Goal: Complete application form: Complete application form

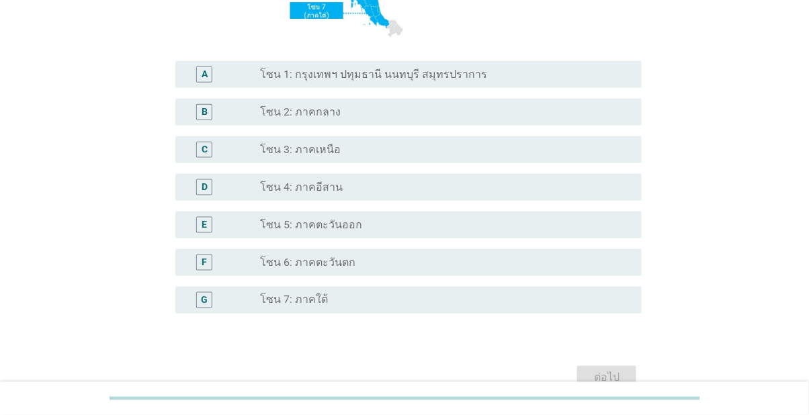
scroll to position [380, 0]
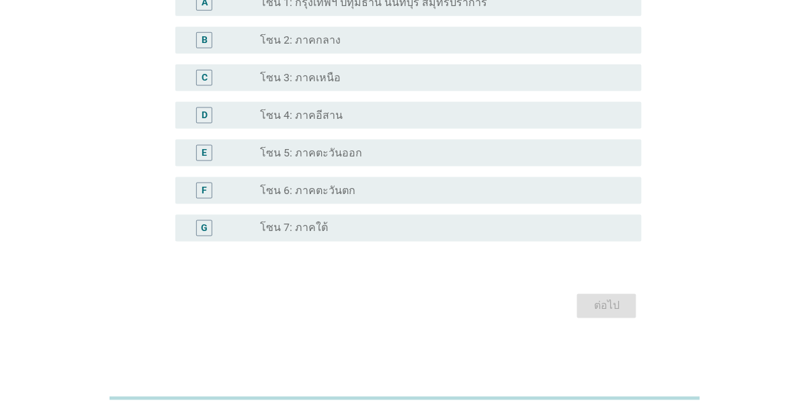
click at [489, 234] on div "radio_button_unchecked โซน 7: ภาคใต้" at bounding box center [440, 228] width 360 height 13
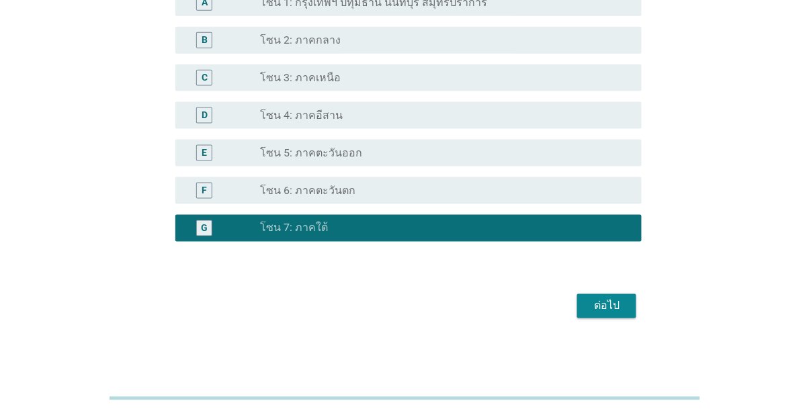
click at [615, 315] on button "ต่อไป" at bounding box center [606, 306] width 59 height 24
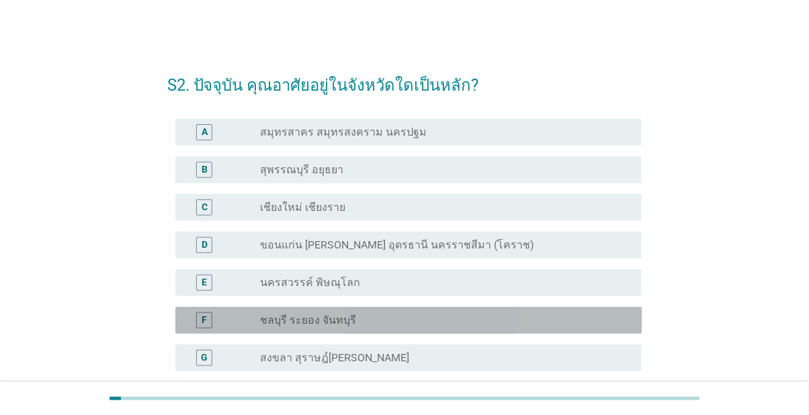
scroll to position [102, 0]
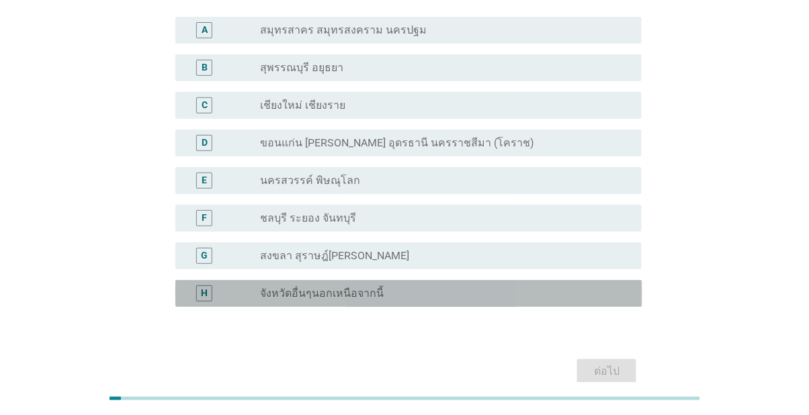
click at [544, 302] on div "H radio_button_unchecked จังหวัดอื่นๆนอกเหนือจากนี้" at bounding box center [408, 293] width 467 height 27
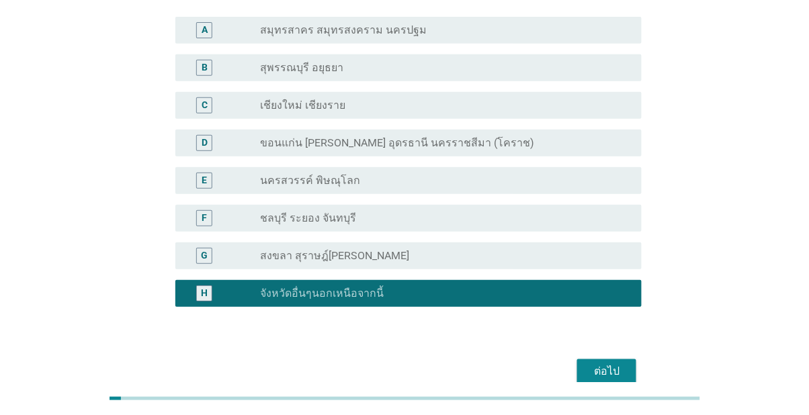
click at [626, 376] on div "ต่อไป" at bounding box center [607, 372] width 38 height 16
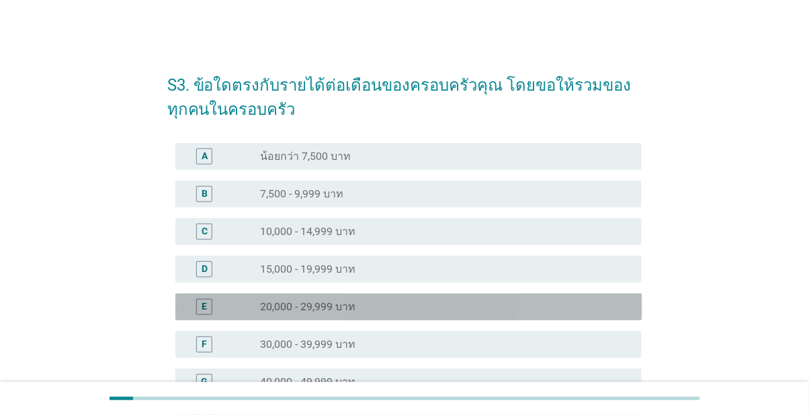
click at [569, 310] on div "radio_button_unchecked 20,000 - 29,999 บาท" at bounding box center [440, 306] width 360 height 13
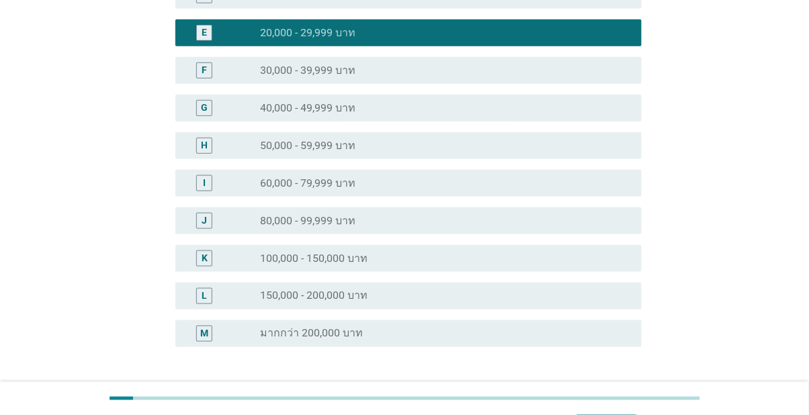
scroll to position [274, 0]
click at [602, 415] on button "ต่อไป" at bounding box center [606, 412] width 59 height 24
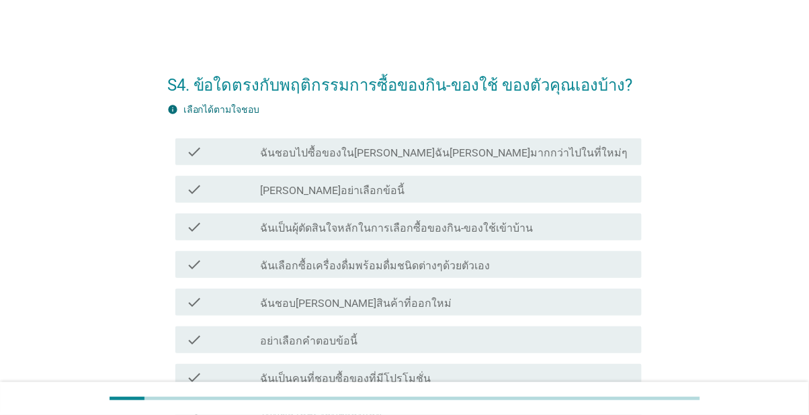
click at [551, 269] on div "check_box_outline_blank ฉันเลือกซื้อเครื่องดื่มพร้อมดื่มชนิดต่างๆด้วยตัวเอง" at bounding box center [445, 265] width 371 height 16
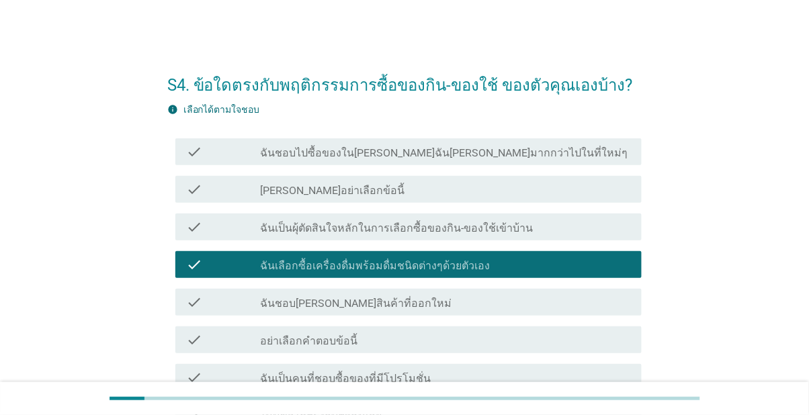
click at [489, 381] on div "check_box_outline_blank ฉันเป็นคนที่ชอบซื้อของที่มีโปรโมชั่น" at bounding box center [445, 378] width 371 height 16
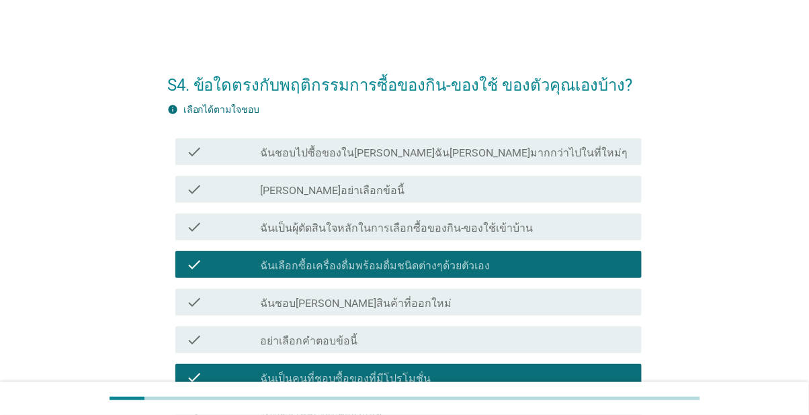
click at [591, 233] on div "check_box_outline_blank ฉันเป็นผุ้ตัดสินใจหลักในการเลือกซื้อของกิน-ของใช้เข้าบ้…" at bounding box center [445, 227] width 371 height 16
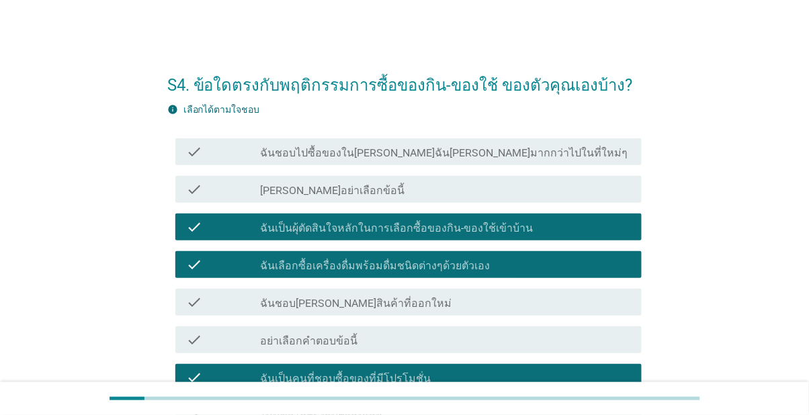
scroll to position [106, 0]
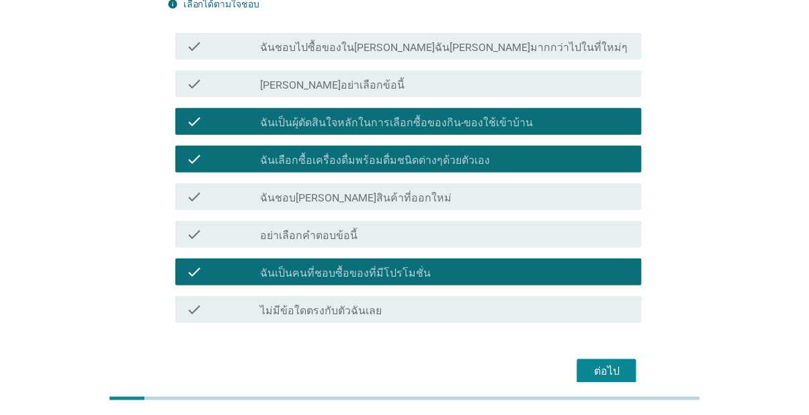
click at [616, 381] on button "ต่อไป" at bounding box center [606, 372] width 59 height 24
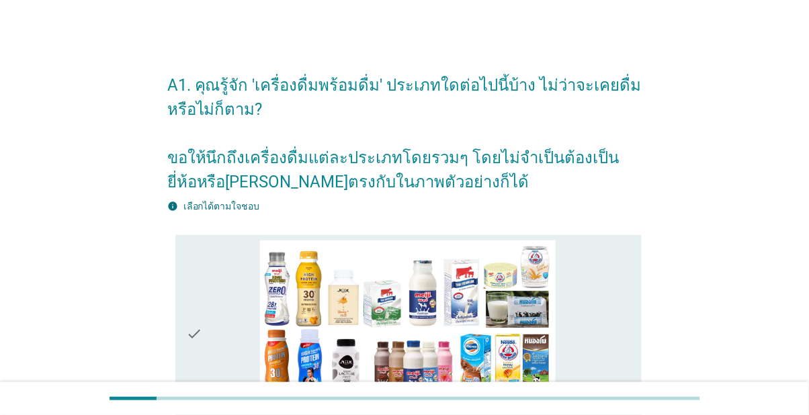
click at [184, 371] on div "check check_box_outline_blank [PERSON_NAME]" at bounding box center [408, 334] width 467 height 198
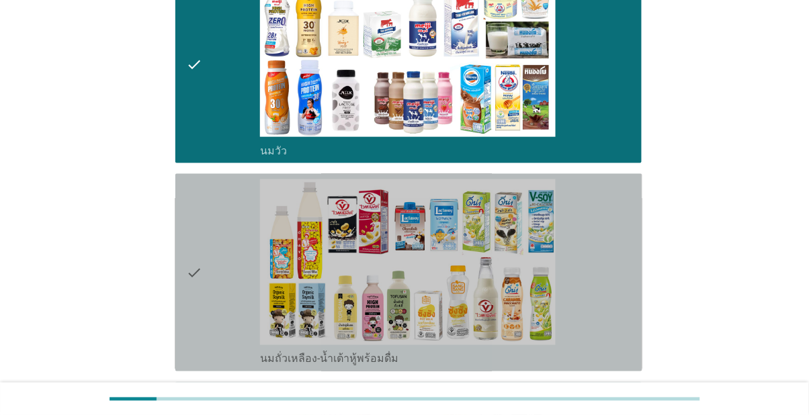
click at [213, 360] on div "check" at bounding box center [223, 272] width 74 height 187
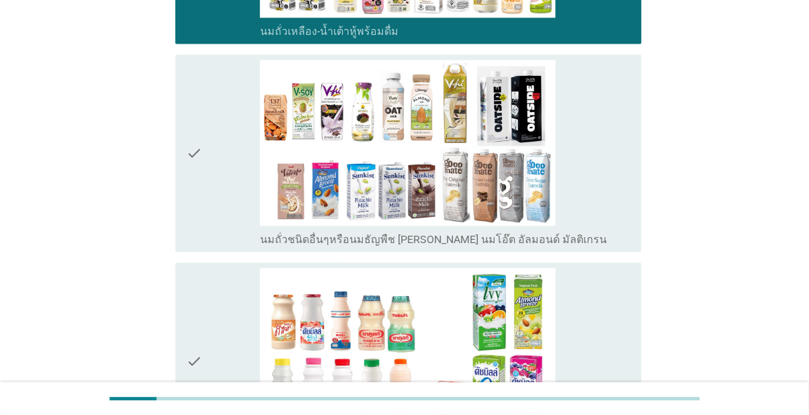
scroll to position [600, 0]
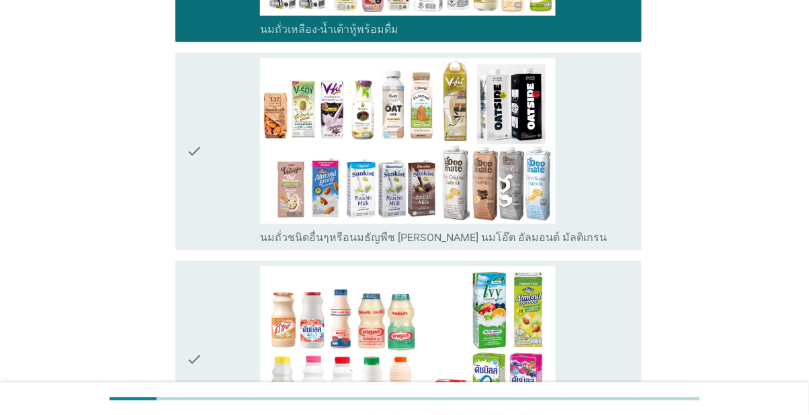
click at [204, 245] on div "check" at bounding box center [223, 151] width 74 height 187
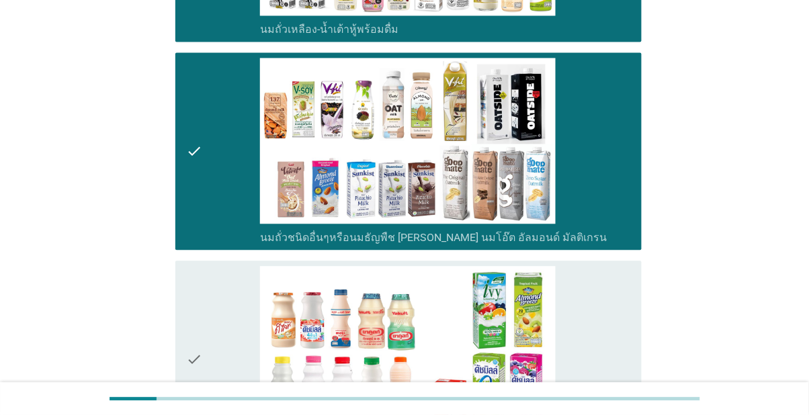
click at [213, 382] on div "check" at bounding box center [223, 359] width 74 height 187
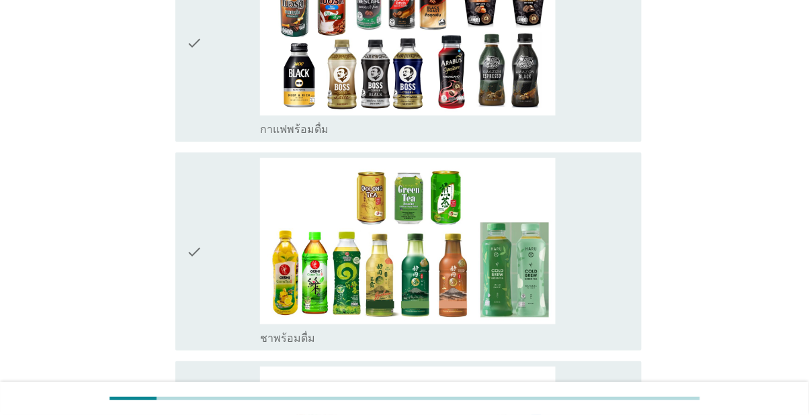
click at [196, 136] on icon "check" at bounding box center [194, 43] width 16 height 187
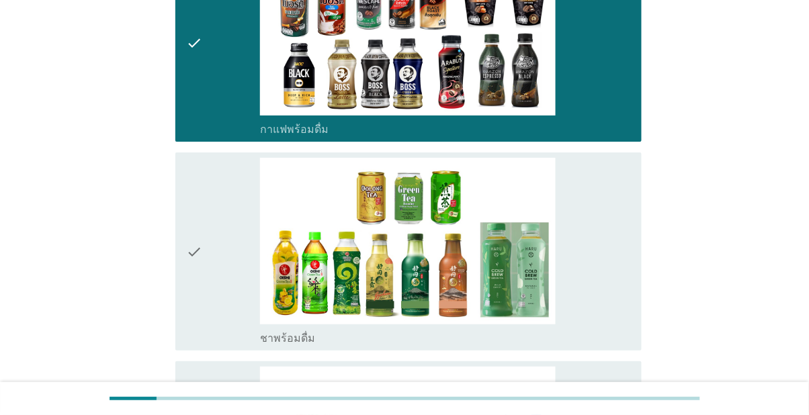
click at [218, 345] on div "check" at bounding box center [223, 251] width 74 height 187
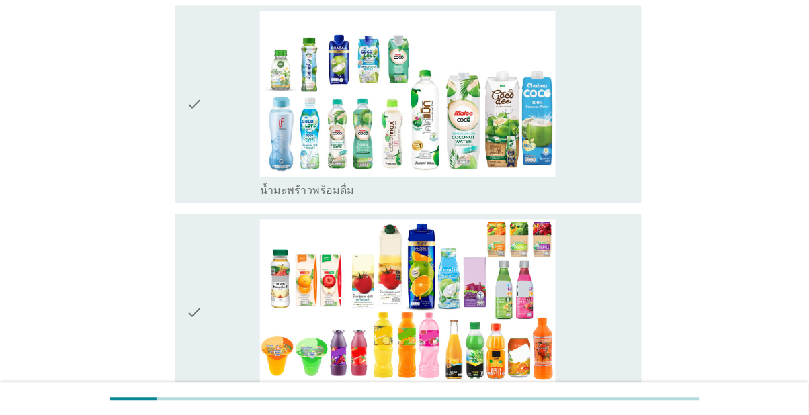
click at [208, 198] on div "check" at bounding box center [223, 104] width 74 height 187
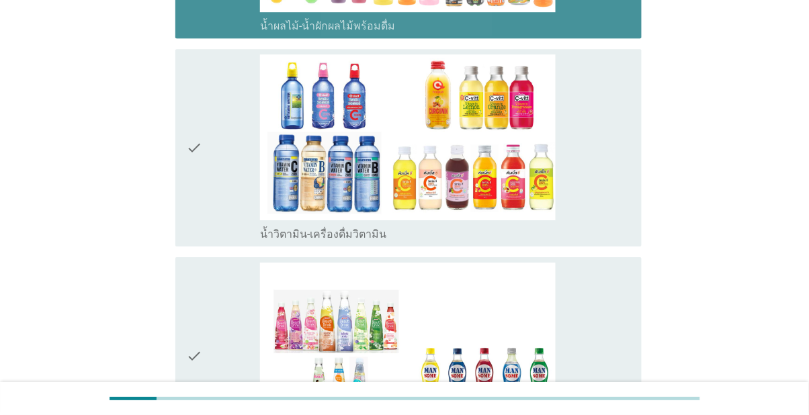
click at [241, 241] on div "check" at bounding box center [223, 147] width 74 height 187
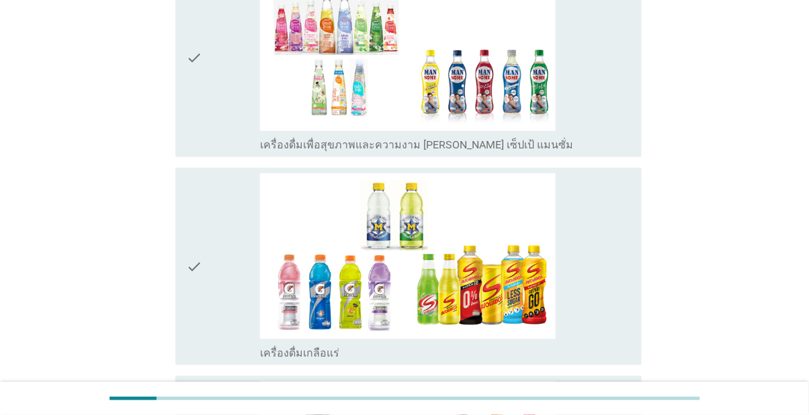
click at [220, 151] on div "check" at bounding box center [223, 57] width 74 height 187
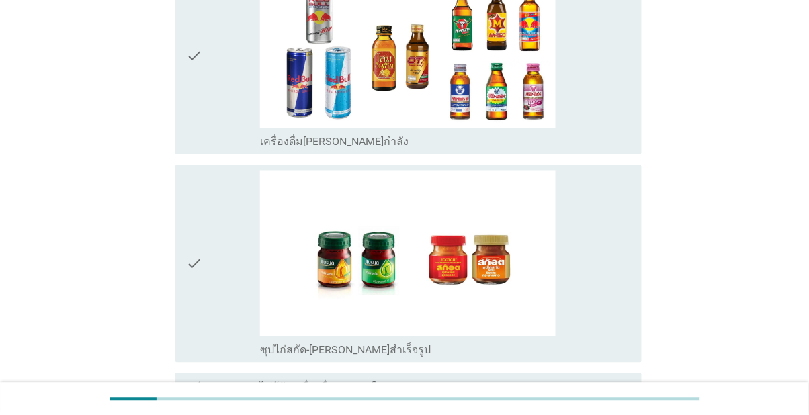
click at [210, 149] on div "check" at bounding box center [223, 55] width 74 height 187
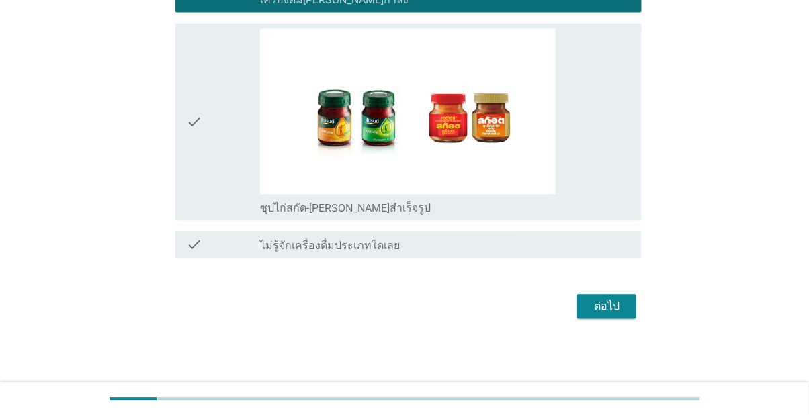
scroll to position [3219, 0]
click at [216, 194] on div "check" at bounding box center [223, 121] width 74 height 187
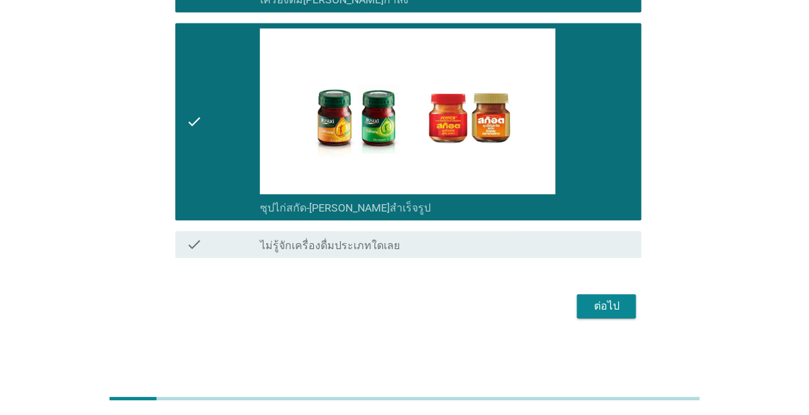
click at [608, 319] on button "ต่อไป" at bounding box center [606, 306] width 59 height 24
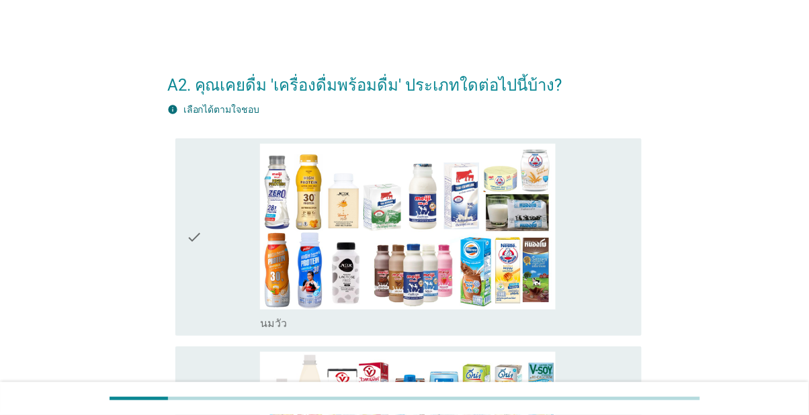
click at [203, 269] on div "check" at bounding box center [223, 237] width 74 height 187
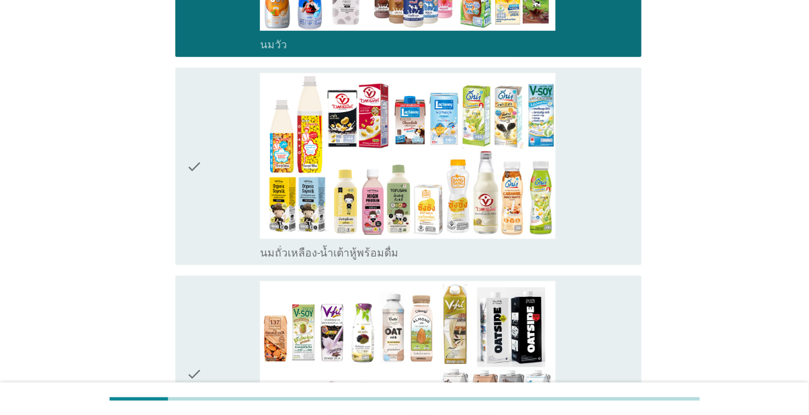
scroll to position [276, 0]
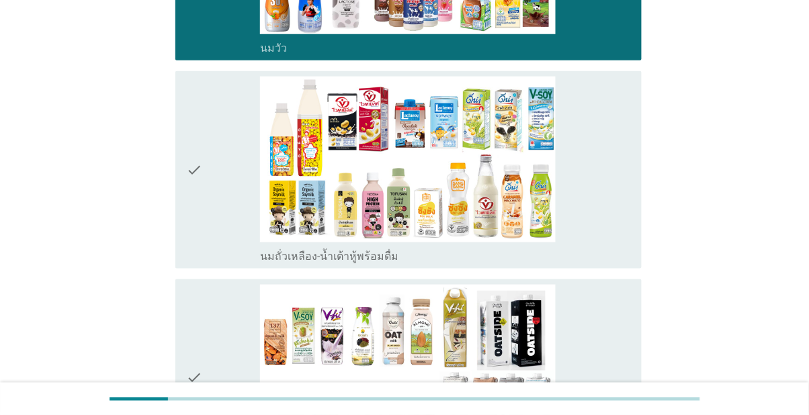
click at [223, 263] on div "check" at bounding box center [223, 170] width 74 height 187
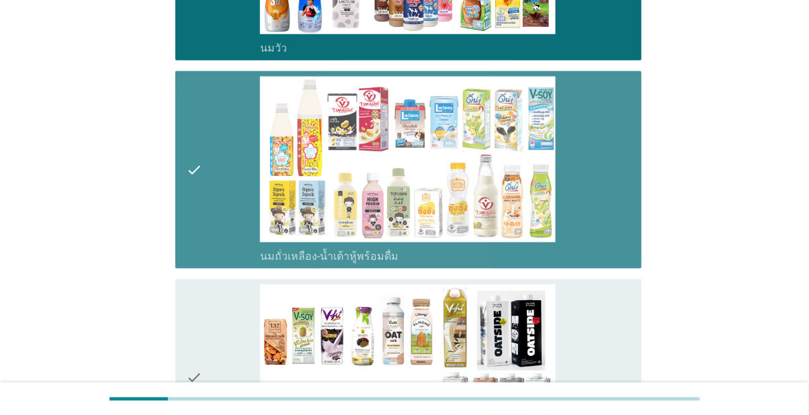
click at [210, 401] on div "check" at bounding box center [223, 378] width 74 height 187
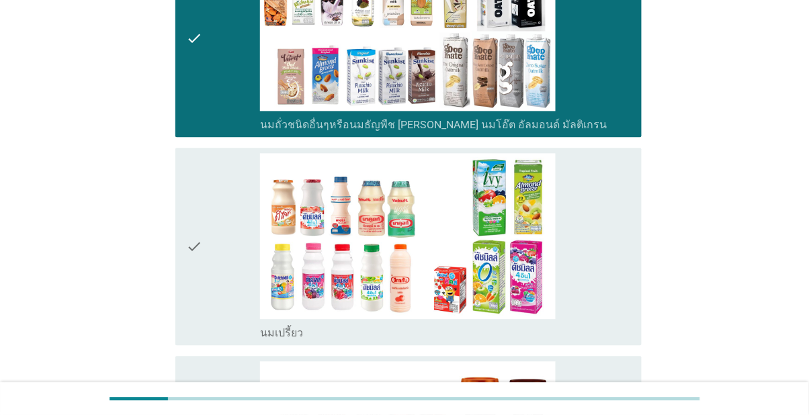
click at [221, 340] on div "check" at bounding box center [223, 246] width 74 height 187
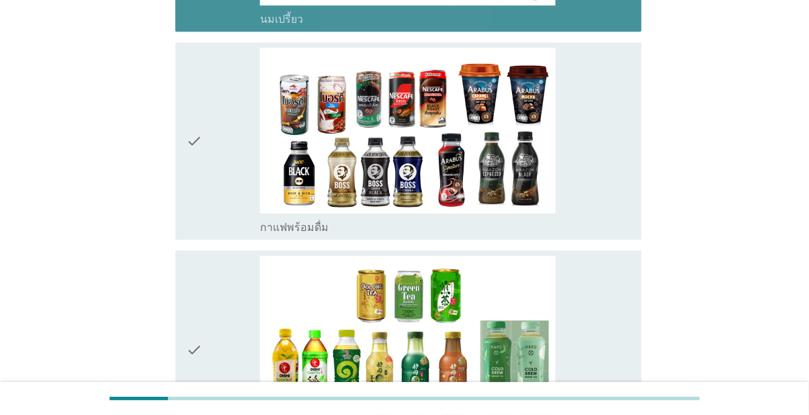
scroll to position [974, 0]
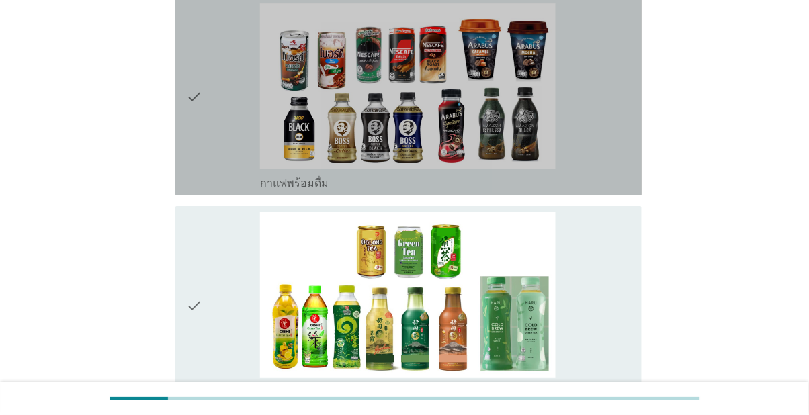
click at [210, 190] on div "check" at bounding box center [223, 96] width 74 height 187
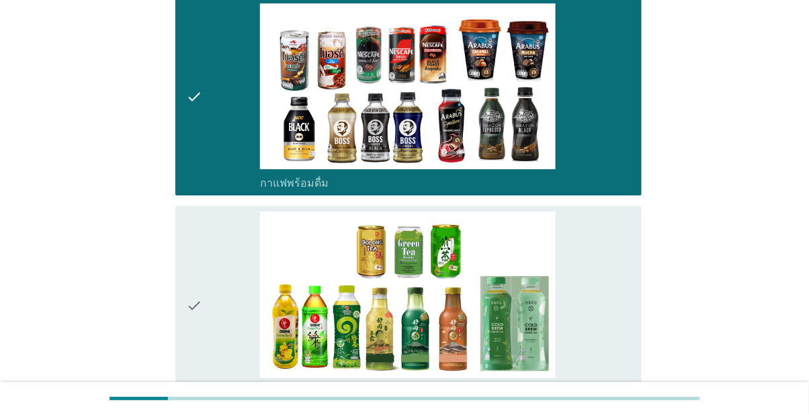
click at [216, 399] on div "check" at bounding box center [223, 305] width 74 height 187
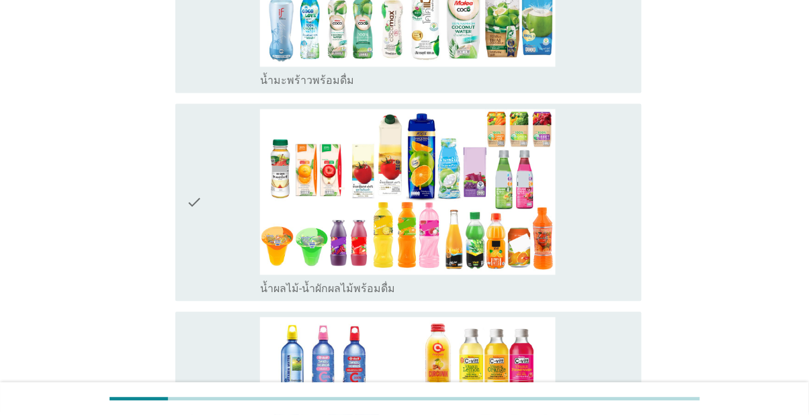
scroll to position [1707, 0]
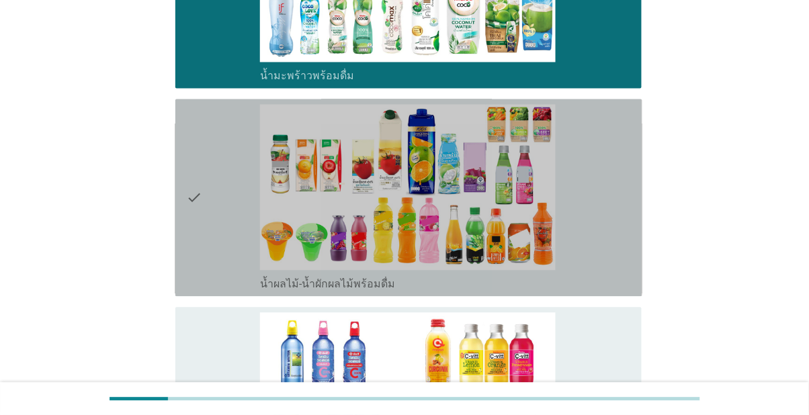
click at [218, 292] on div "check" at bounding box center [223, 198] width 74 height 187
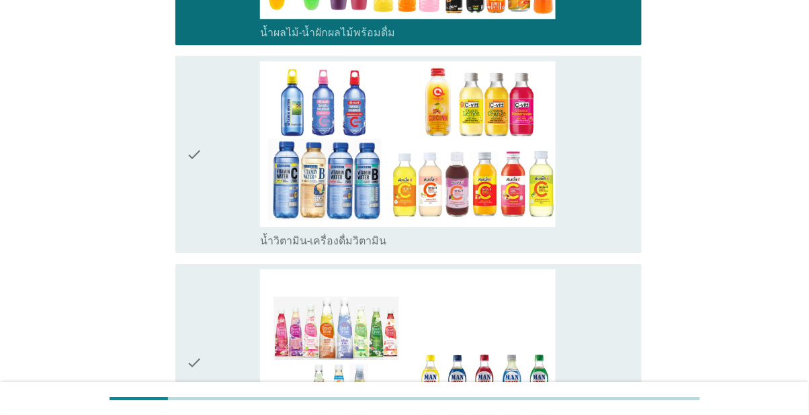
scroll to position [1972, 0]
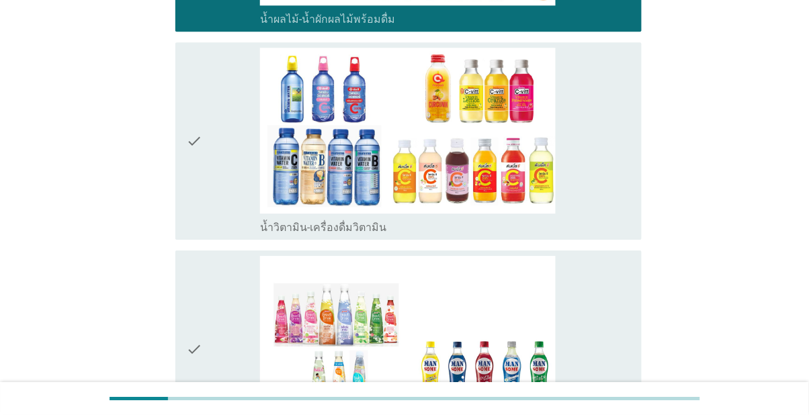
click at [249, 235] on div "check" at bounding box center [223, 141] width 74 height 187
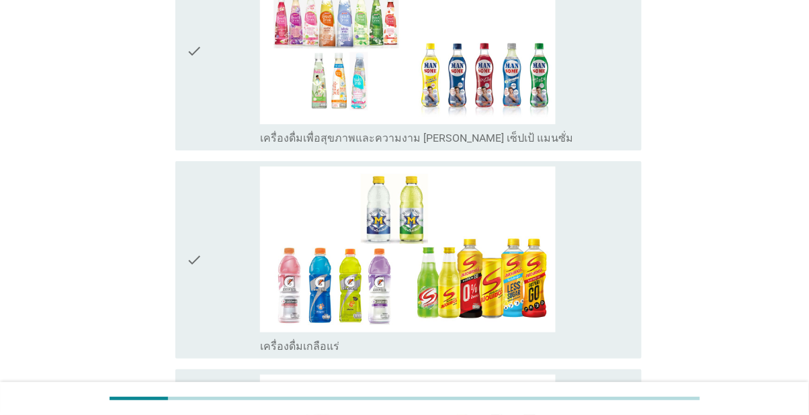
scroll to position [2273, 0]
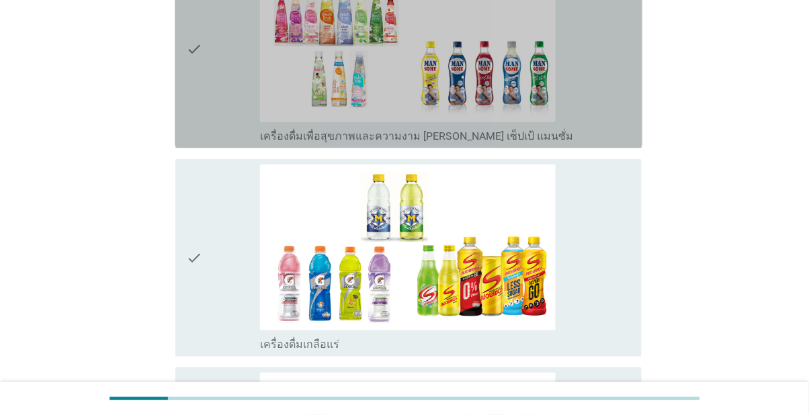
click at [222, 142] on div "check" at bounding box center [223, 49] width 74 height 187
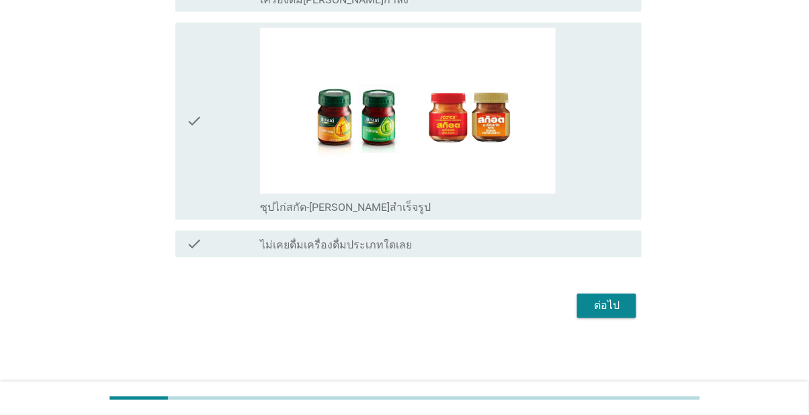
scroll to position [2900, 0]
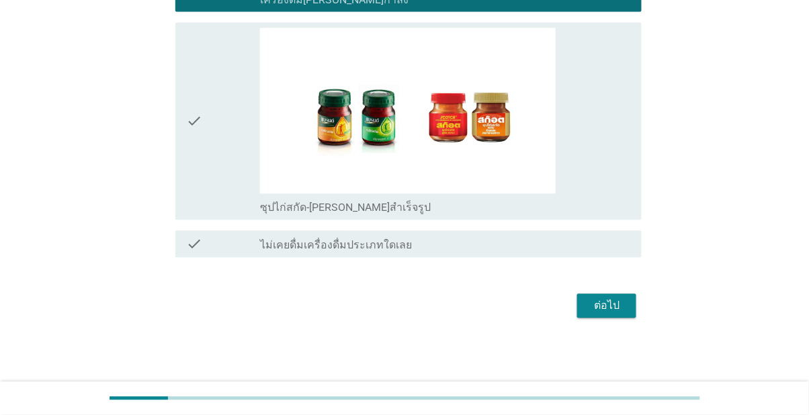
click at [216, 215] on div "check" at bounding box center [223, 121] width 74 height 187
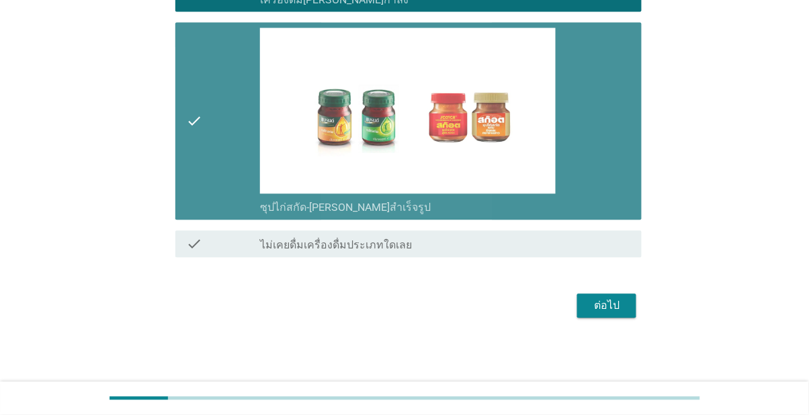
scroll to position [3122, 0]
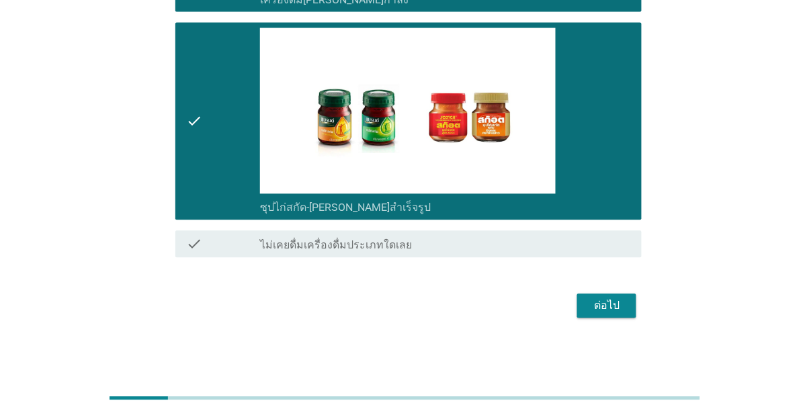
click at [608, 319] on button "ต่อไป" at bounding box center [606, 306] width 59 height 24
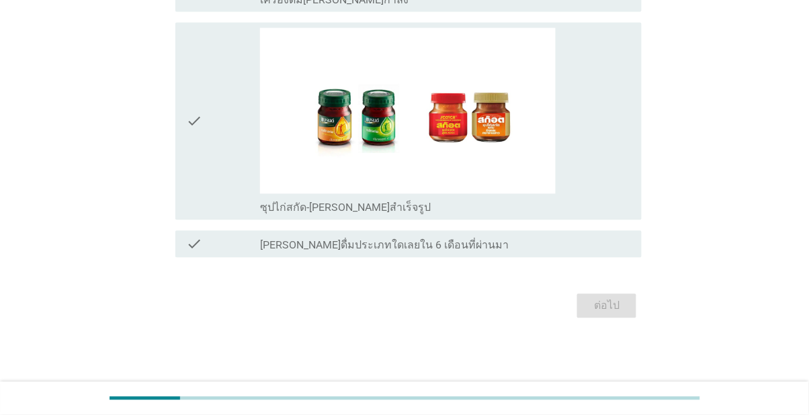
scroll to position [0, 0]
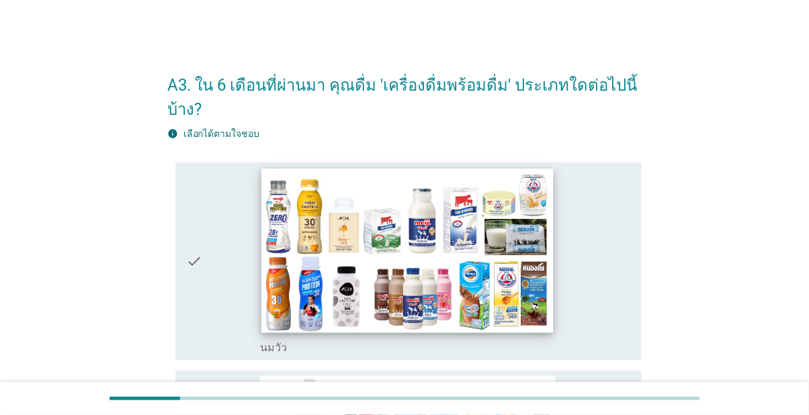
click at [554, 323] on img at bounding box center [407, 251] width 292 height 165
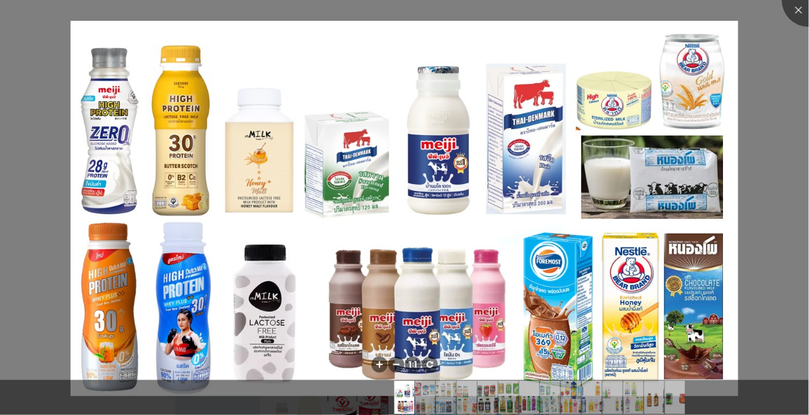
click at [774, 106] on div at bounding box center [404, 207] width 809 height 415
click at [799, 11] on div at bounding box center [809, 0] width 54 height 54
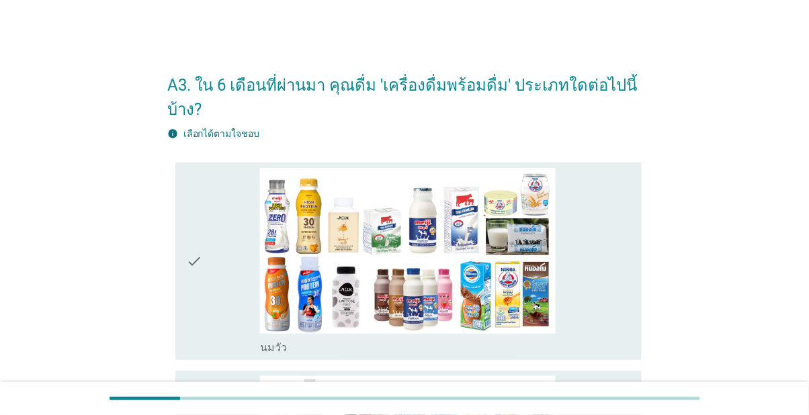
click at [214, 284] on div "check" at bounding box center [223, 261] width 74 height 187
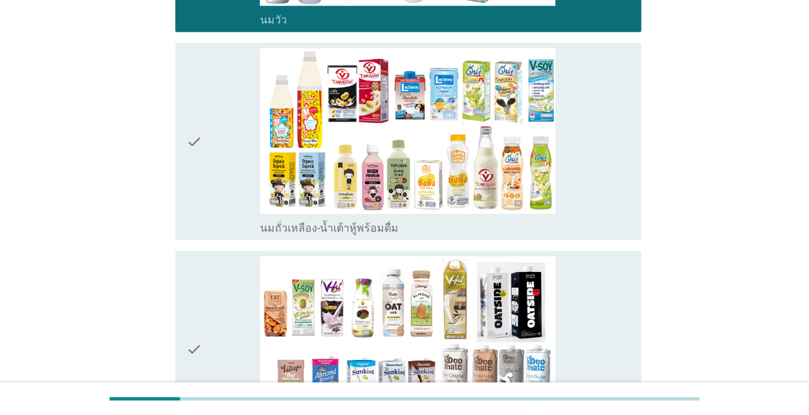
scroll to position [330, 0]
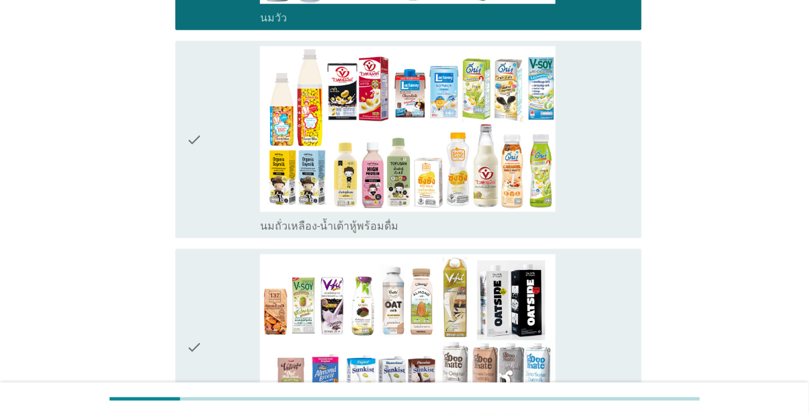
click at [213, 229] on div "check" at bounding box center [223, 139] width 74 height 187
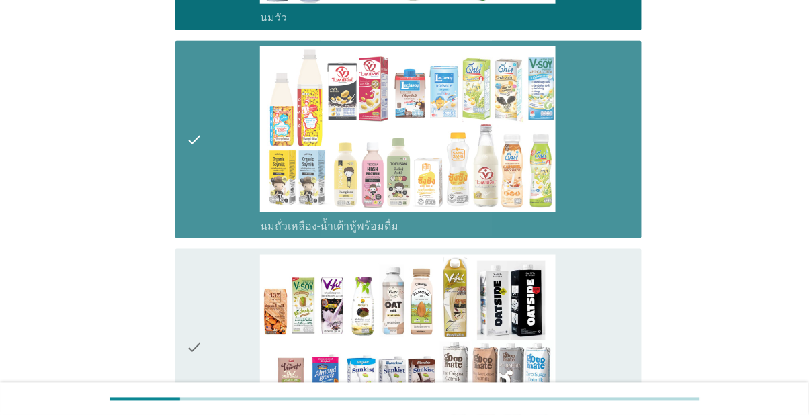
click at [207, 382] on div "check" at bounding box center [223, 348] width 74 height 187
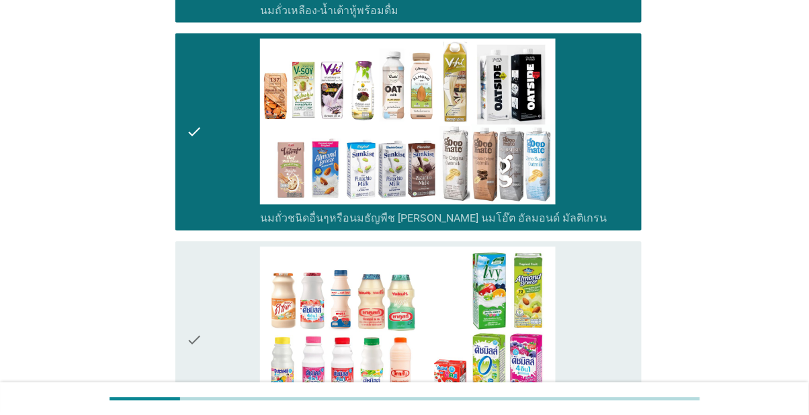
click at [210, 382] on div "check" at bounding box center [223, 340] width 74 height 187
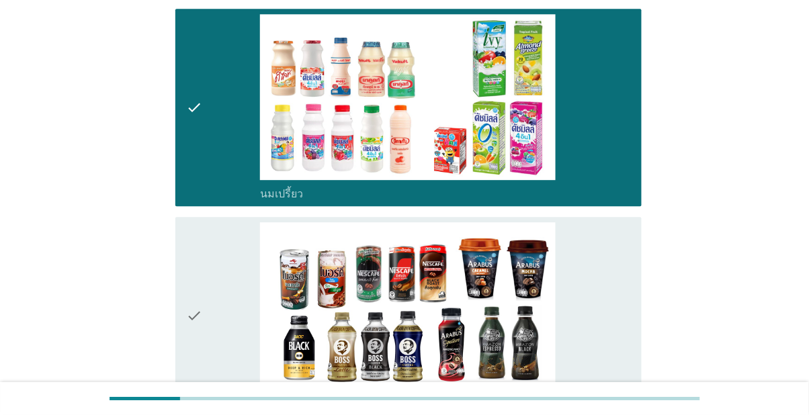
scroll to position [778, 0]
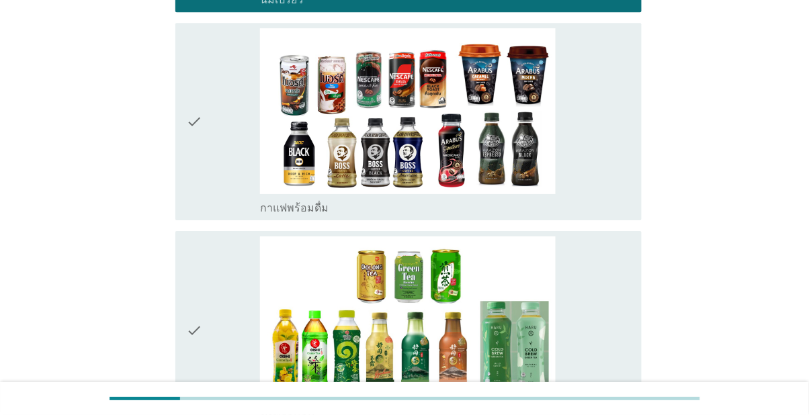
click at [212, 215] on div "check" at bounding box center [223, 121] width 74 height 187
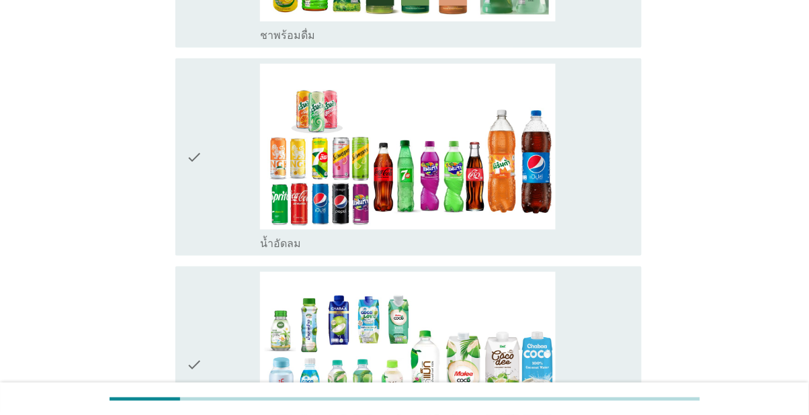
click at [218, 251] on div "check" at bounding box center [223, 157] width 74 height 187
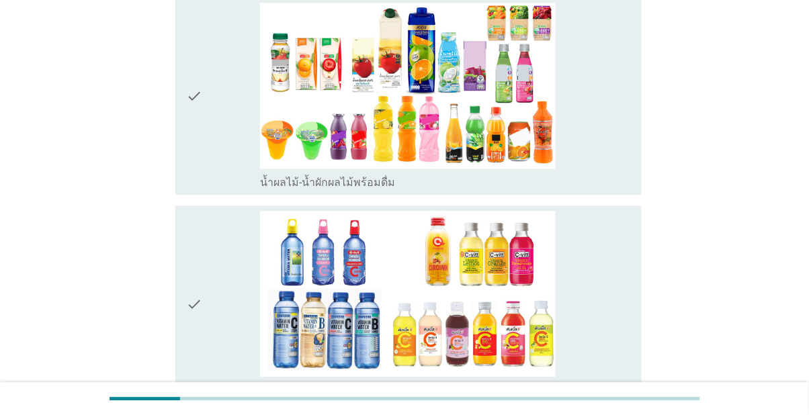
click at [204, 190] on div "check" at bounding box center [223, 96] width 74 height 187
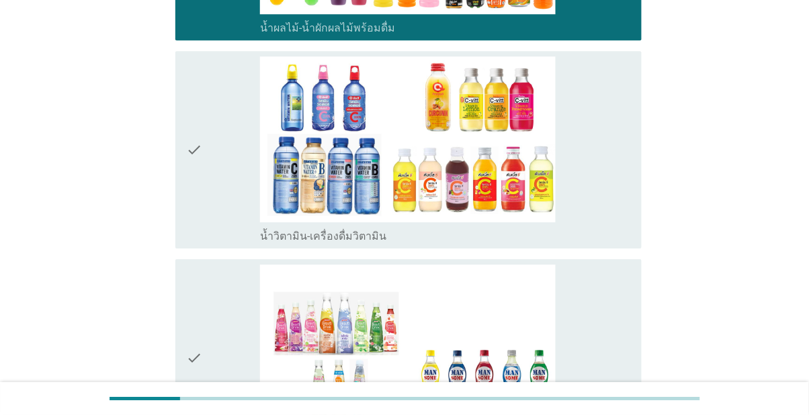
scroll to position [1988, 0]
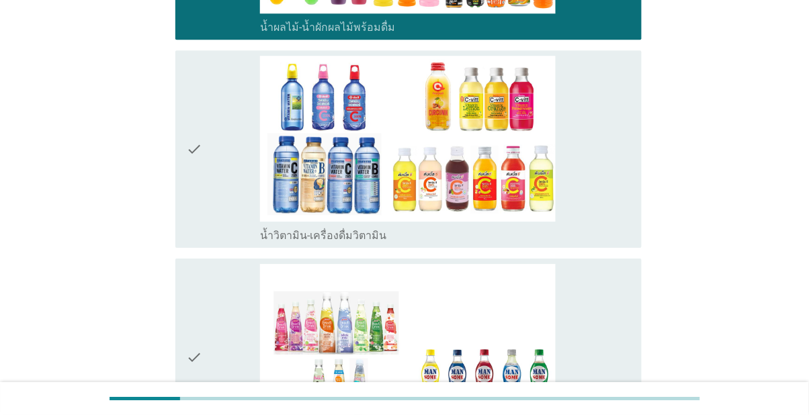
click at [234, 243] on div "check" at bounding box center [223, 149] width 74 height 187
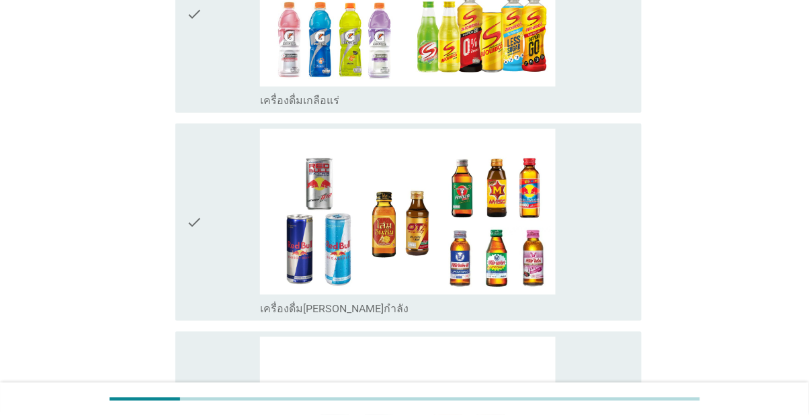
scroll to position [2550, 0]
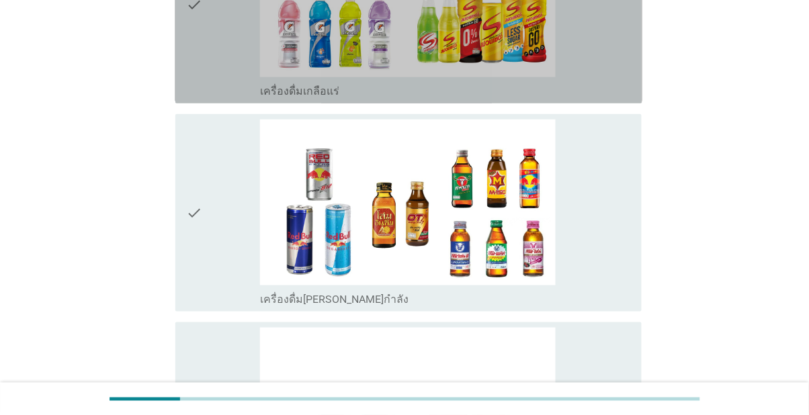
click at [206, 98] on div "check" at bounding box center [223, 4] width 74 height 187
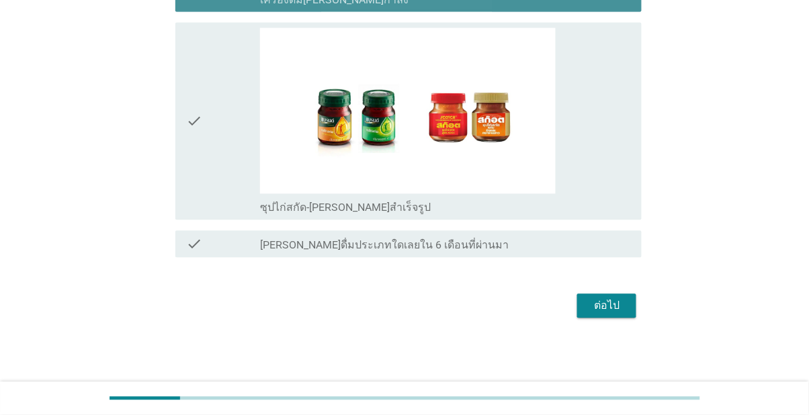
click at [214, 215] on div "check" at bounding box center [223, 121] width 74 height 187
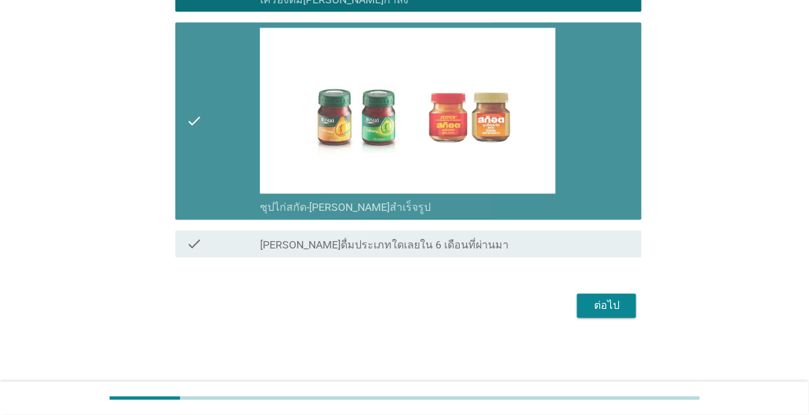
scroll to position [3146, 0]
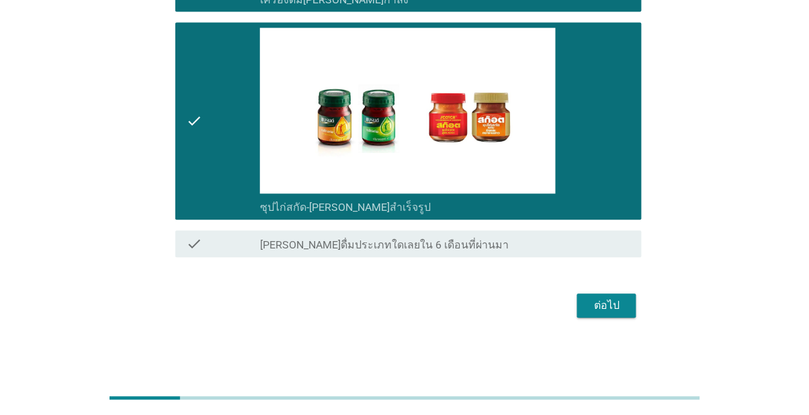
click at [585, 319] on button "ต่อไป" at bounding box center [606, 306] width 59 height 24
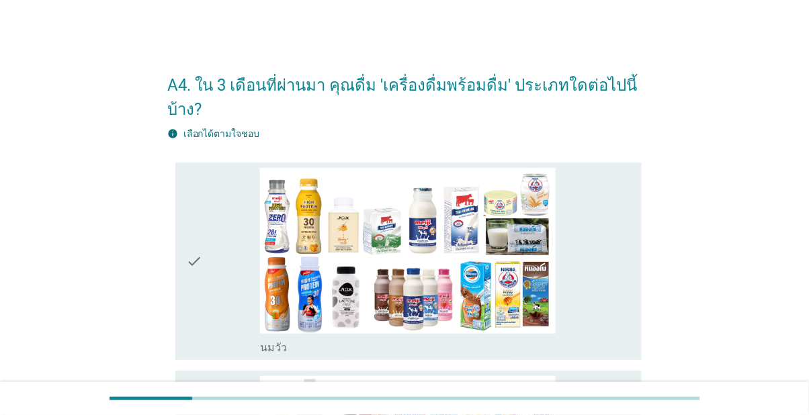
click at [206, 253] on div "check" at bounding box center [223, 261] width 74 height 187
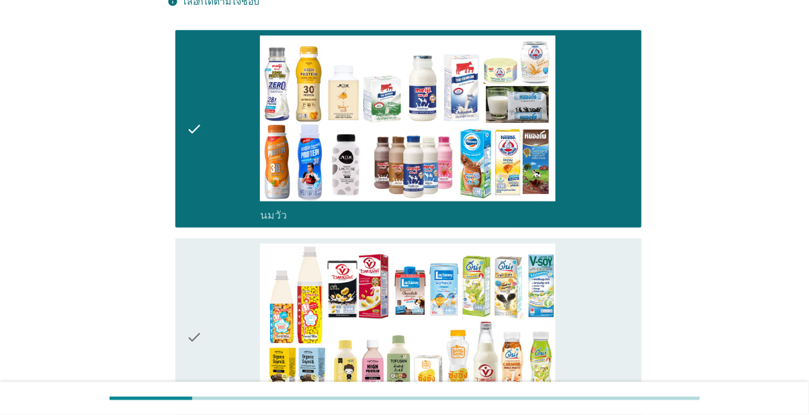
click at [208, 302] on div "check" at bounding box center [223, 337] width 74 height 187
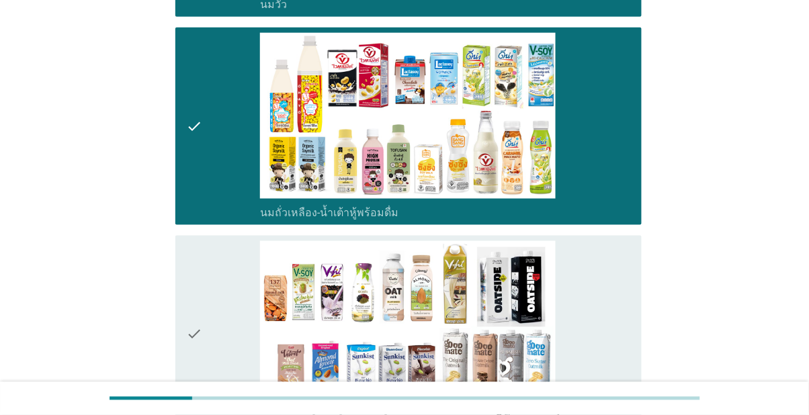
click at [226, 339] on div "check" at bounding box center [223, 334] width 74 height 187
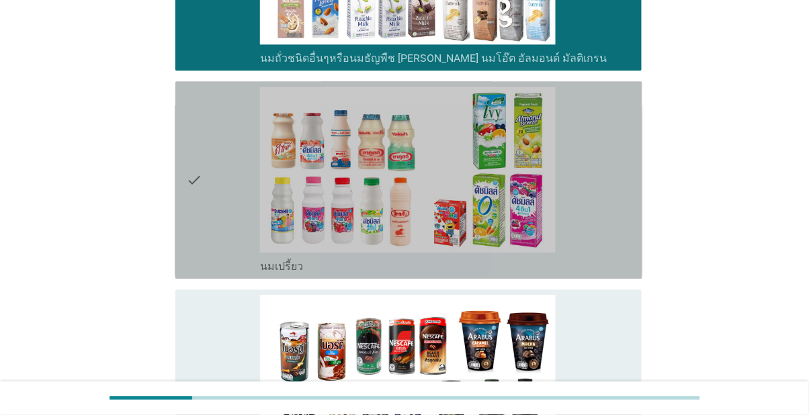
click at [228, 253] on div "check" at bounding box center [223, 180] width 74 height 187
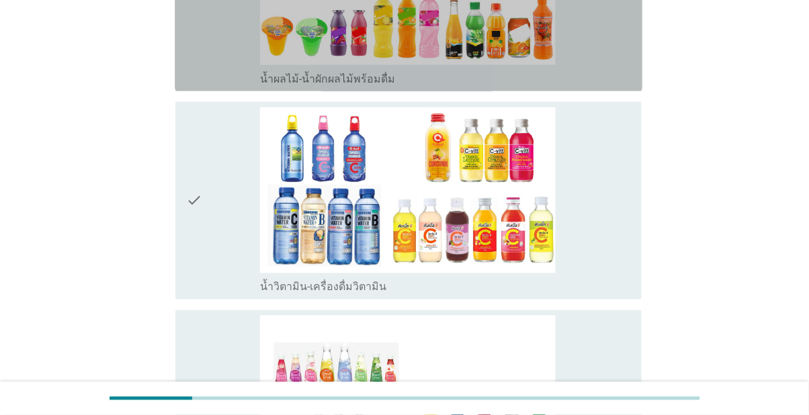
scroll to position [1539, 0]
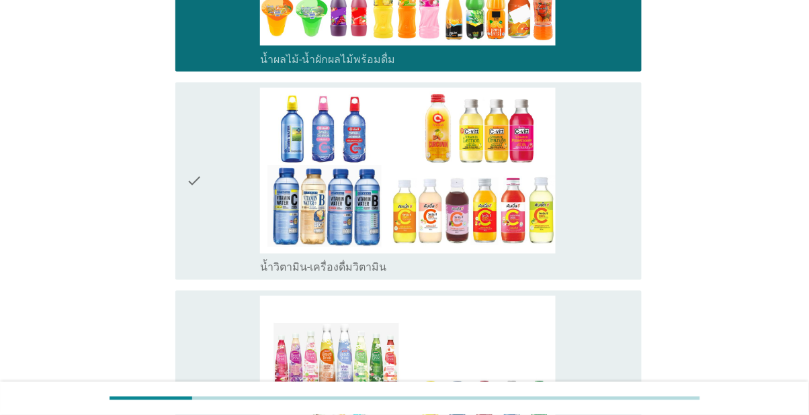
click at [215, 275] on div "check" at bounding box center [223, 181] width 74 height 187
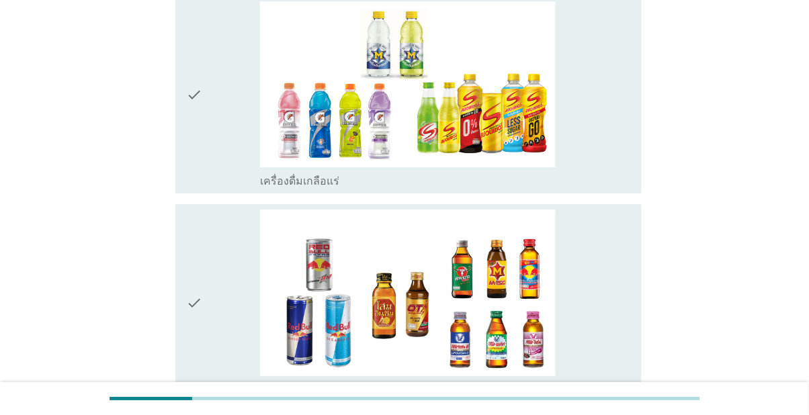
scroll to position [2045, 0]
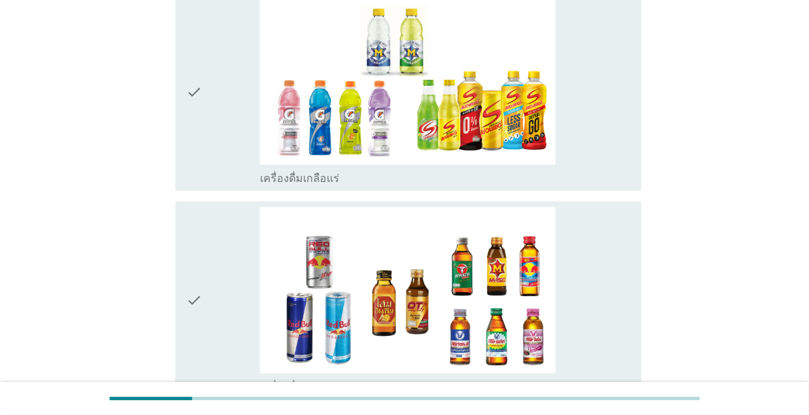
click at [222, 186] on div "check" at bounding box center [223, 92] width 74 height 187
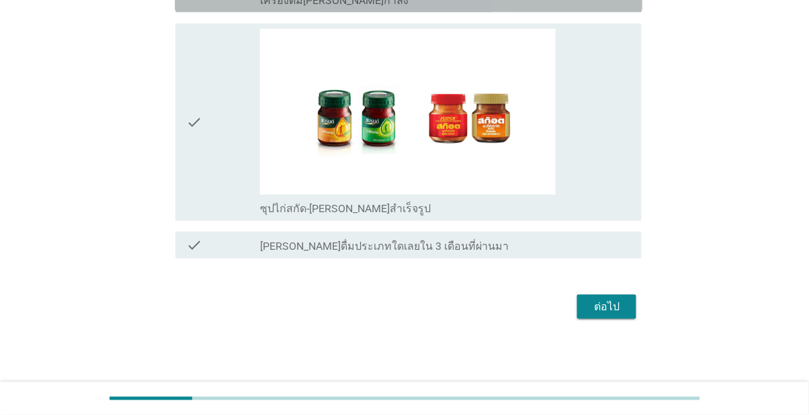
scroll to position [2554, 0]
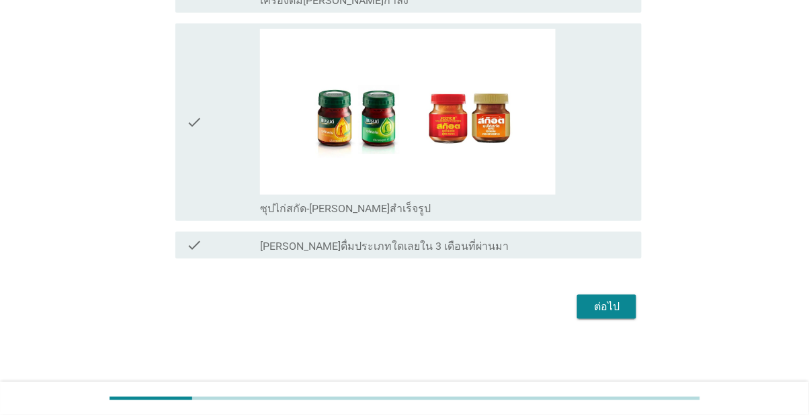
click at [204, 216] on div "check" at bounding box center [223, 122] width 74 height 187
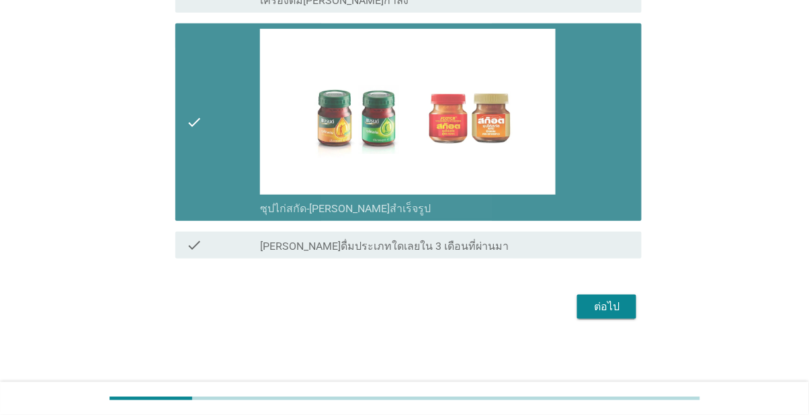
scroll to position [2678, 0]
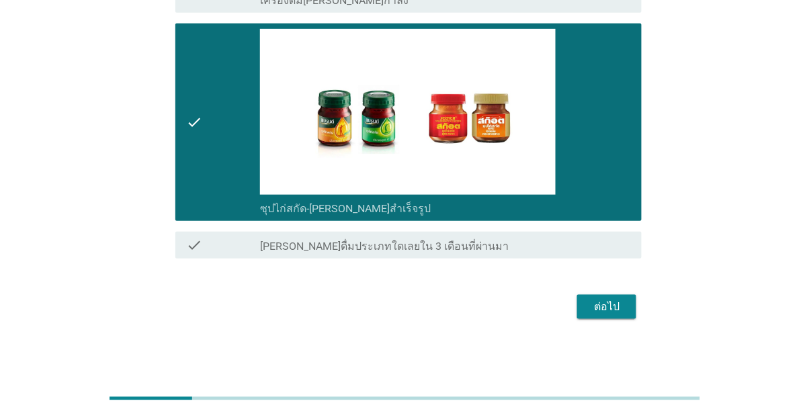
click at [589, 315] on div "ต่อไป" at bounding box center [607, 307] width 38 height 16
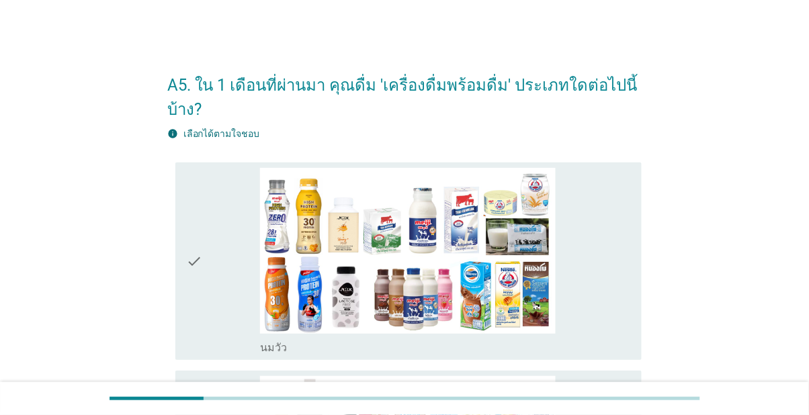
click at [212, 279] on div "check" at bounding box center [223, 261] width 74 height 187
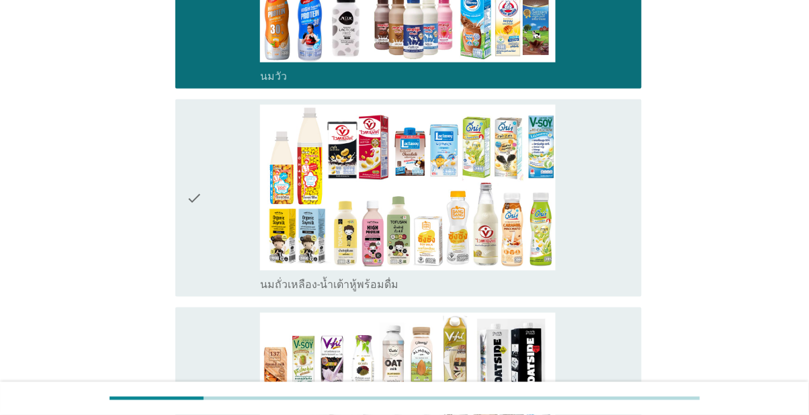
click at [212, 215] on div "check" at bounding box center [223, 198] width 74 height 187
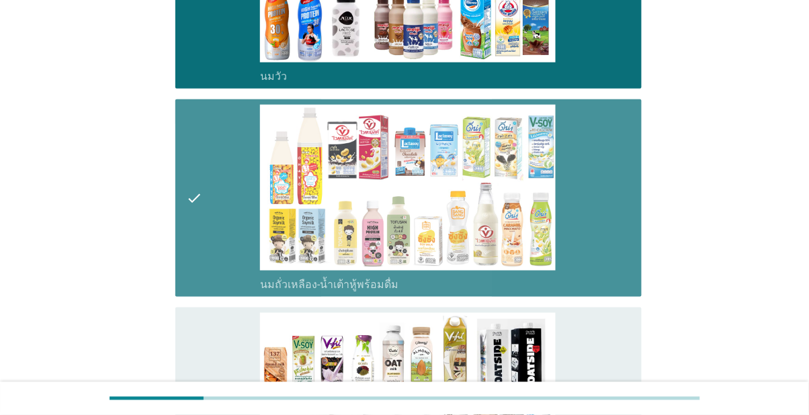
click at [213, 413] on div "check" at bounding box center [223, 406] width 74 height 187
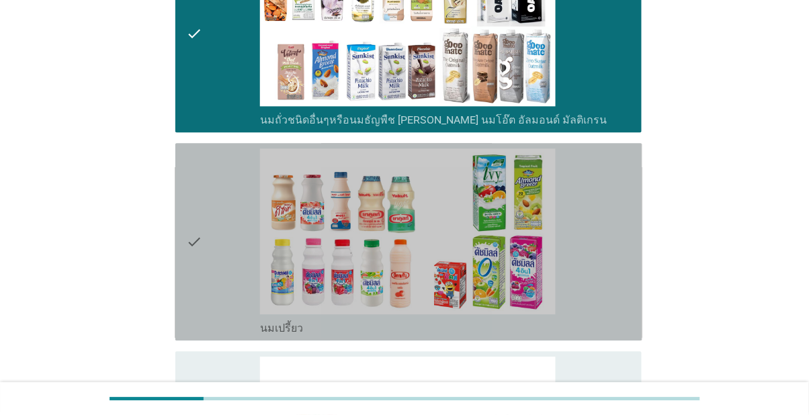
click at [222, 310] on div "check" at bounding box center [223, 242] width 74 height 187
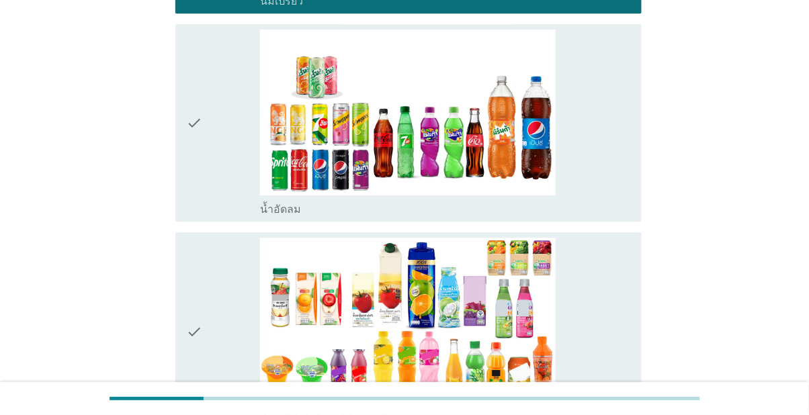
scroll to position [977, 0]
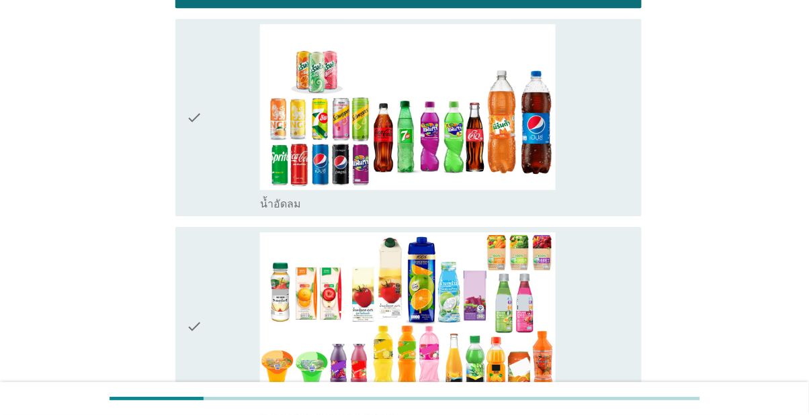
click at [245, 211] on div "check" at bounding box center [223, 117] width 74 height 187
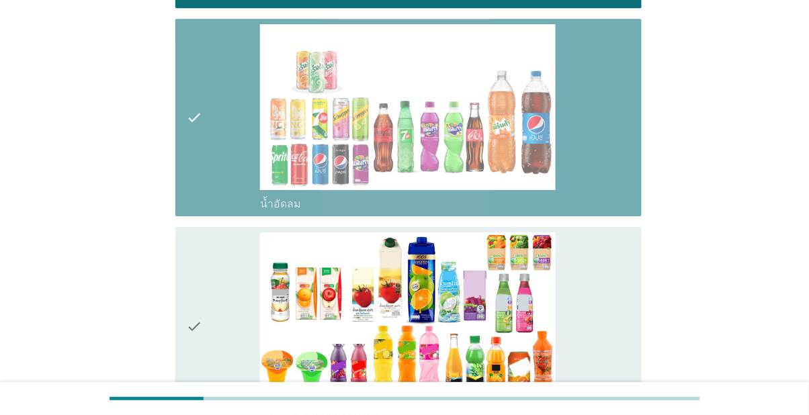
click at [251, 403] on div "check" at bounding box center [223, 326] width 74 height 187
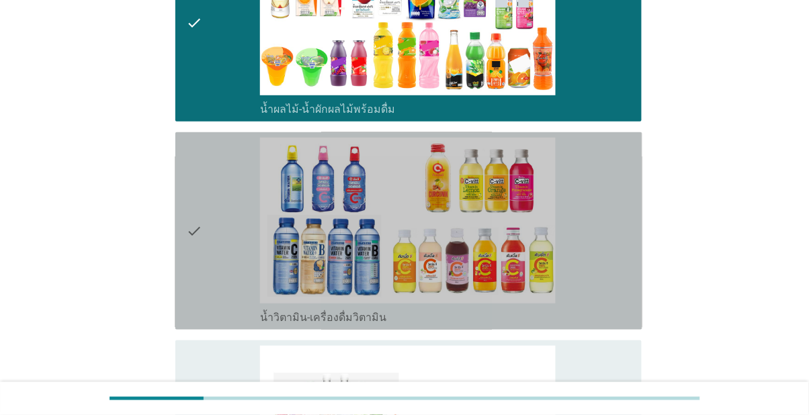
click at [234, 325] on div "check" at bounding box center [223, 231] width 74 height 187
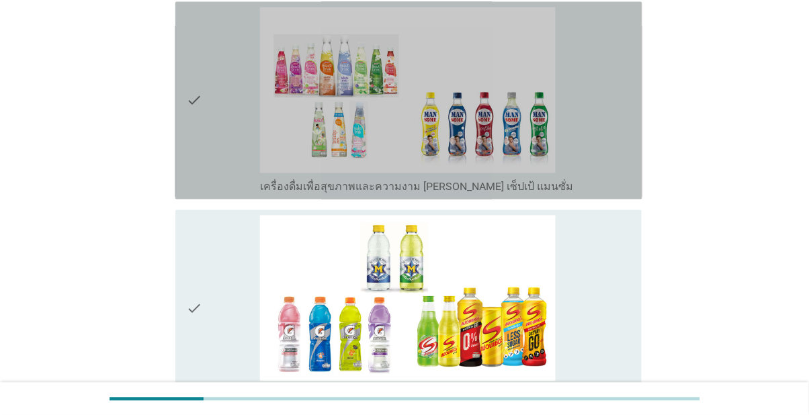
click at [235, 194] on div "check" at bounding box center [223, 100] width 74 height 187
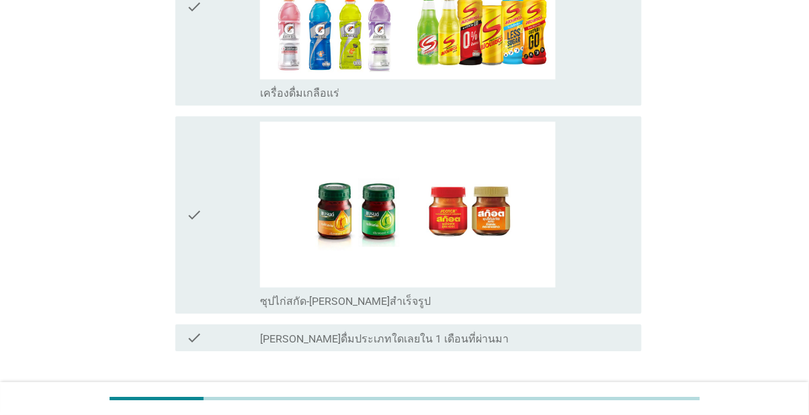
click at [216, 100] on div "check" at bounding box center [223, 6] width 74 height 187
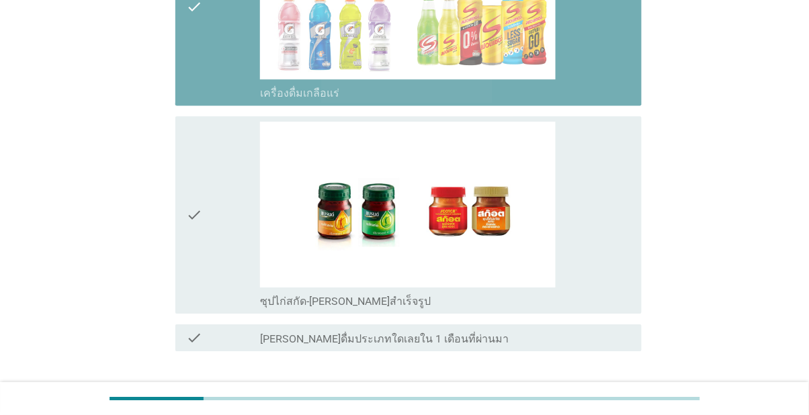
click at [212, 309] on div "check" at bounding box center [223, 215] width 74 height 187
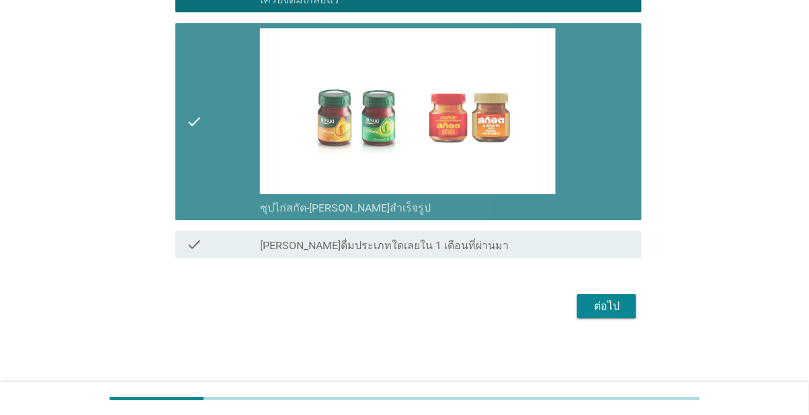
scroll to position [2209, 0]
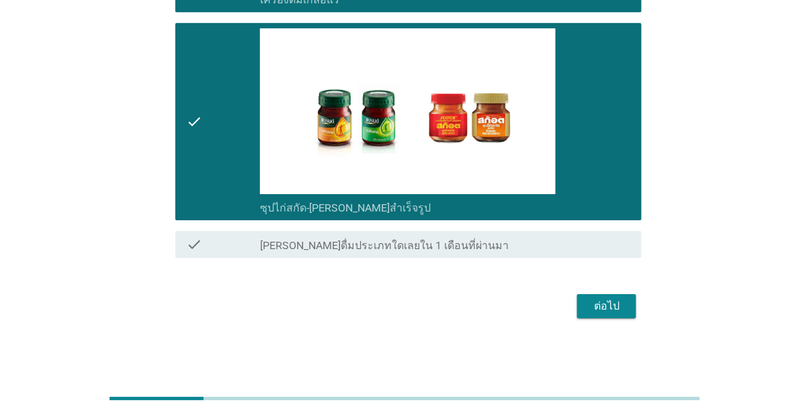
click at [620, 315] on div "ต่อไป" at bounding box center [607, 306] width 38 height 16
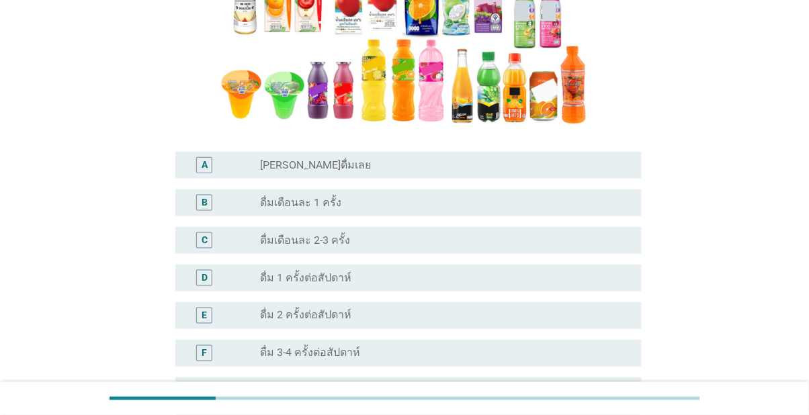
scroll to position [259, 0]
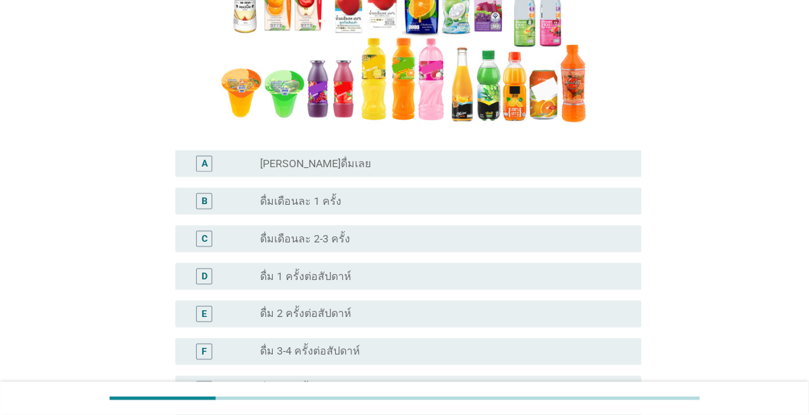
click at [528, 246] on div "radio_button_unchecked ดื่มเดือนละ 2-3 ครั้ง" at bounding box center [440, 239] width 360 height 13
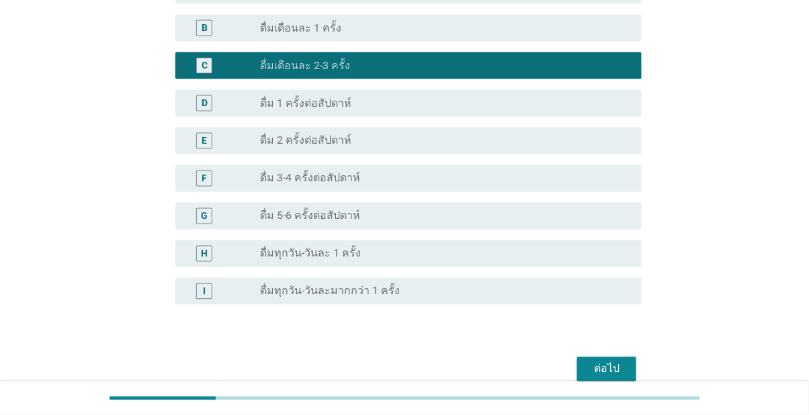
scroll to position [462, 0]
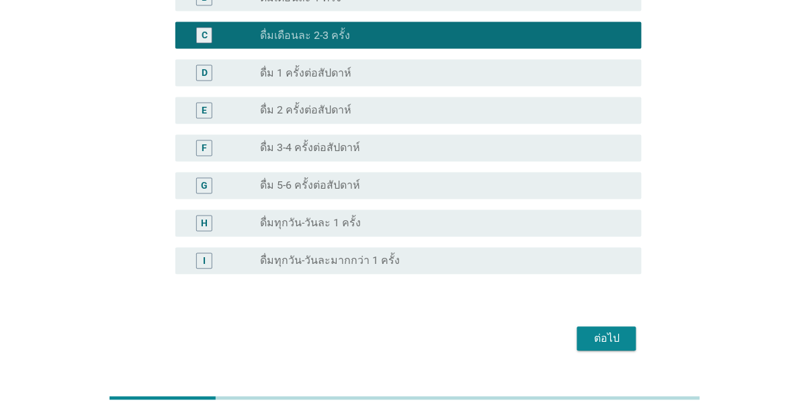
click at [620, 348] on div "ต่อไป" at bounding box center [607, 339] width 38 height 16
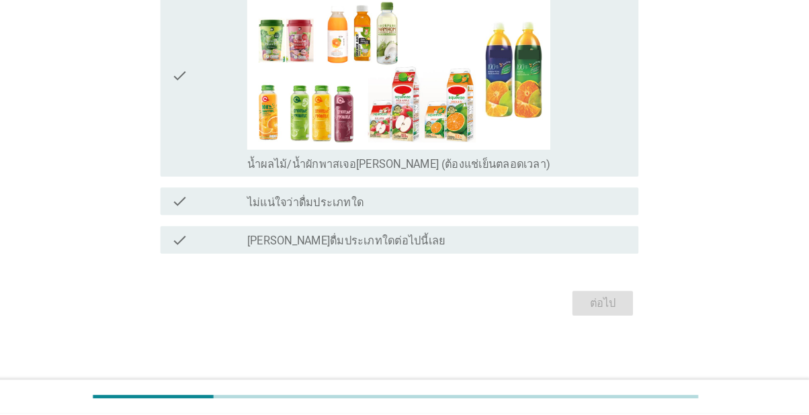
scroll to position [902, 0]
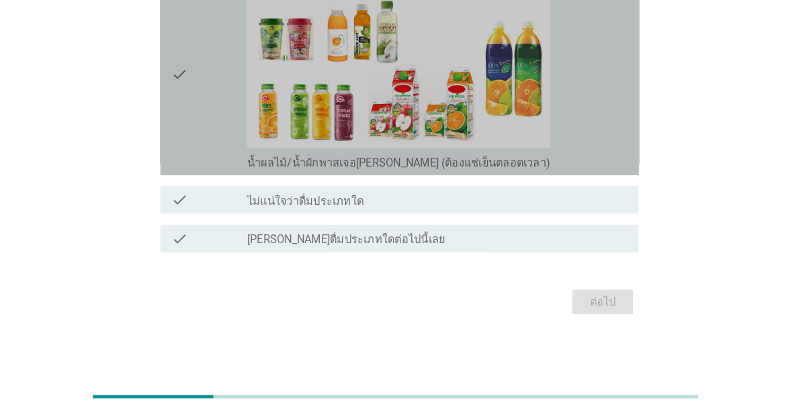
click at [192, 177] on icon "check" at bounding box center [194, 84] width 16 height 187
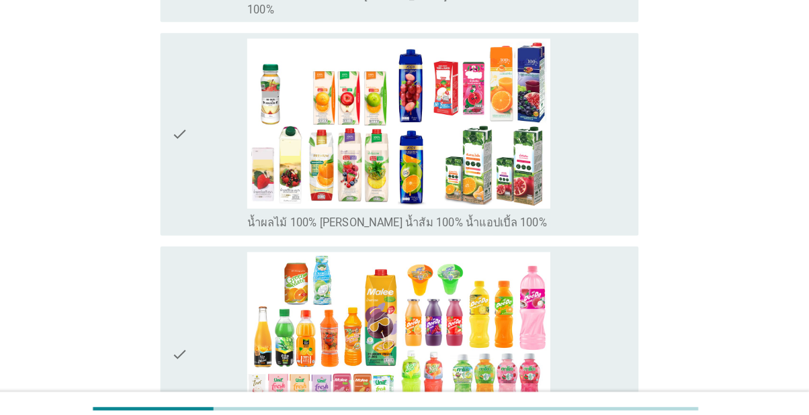
click at [218, 173] on div "check" at bounding box center [223, 131] width 74 height 187
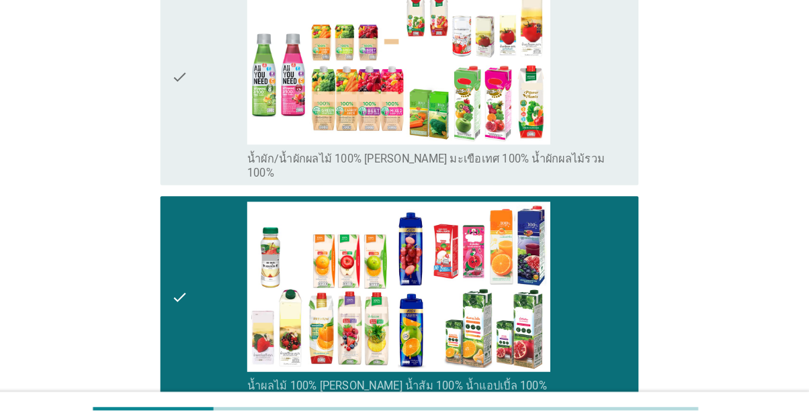
click at [225, 117] on div "check" at bounding box center [223, 75] width 74 height 200
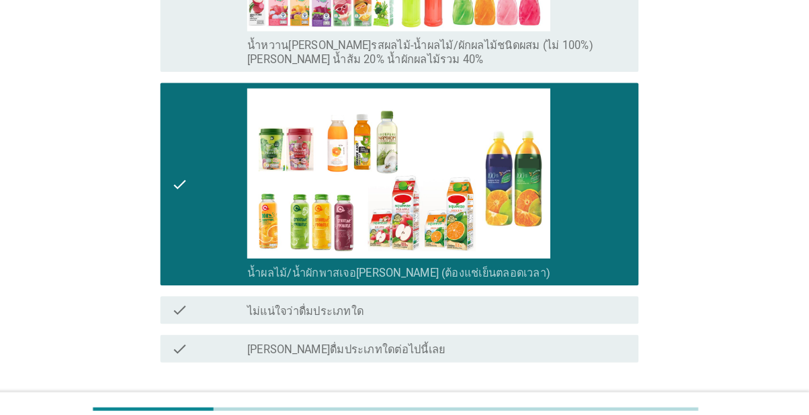
scroll to position [807, 0]
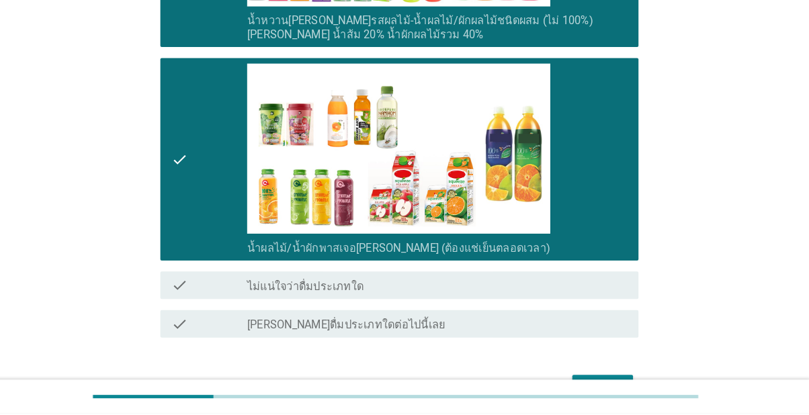
scroll to position [903, 0]
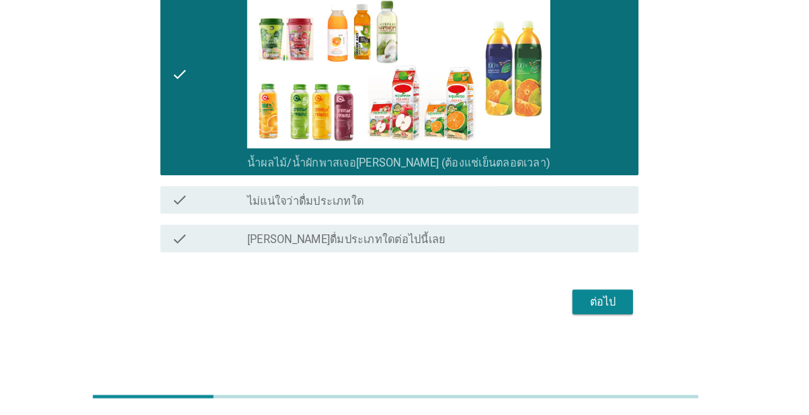
click at [620, 315] on div "ต่อไป" at bounding box center [607, 306] width 38 height 16
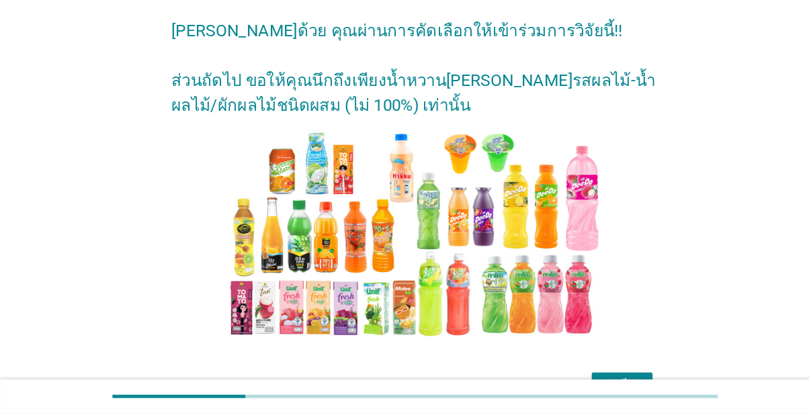
scroll to position [91, 0]
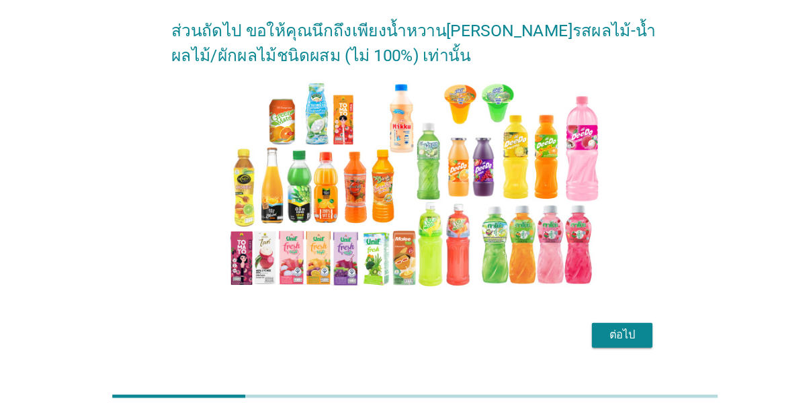
click at [617, 352] on button "ต่อไป" at bounding box center [606, 339] width 59 height 24
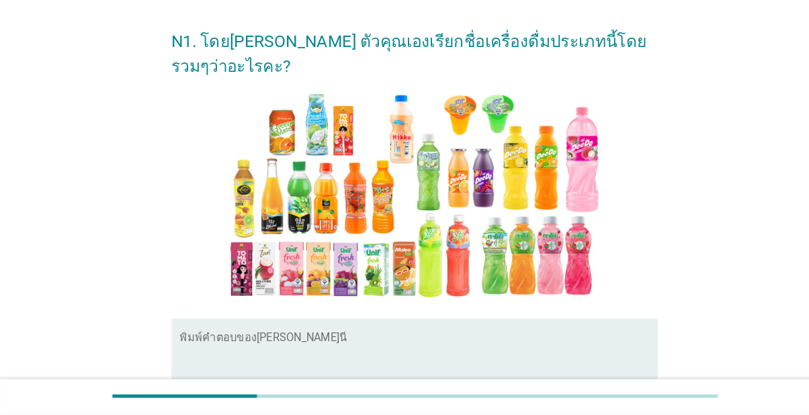
scroll to position [0, 0]
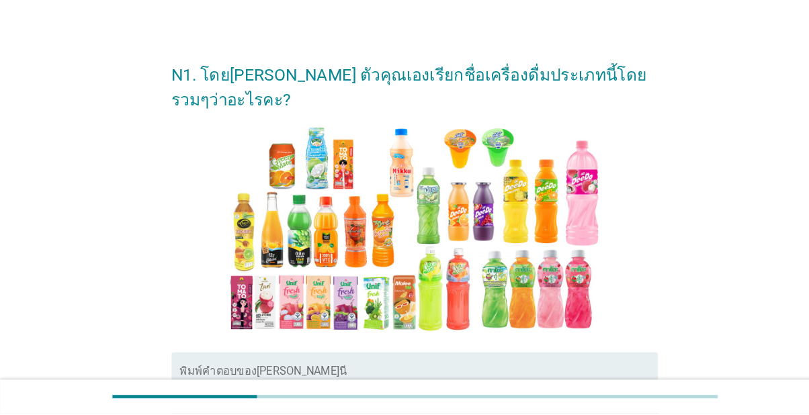
click at [462, 395] on textarea "พิมพ์คำตอบของคุณ ที่นี่" at bounding box center [408, 407] width 467 height 71
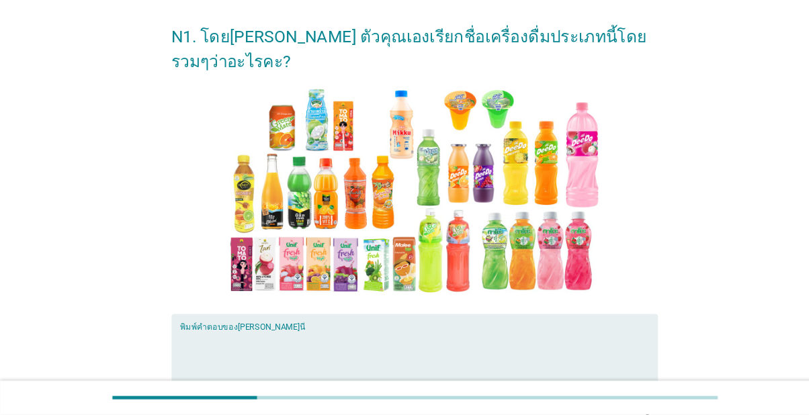
scroll to position [66, 0]
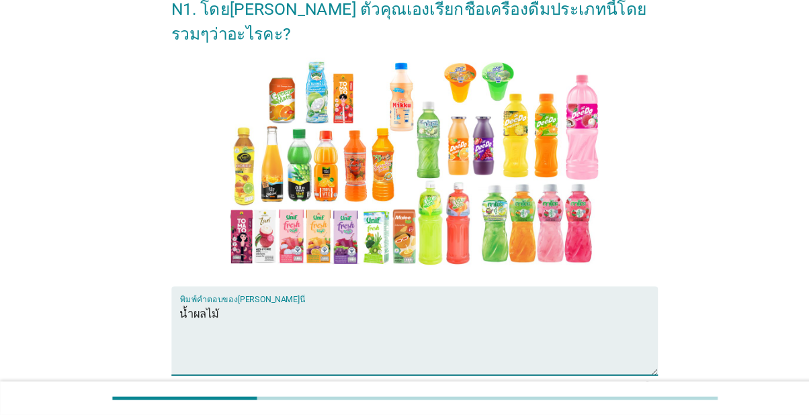
type textarea "น้ำผลไม้"
click at [698, 113] on div "N1. โดย[PERSON_NAME] ตัวคุณเองเรียกชื่อเครื่องดื่มประเภทนี้โดยรวมๆว่าอะไรคะ? พิ…" at bounding box center [404, 224] width 745 height 483
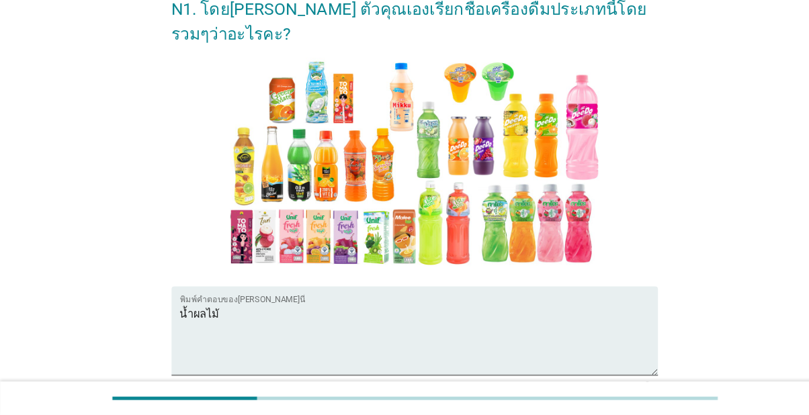
scroll to position [140, 0]
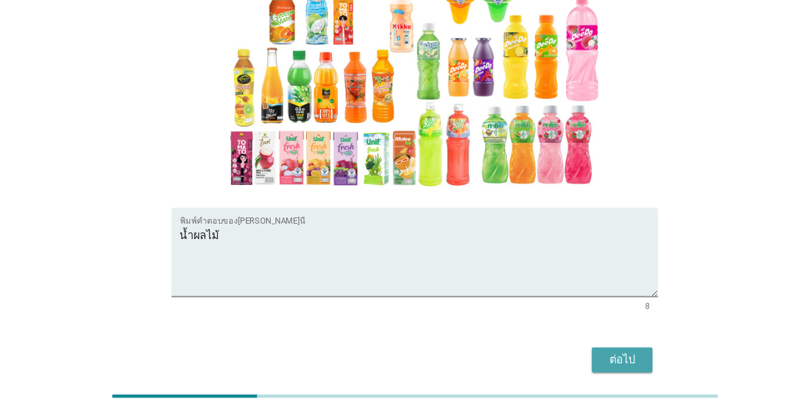
click at [622, 366] on div "ต่อไป" at bounding box center [607, 364] width 38 height 16
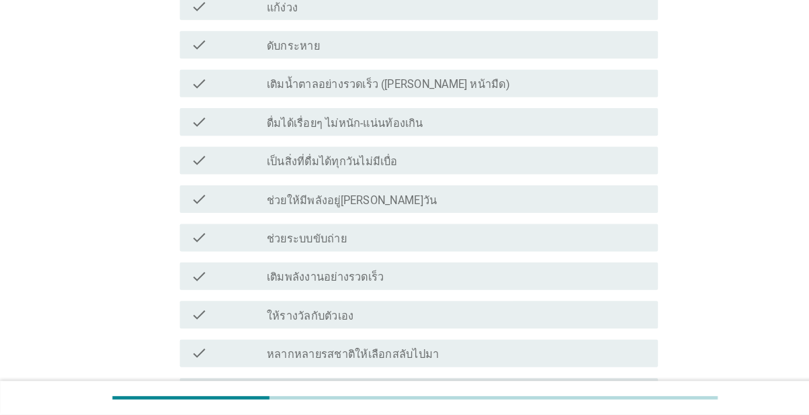
scroll to position [553, 0]
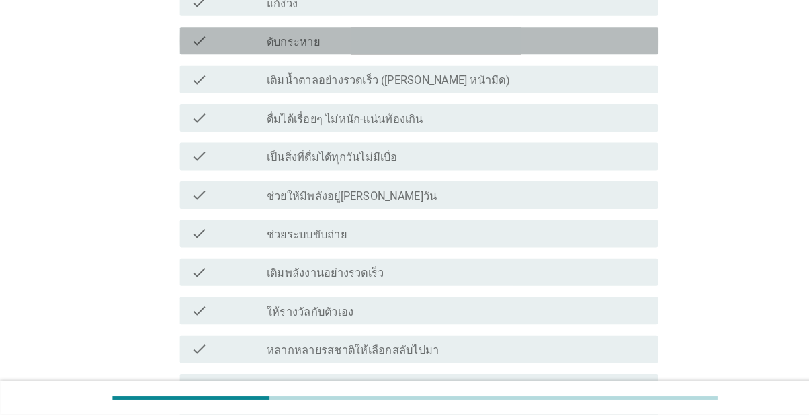
click at [581, 48] on div "check check_box_outline_blank ดับกระหาย" at bounding box center [408, 50] width 467 height 27
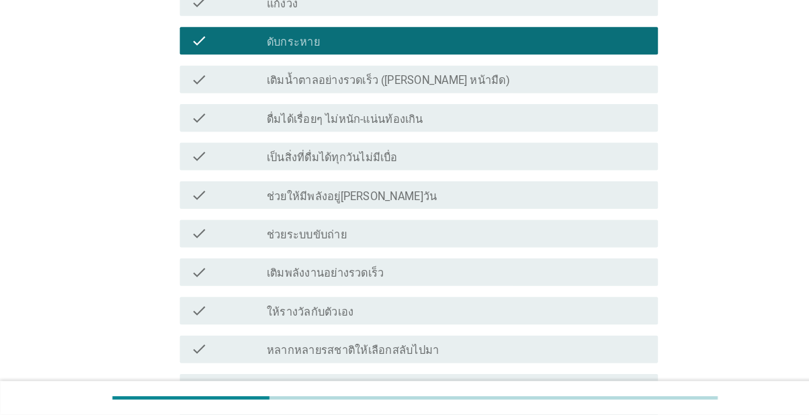
click at [568, 284] on div "check_box_outline_blank เติมพลังงานอย่างรวดเร็ว" at bounding box center [445, 276] width 371 height 16
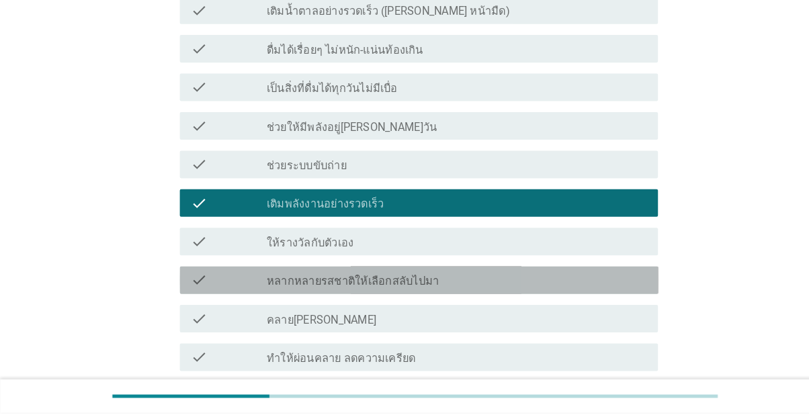
scroll to position [623, 0]
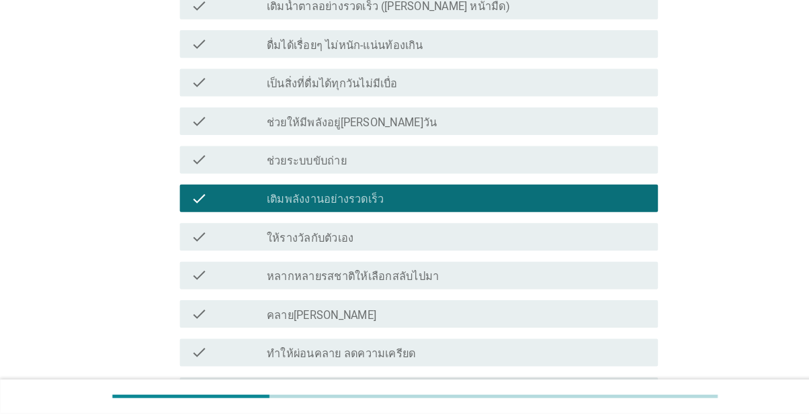
click at [601, 288] on div "check_box_outline_blank หลากหลายรสชาติให้เลือกสลับไปมา" at bounding box center [445, 281] width 371 height 16
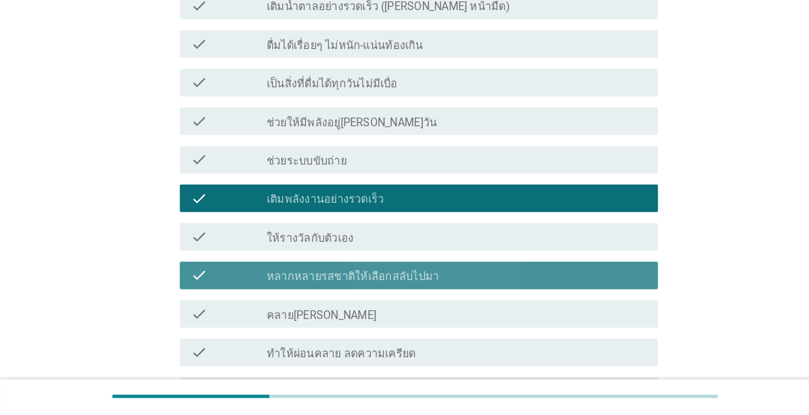
click at [579, 327] on div "check_box_outline_blank คลาย[PERSON_NAME]" at bounding box center [445, 319] width 371 height 16
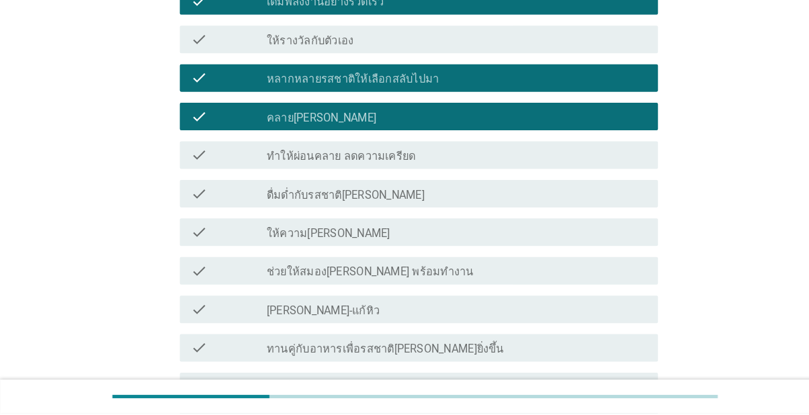
click at [599, 247] on div "check_box_outline_blank ให้ความ[PERSON_NAME]" at bounding box center [445, 239] width 371 height 16
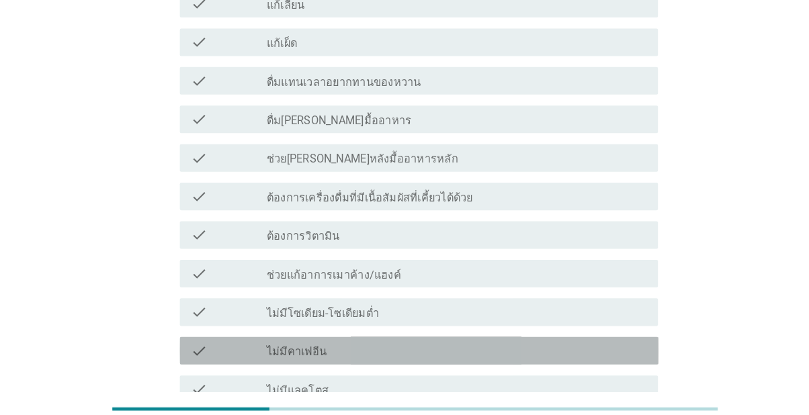
scroll to position [1198, 0]
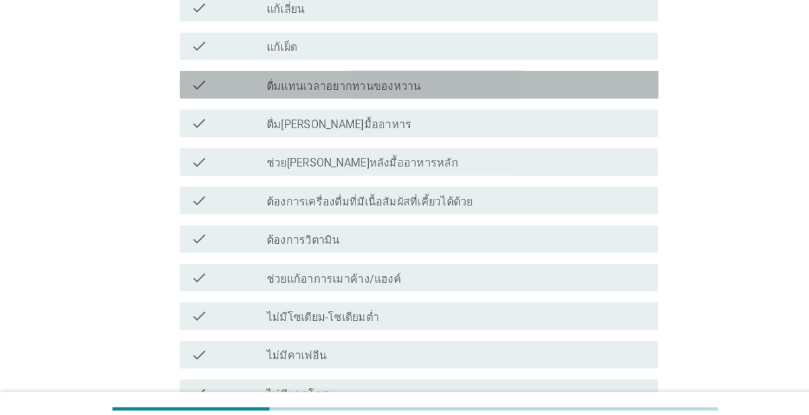
click at [597, 96] on div "check check_box_outline_blank ดื่มแทนเวลาอยากทานของหวาน" at bounding box center [408, 82] width 467 height 27
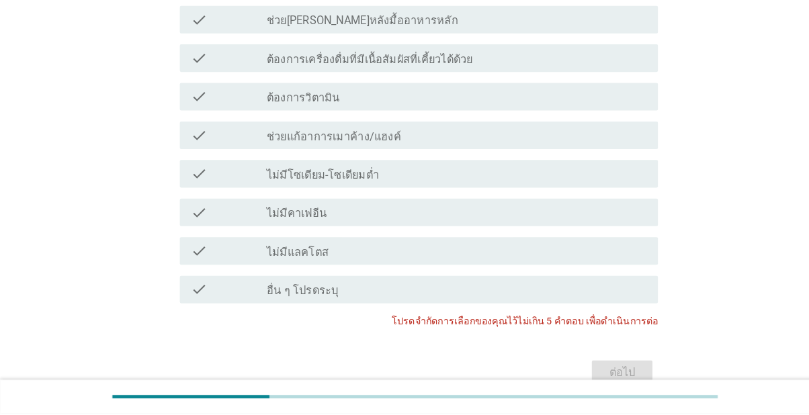
scroll to position [1338, 0]
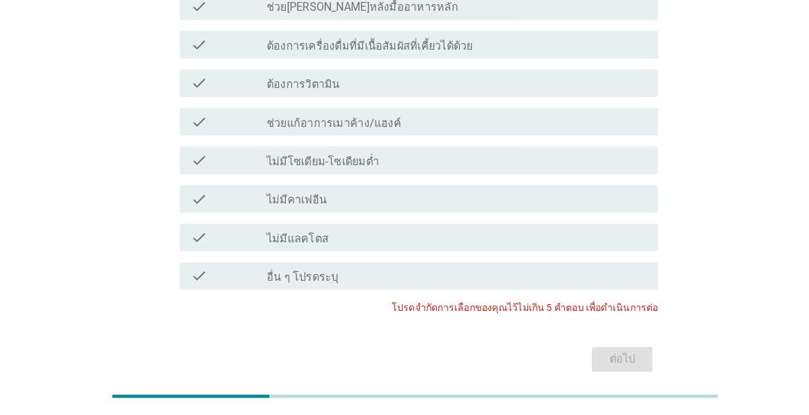
click at [616, 364] on div "ต่อไป" at bounding box center [404, 363] width 475 height 32
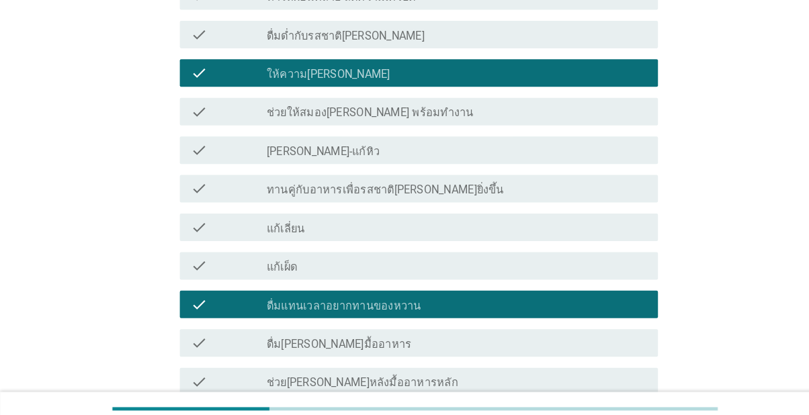
click at [602, 305] on div "check_box_outline_blank ดื่มแทนเวลาอยากทานของหวาน" at bounding box center [445, 297] width 371 height 16
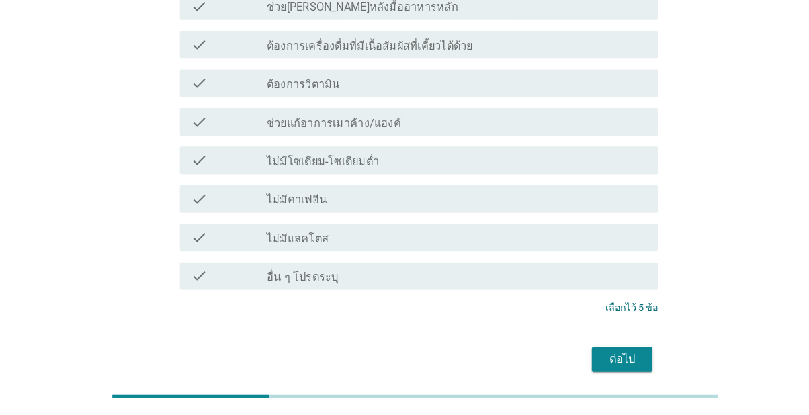
click at [624, 371] on div "ต่อไป" at bounding box center [607, 363] width 38 height 16
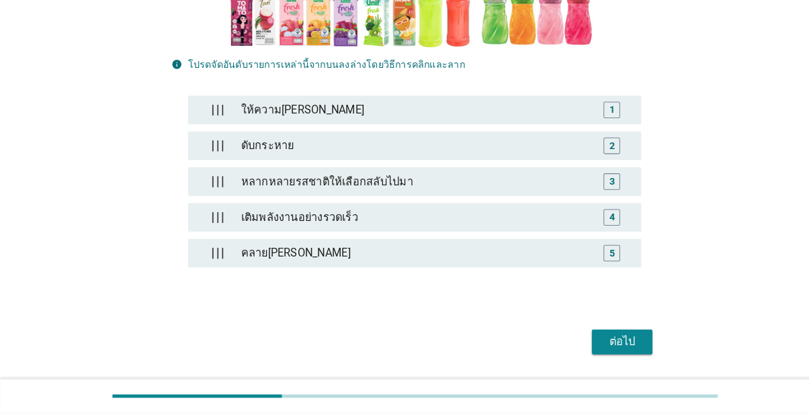
scroll to position [325, 0]
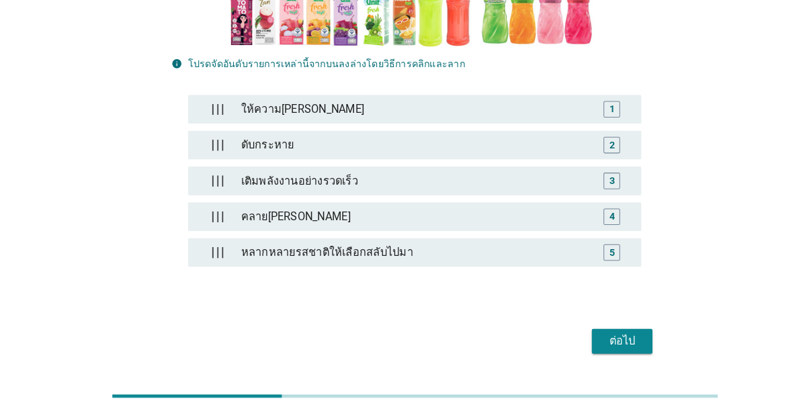
click at [618, 354] on div "ต่อไป" at bounding box center [607, 345] width 38 height 16
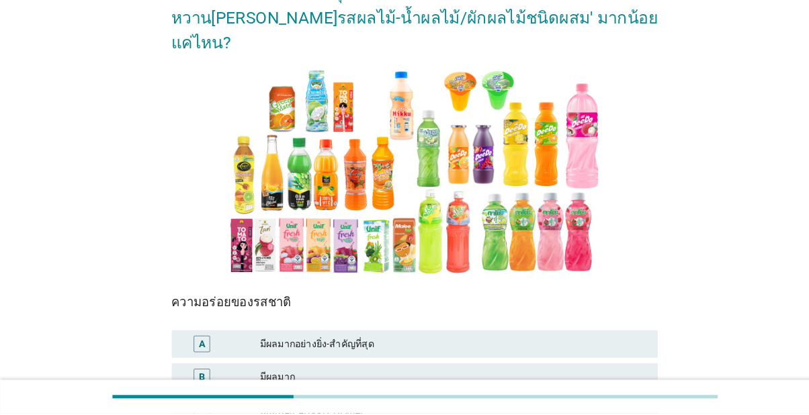
scroll to position [162, 0]
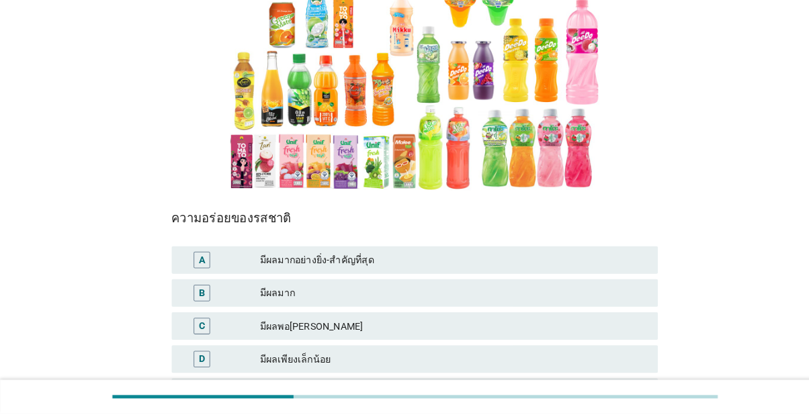
click at [565, 338] on div "มีผลพอ[PERSON_NAME]" at bounding box center [442, 330] width 378 height 16
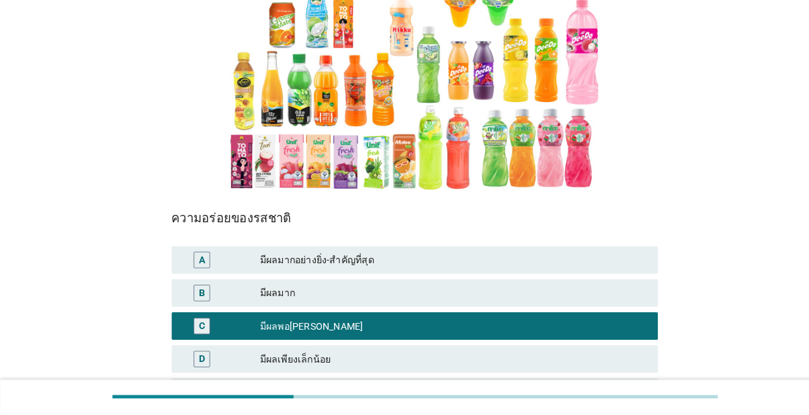
click at [598, 304] on div "มีผลมาก" at bounding box center [442, 298] width 378 height 16
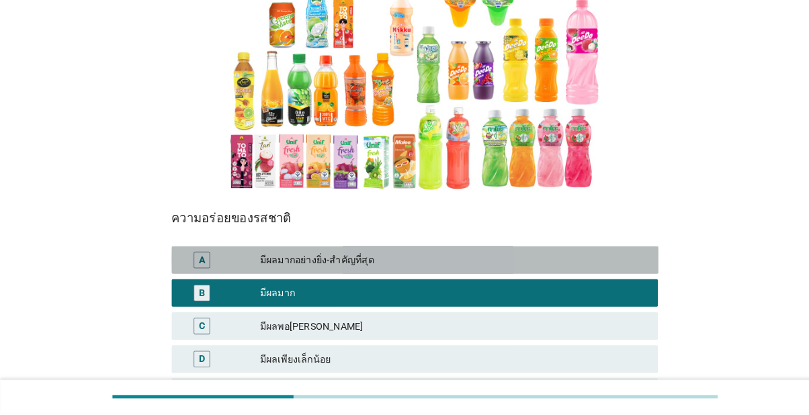
click at [575, 269] on div "มีผลมากอย่างยิ่ง-สำคัญที่สุด" at bounding box center [442, 265] width 378 height 16
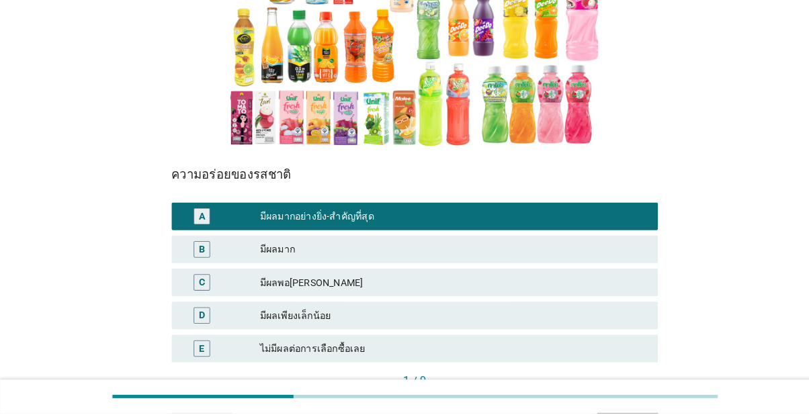
scroll to position [245, 0]
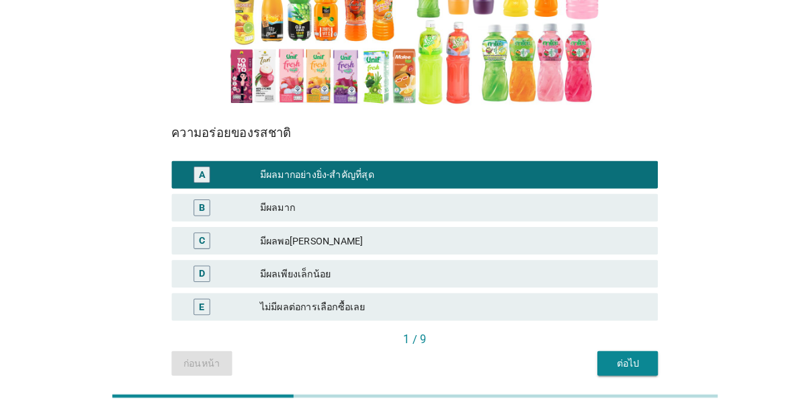
click at [564, 217] on div "มีผลมาก" at bounding box center [442, 215] width 378 height 16
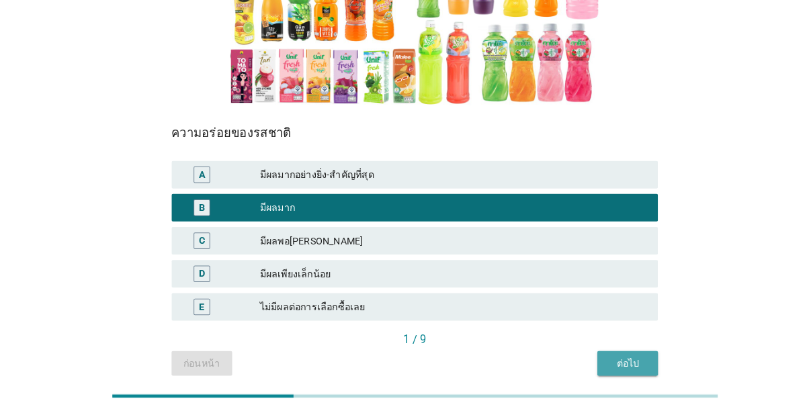
click at [637, 379] on button "ต่อไป" at bounding box center [612, 367] width 59 height 24
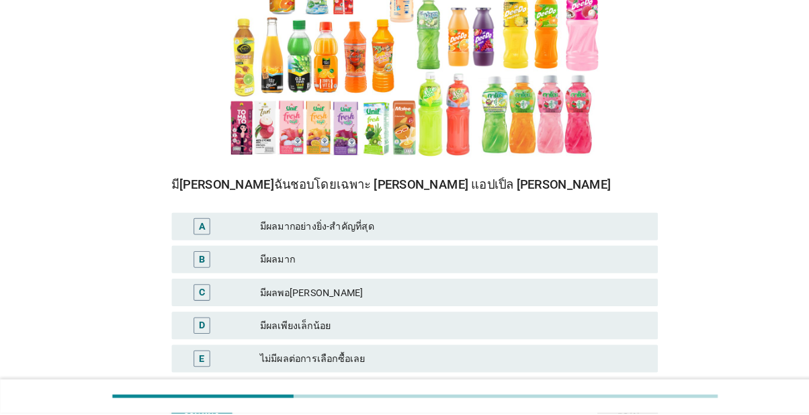
scroll to position [232, 0]
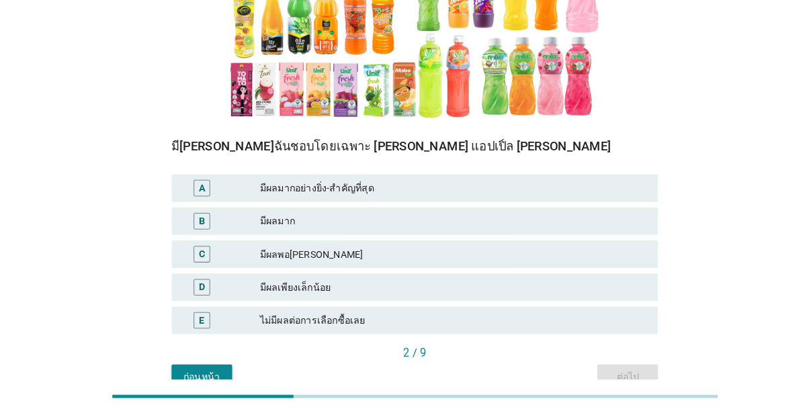
click at [226, 233] on div "B" at bounding box center [215, 228] width 75 height 16
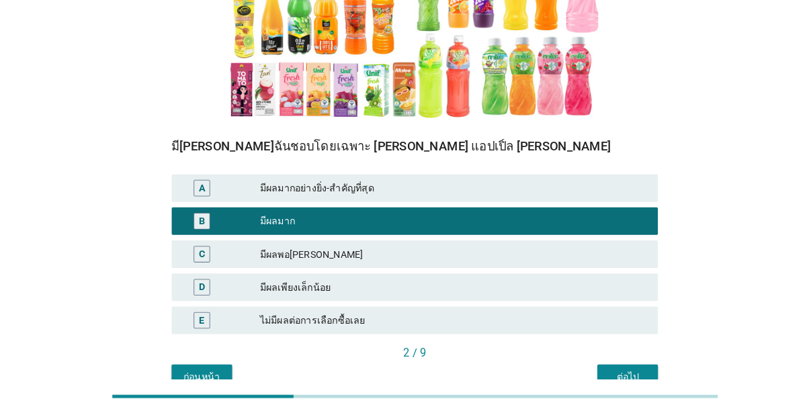
click at [618, 392] on button "ต่อไป" at bounding box center [612, 380] width 59 height 24
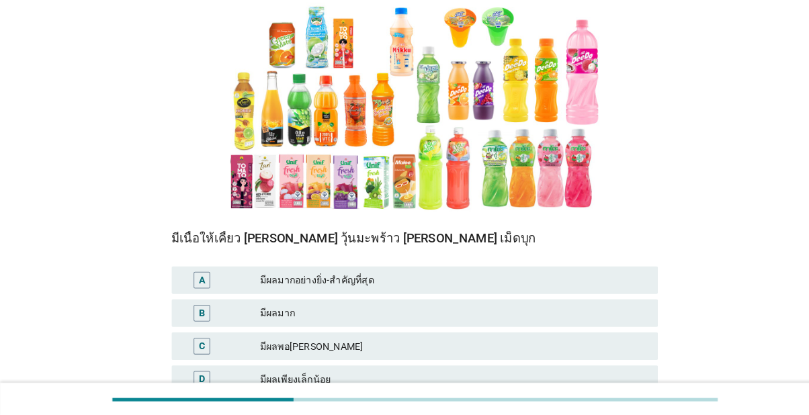
scroll to position [145, 0]
click at [270, 354] on div "มีผลพอ[PERSON_NAME]" at bounding box center [442, 347] width 378 height 16
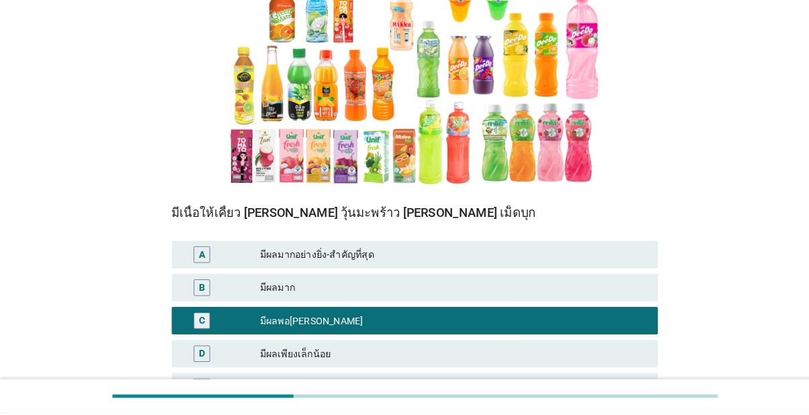
scroll to position [245, 0]
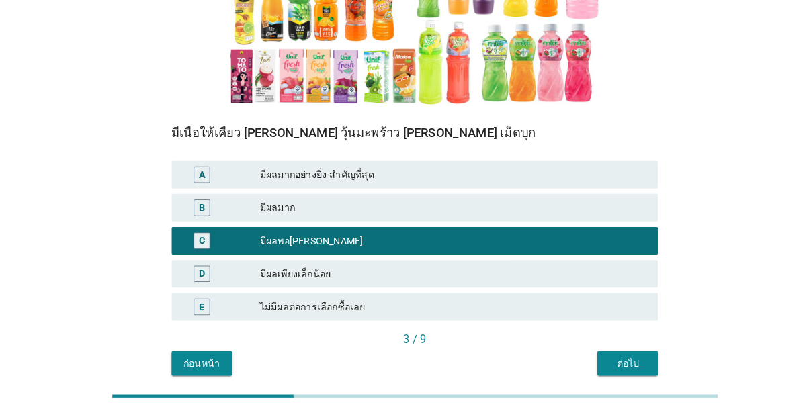
click at [614, 379] on button "ต่อไป" at bounding box center [612, 367] width 59 height 24
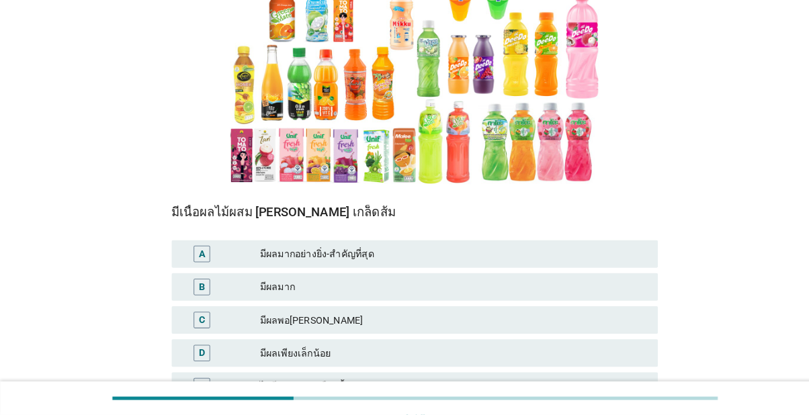
scroll to position [169, 0]
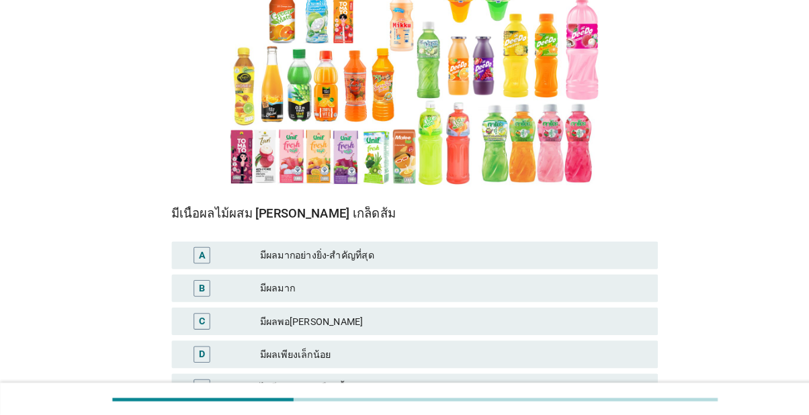
click at [251, 331] on div "C" at bounding box center [215, 323] width 75 height 16
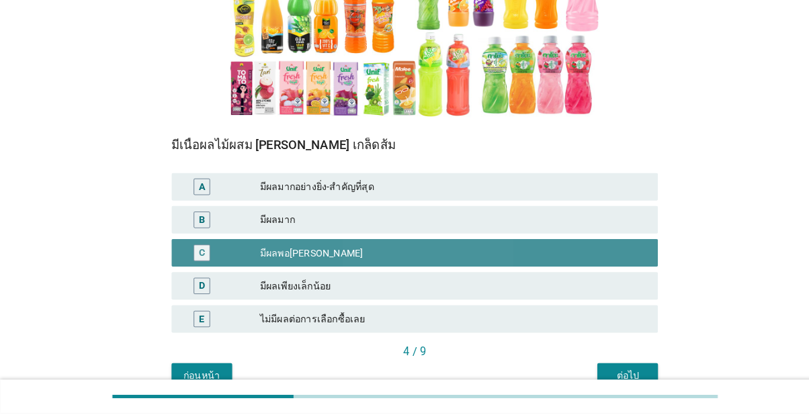
scroll to position [245, 0]
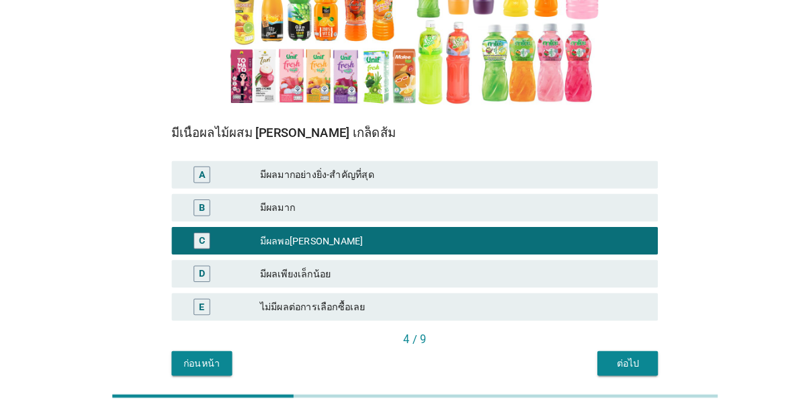
click at [620, 379] on button "ต่อไป" at bounding box center [612, 367] width 59 height 24
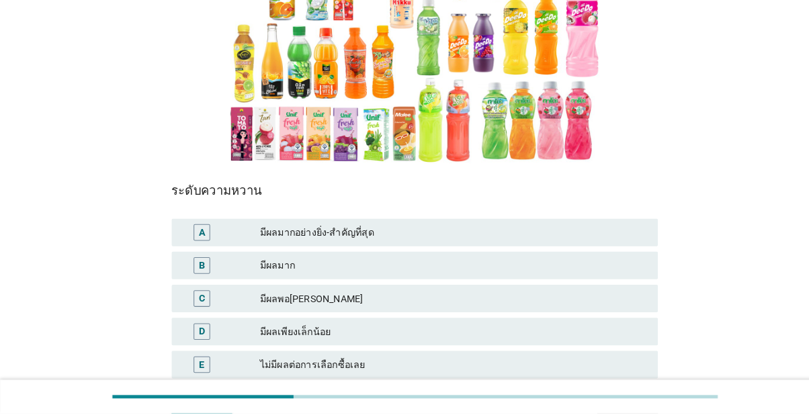
scroll to position [194, 0]
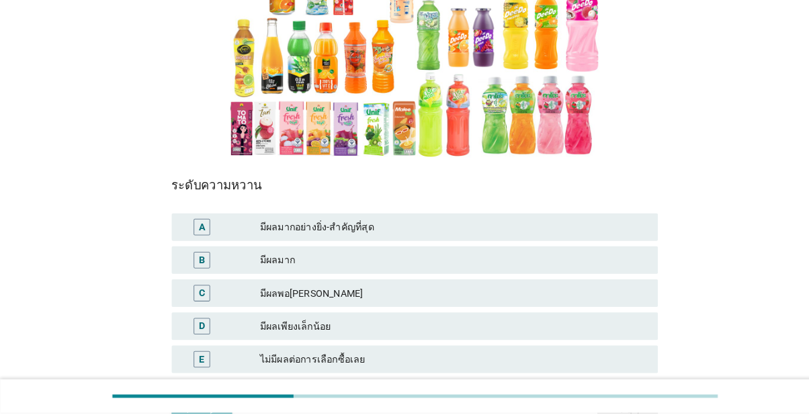
click at [434, 238] on div "มีผลมากอย่างยิ่ง-สำคัญที่สุด" at bounding box center [442, 234] width 378 height 16
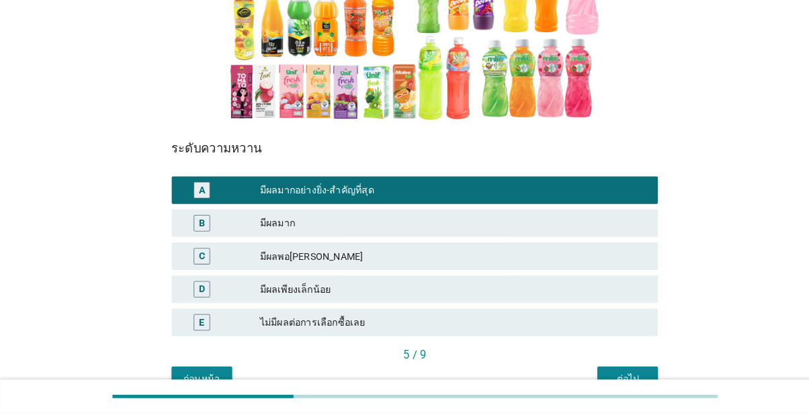
scroll to position [231, 0]
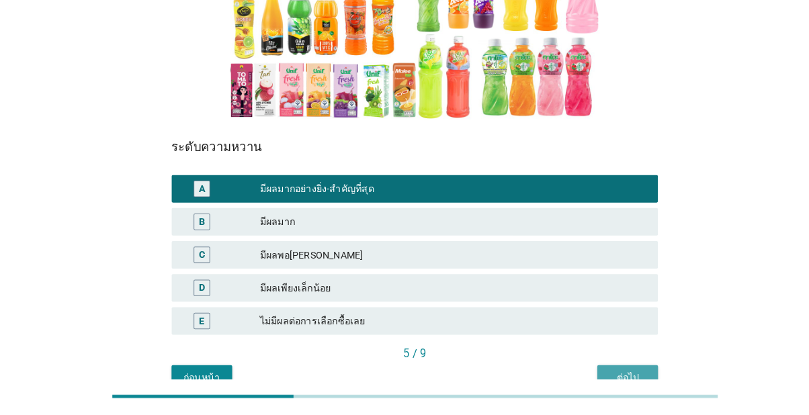
click at [611, 393] on button "ต่อไป" at bounding box center [612, 380] width 59 height 24
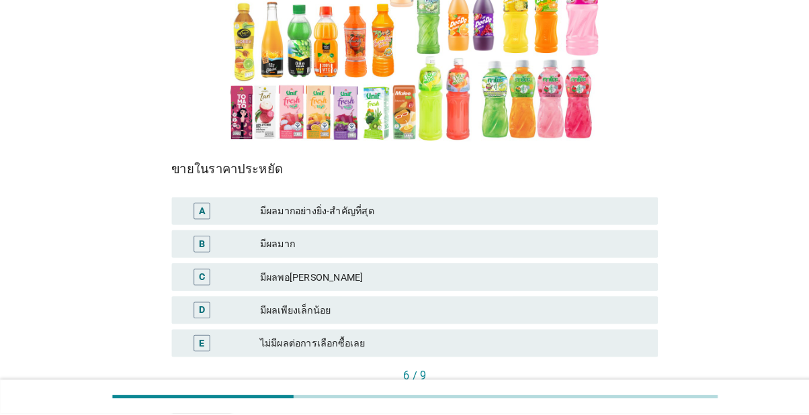
scroll to position [245, 0]
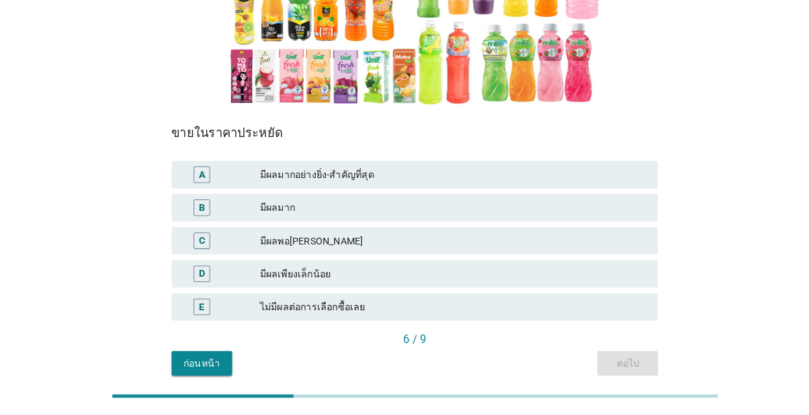
click at [478, 288] on div "มีผลเพียงเล็กน้อย" at bounding box center [442, 280] width 378 height 16
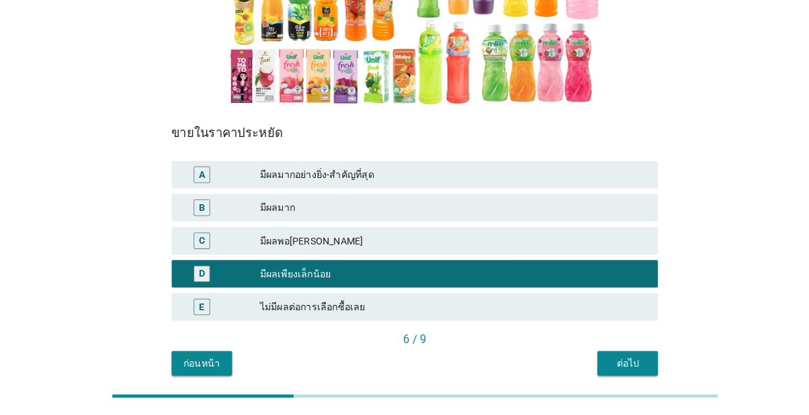
click at [613, 374] on div "ต่อไป" at bounding box center [613, 367] width 38 height 14
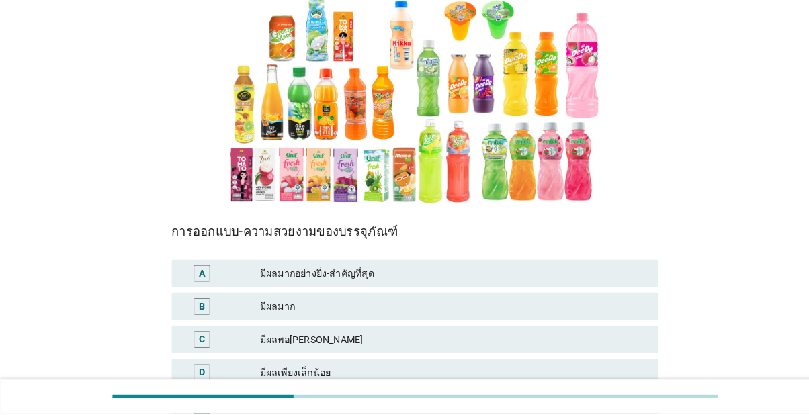
scroll to position [149, 0]
click at [201, 350] on div "C" at bounding box center [197, 343] width 16 height 16
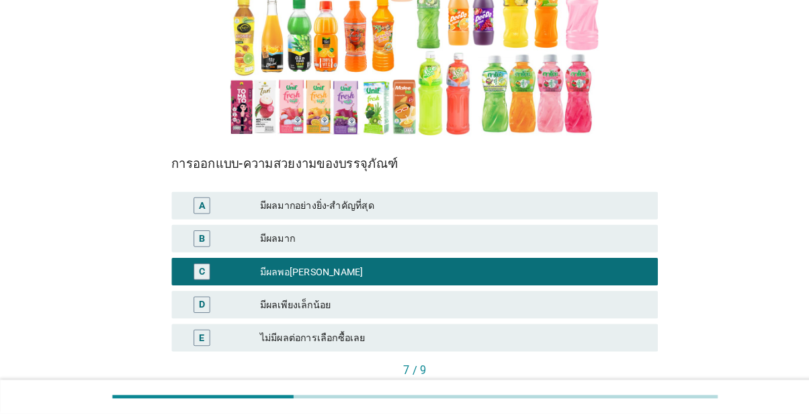
scroll to position [245, 0]
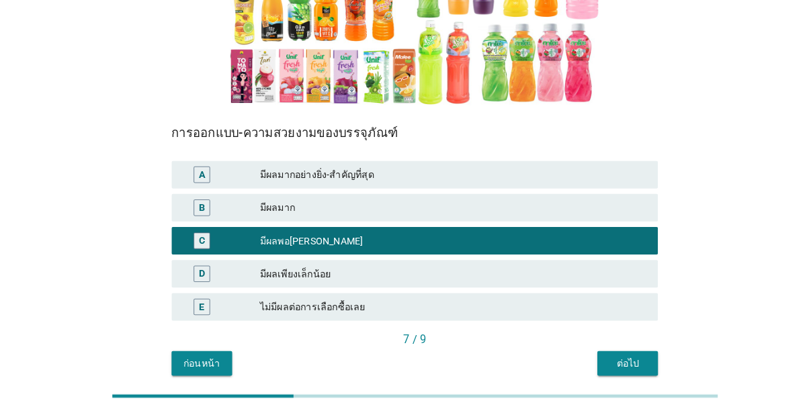
click at [608, 352] on div "7 / 9" at bounding box center [404, 344] width 475 height 16
click at [613, 374] on div "ต่อไป" at bounding box center [613, 367] width 38 height 14
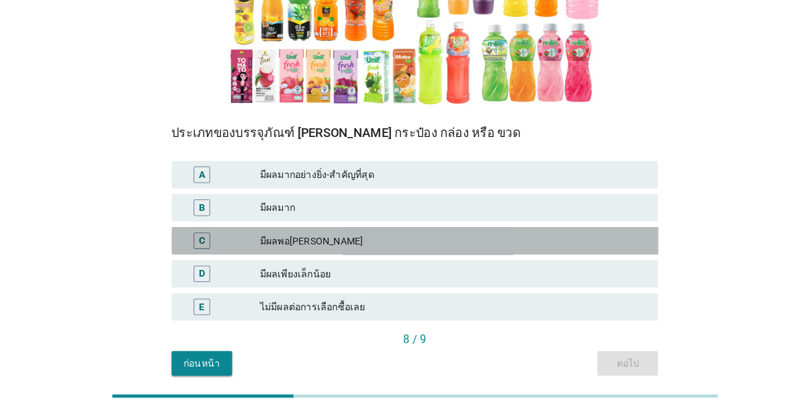
click at [200, 255] on div "C" at bounding box center [197, 247] width 16 height 16
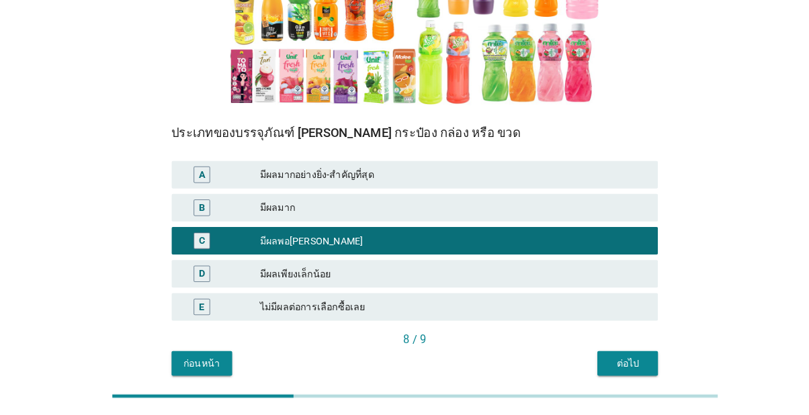
click at [606, 379] on button "ต่อไป" at bounding box center [612, 367] width 59 height 24
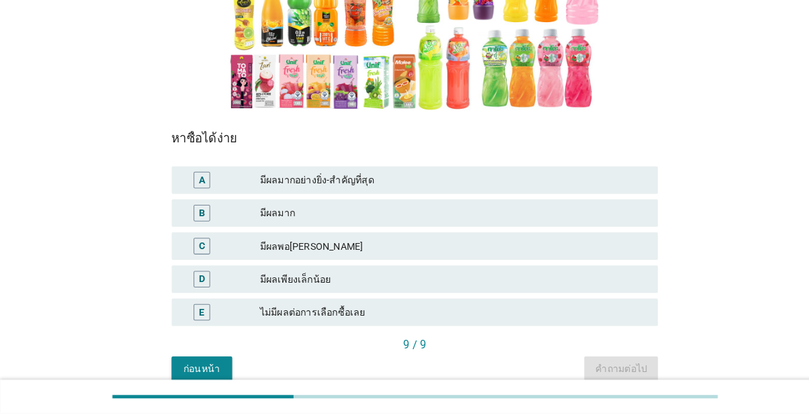
scroll to position [243, 0]
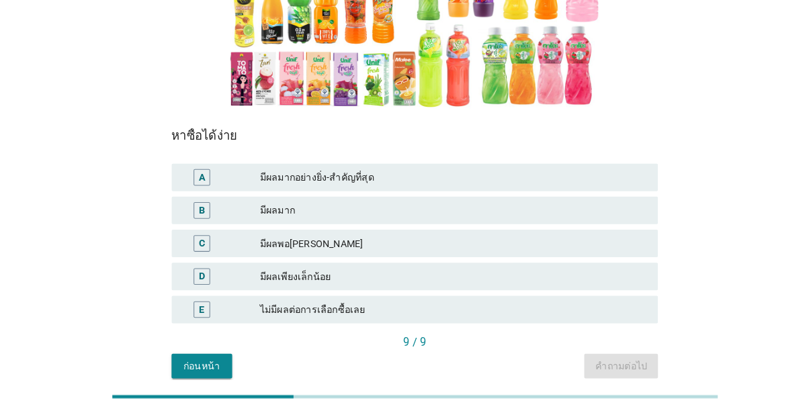
click at [186, 225] on div "B" at bounding box center [197, 217] width 38 height 16
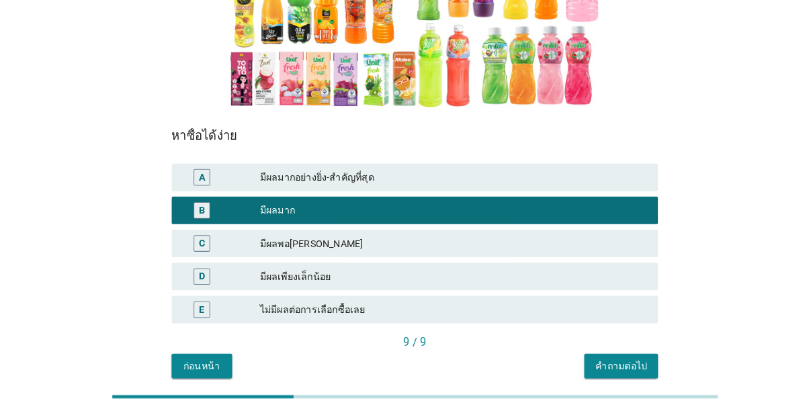
click at [602, 381] on button "คำถามต่อไป" at bounding box center [606, 369] width 72 height 24
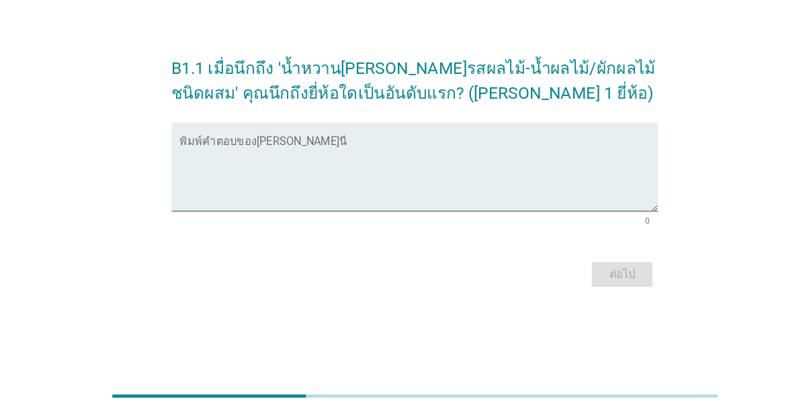
scroll to position [32, 0]
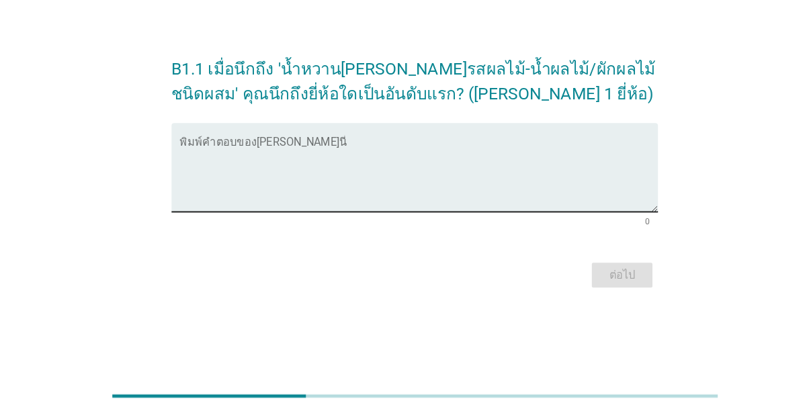
click at [575, 194] on textarea "พิมพ์คำตอบของคุณ ที่นี่" at bounding box center [408, 184] width 467 height 71
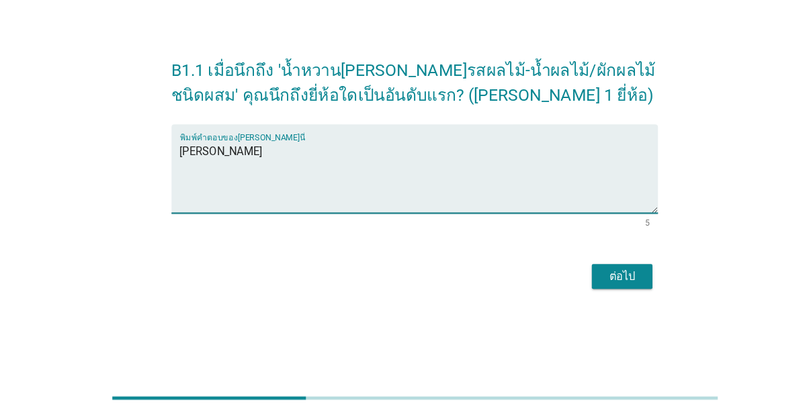
type textarea "[PERSON_NAME]"
click at [758, 117] on div "B1.1 เมื่อนึกถึง 'น้ำหวาน[PERSON_NAME]รสผลไม้-น้ำผลไม้/ผักผลไม้ชนิดผสม' คุณนึกถ…" at bounding box center [404, 175] width 745 height 264
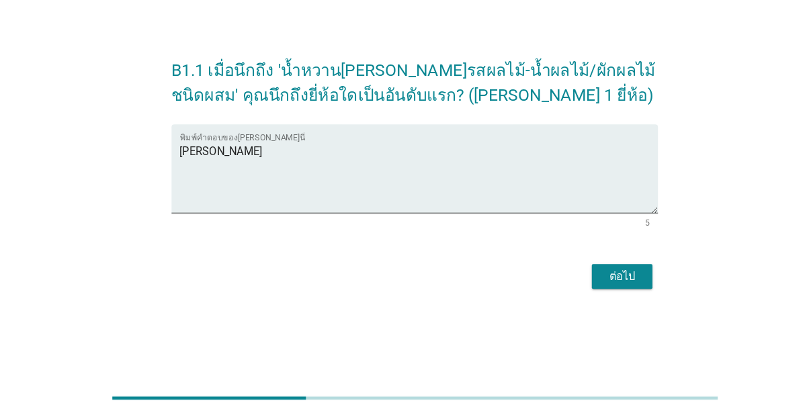
click at [624, 272] on div "ต่อไป" at bounding box center [607, 280] width 38 height 16
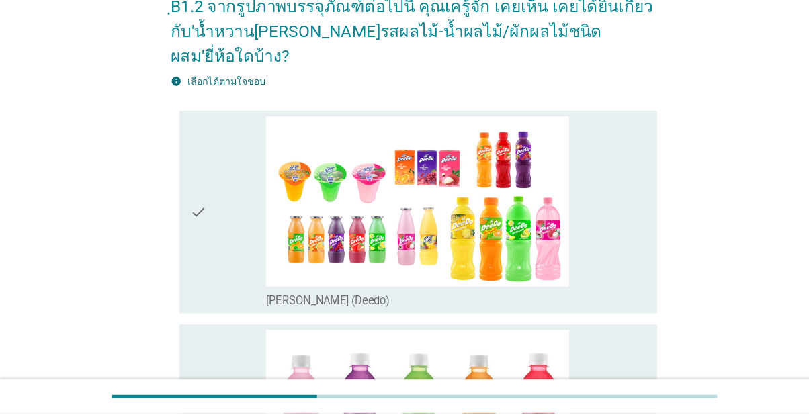
scroll to position [83, 0]
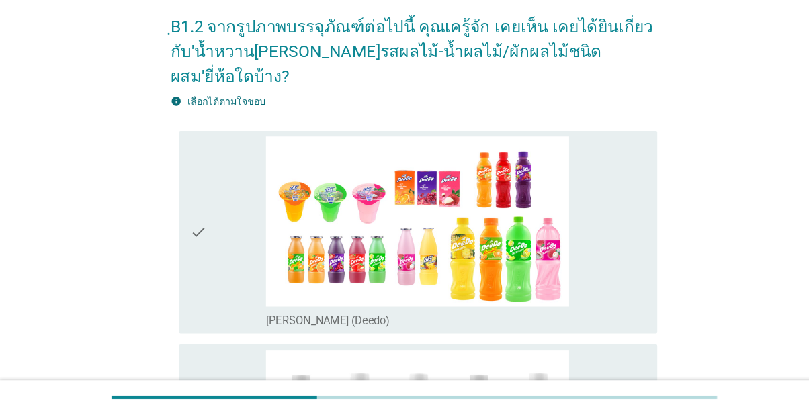
click at [204, 247] on div "check" at bounding box center [223, 238] width 74 height 187
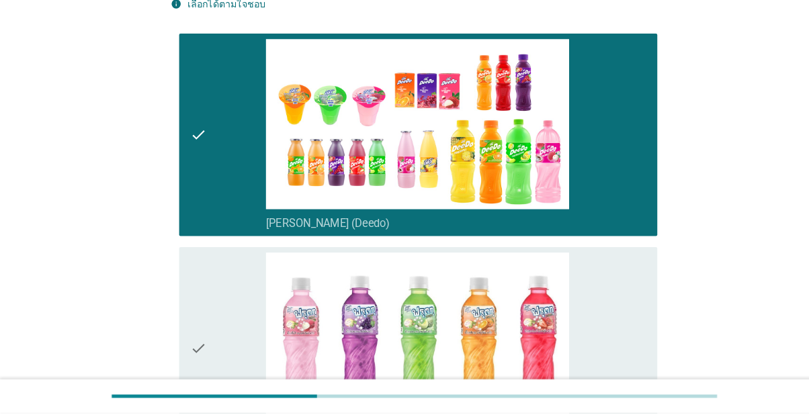
scroll to position [189, 0]
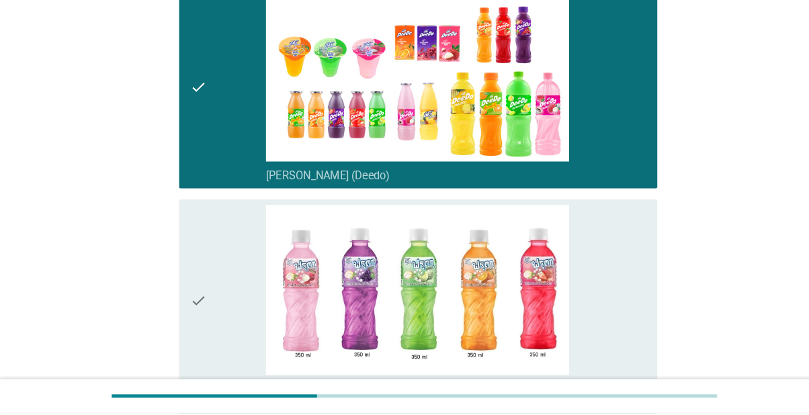
click at [212, 306] on div "check" at bounding box center [223, 305] width 74 height 187
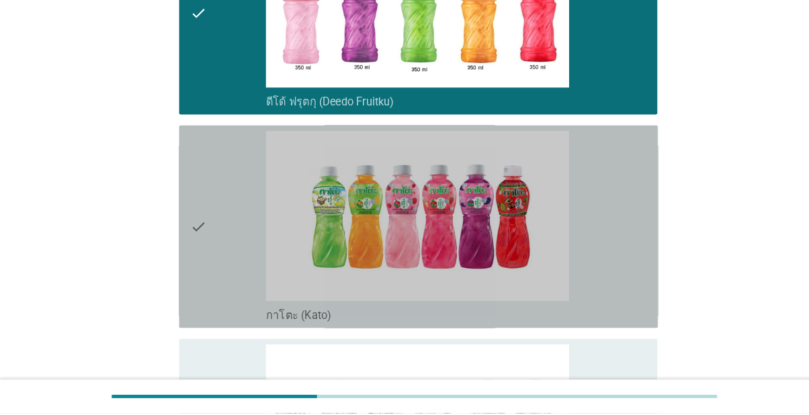
scroll to position [470, 0]
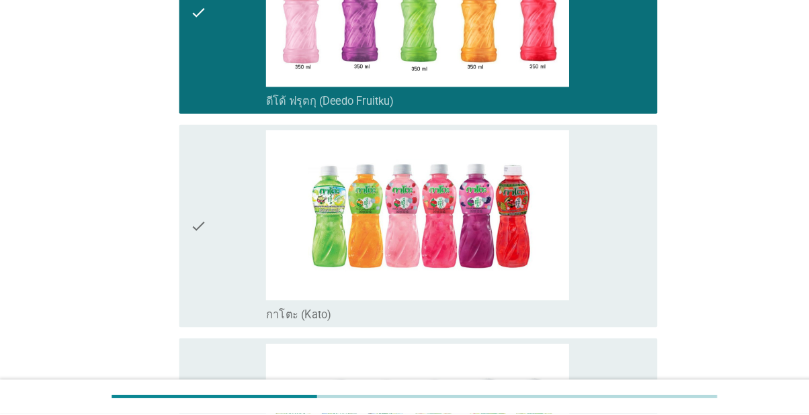
click at [206, 278] on div "check" at bounding box center [223, 232] width 74 height 187
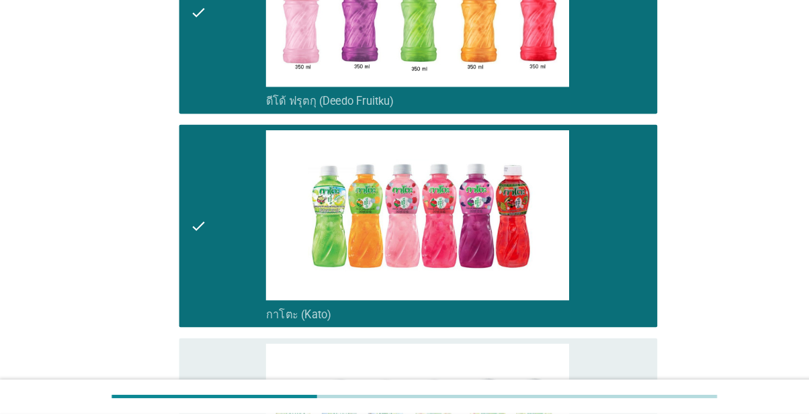
click at [212, 109] on div "check" at bounding box center [223, 24] width 74 height 187
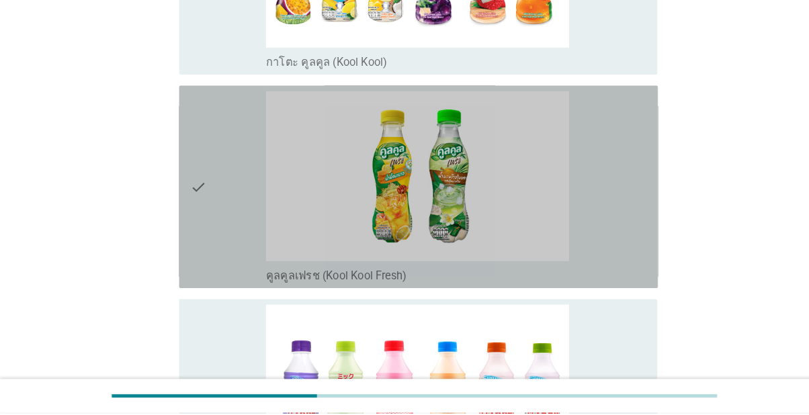
scroll to position [925, 0]
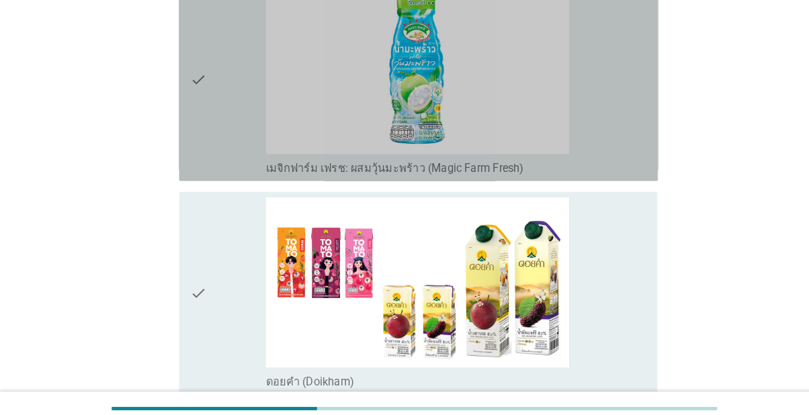
click at [208, 171] on div "check" at bounding box center [223, 78] width 74 height 187
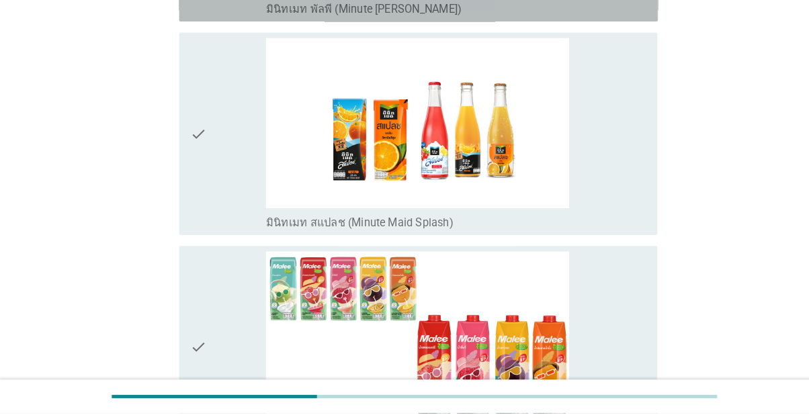
scroll to position [2648, 0]
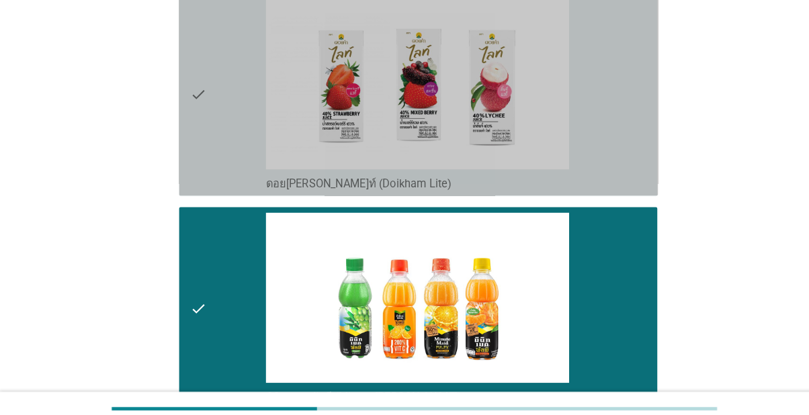
scroll to position [2278, 0]
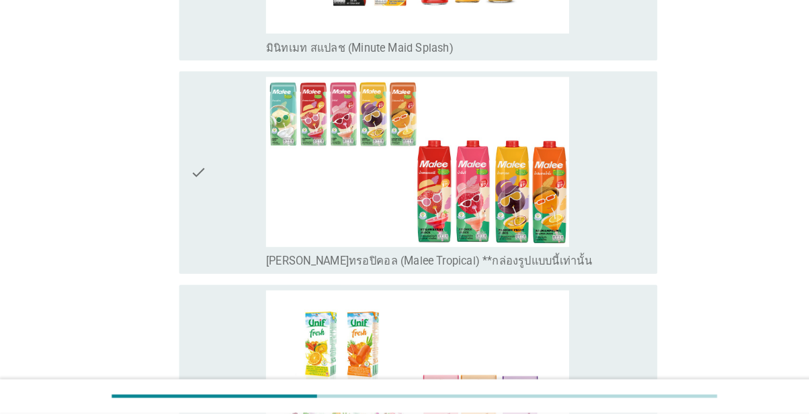
scroll to position [2820, 0]
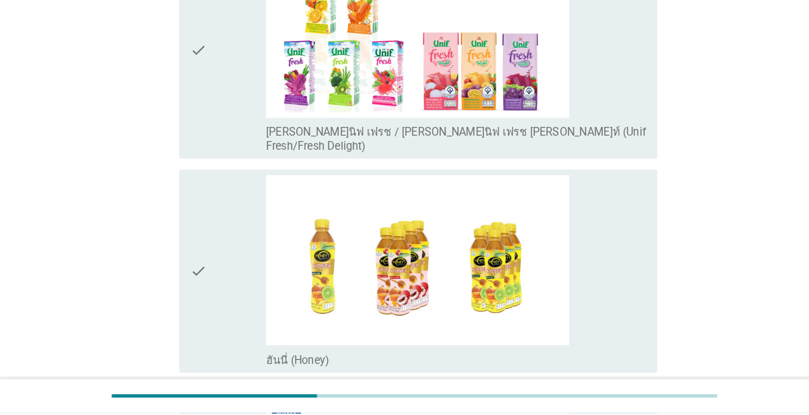
scroll to position [3150, 0]
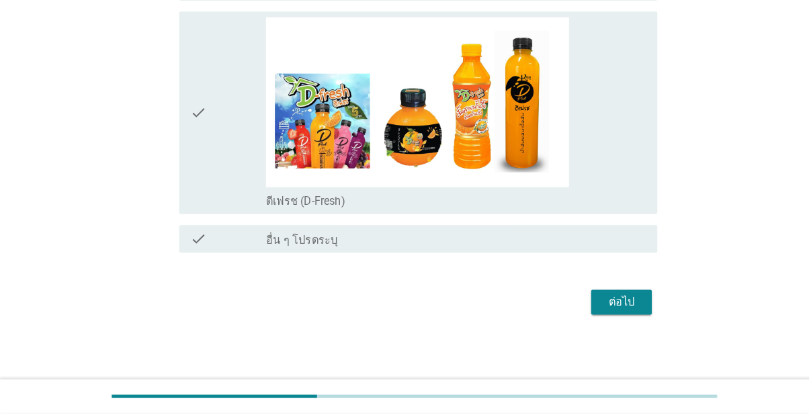
click at [618, 319] on button "ต่อไป" at bounding box center [606, 307] width 59 height 24
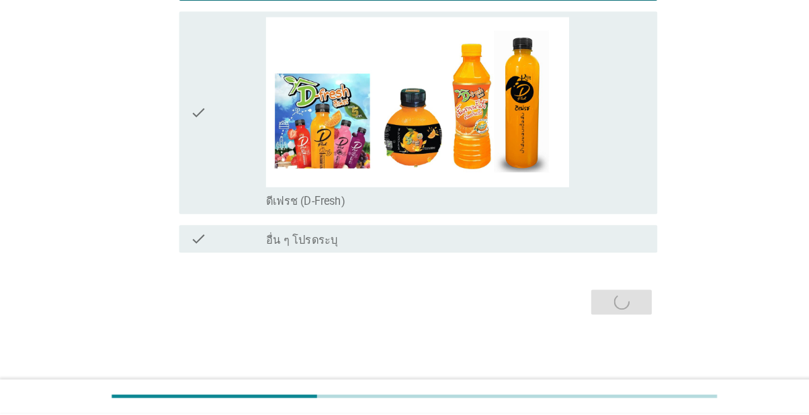
scroll to position [0, 0]
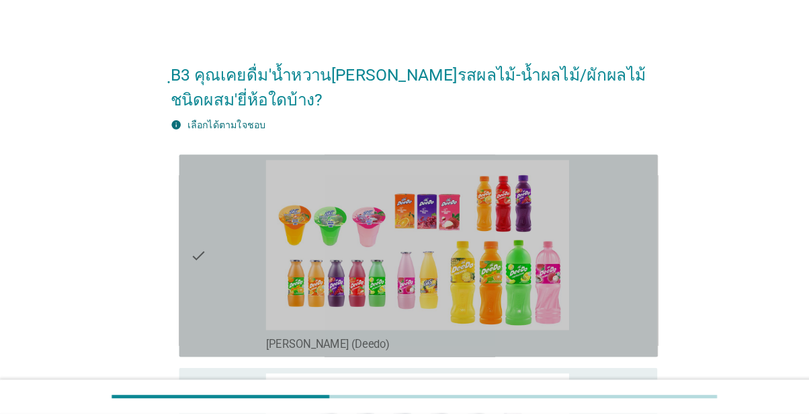
click at [202, 267] on icon "check" at bounding box center [194, 261] width 16 height 187
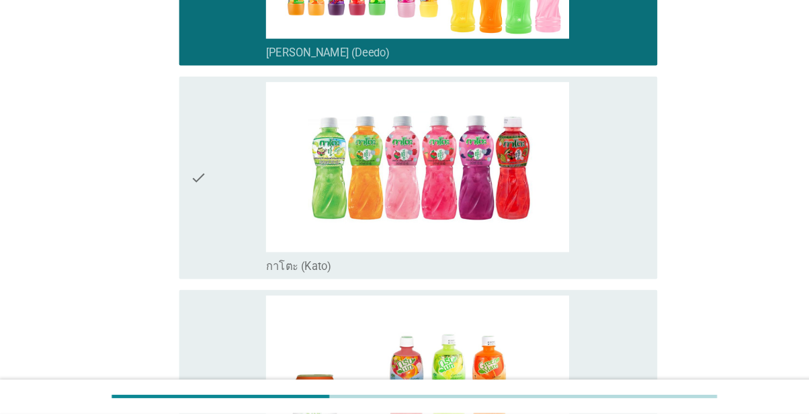
click at [219, 240] on div "check" at bounding box center [223, 185] width 74 height 187
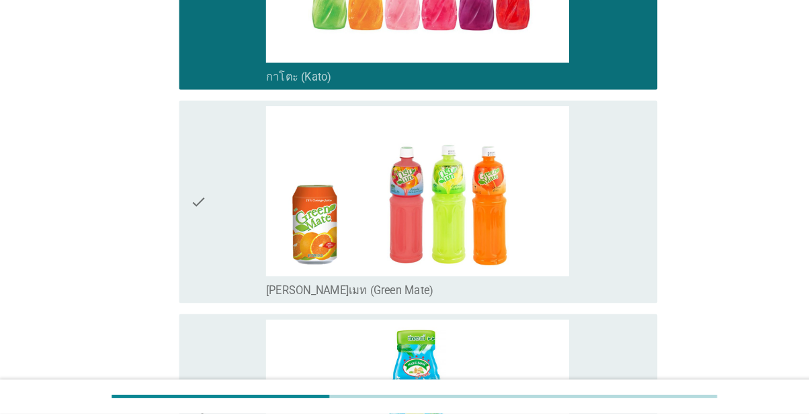
click at [227, 276] on div "check" at bounding box center [223, 209] width 74 height 187
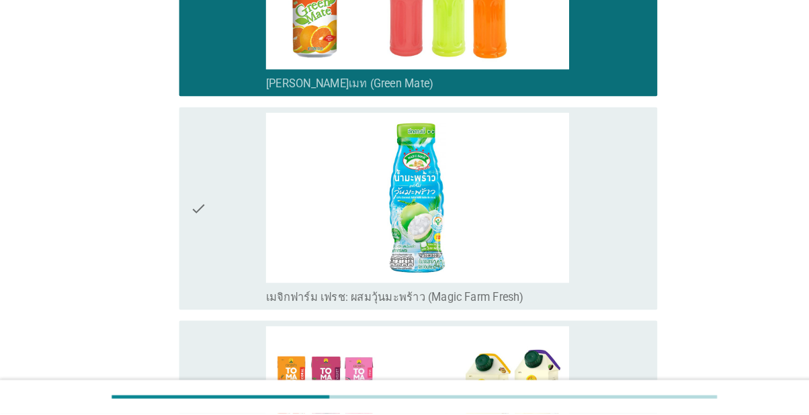
click at [218, 297] on div "check" at bounding box center [223, 215] width 74 height 187
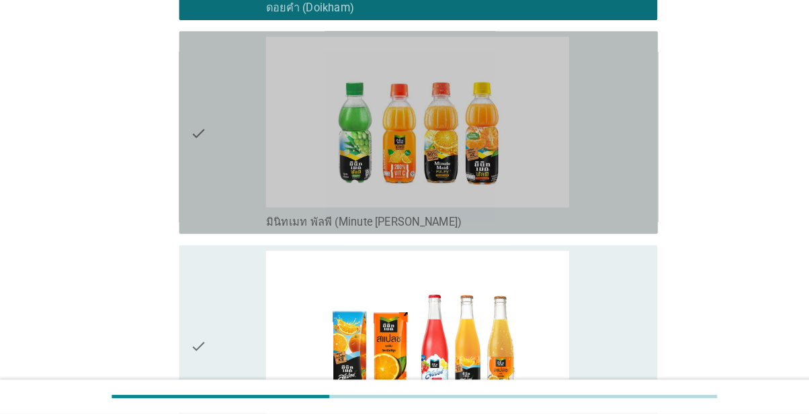
scroll to position [1223, 0]
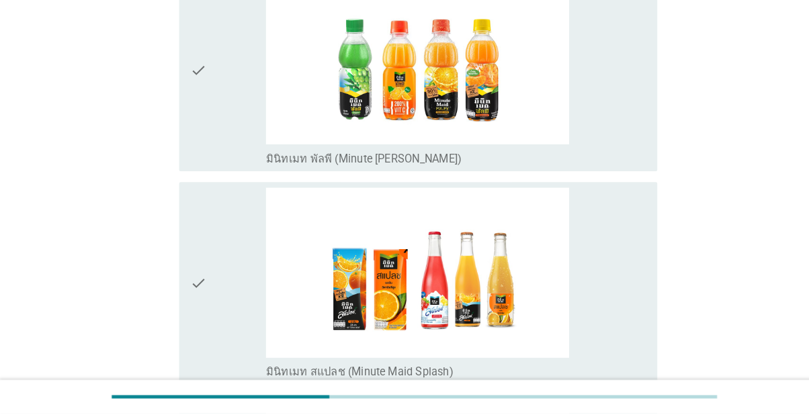
click at [216, 173] on div "check" at bounding box center [223, 80] width 74 height 187
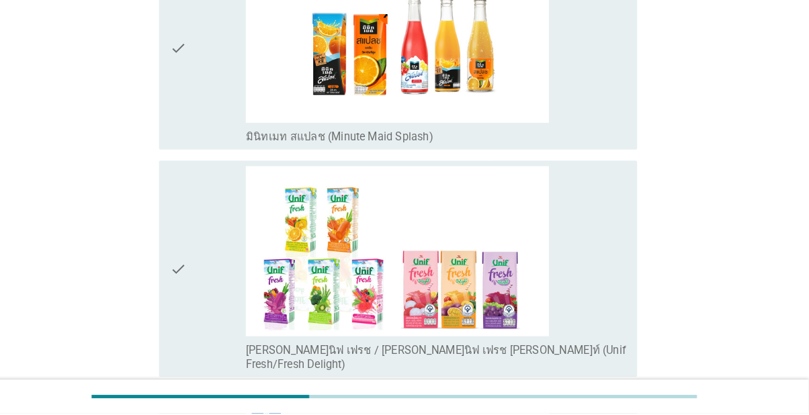
scroll to position [1454, 0]
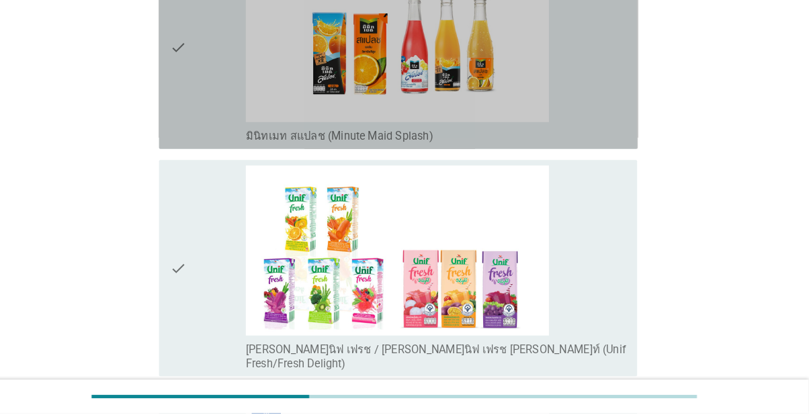
click at [218, 152] on div "check" at bounding box center [223, 58] width 74 height 187
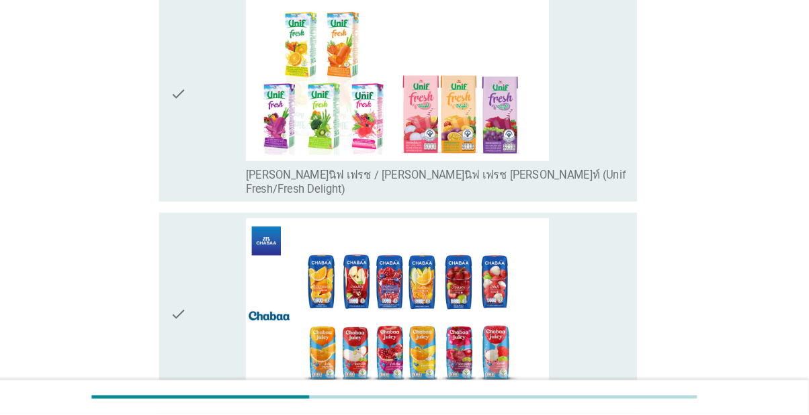
click at [220, 204] on div "check" at bounding box center [223, 103] width 74 height 200
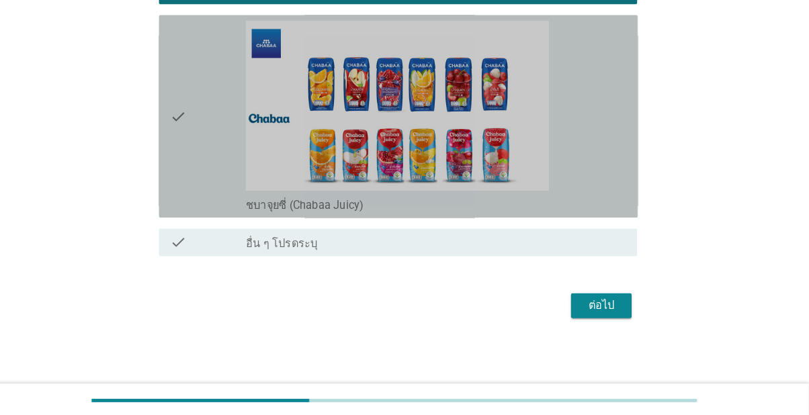
scroll to position [1942, 0]
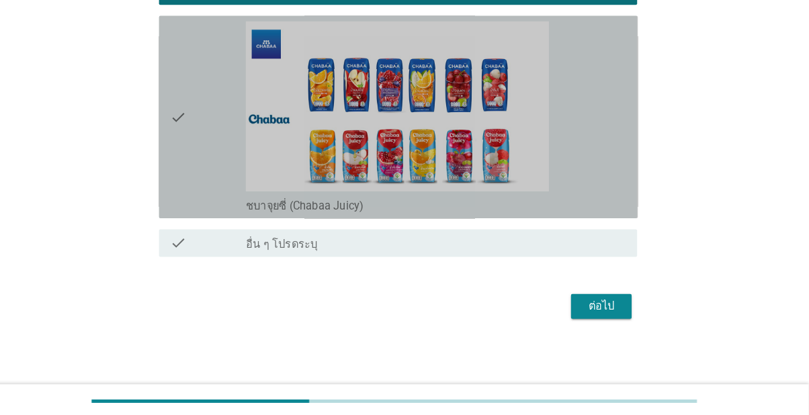
click at [195, 214] on icon "check" at bounding box center [194, 121] width 16 height 187
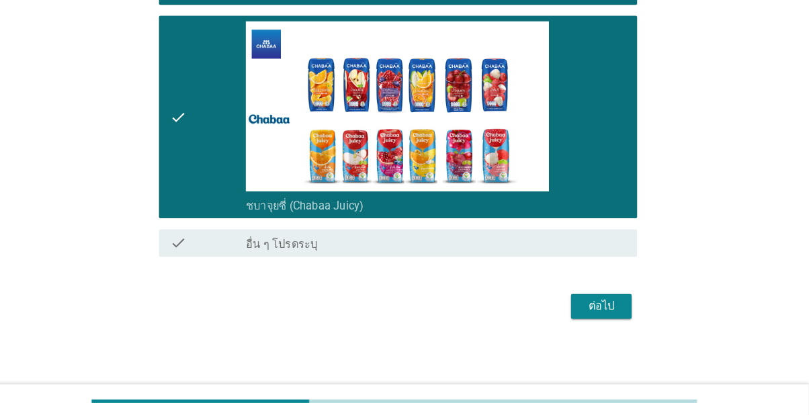
click at [600, 319] on button "ต่อไป" at bounding box center [606, 306] width 59 height 24
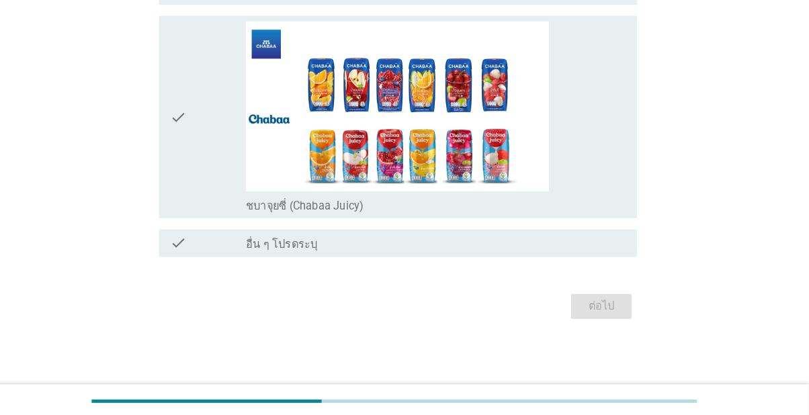
scroll to position [0, 0]
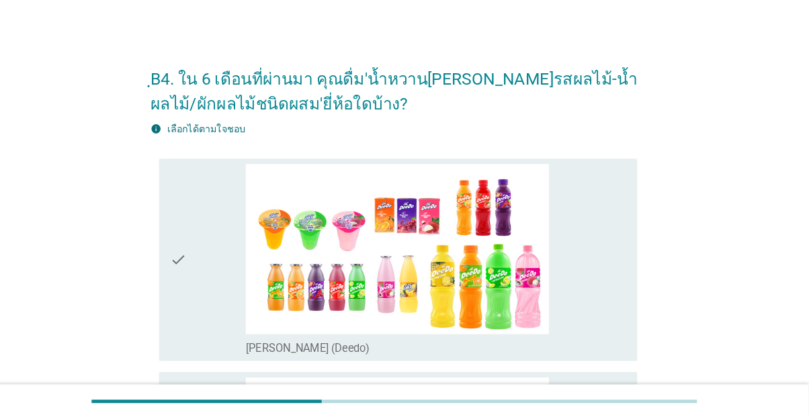
click at [210, 271] on div "check" at bounding box center [223, 261] width 74 height 187
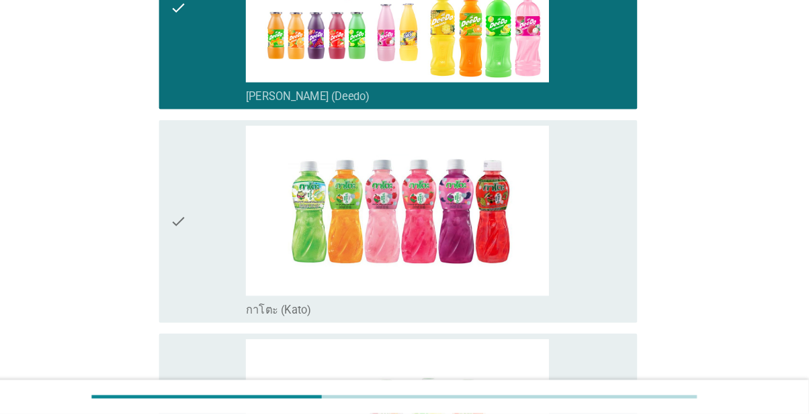
scroll to position [243, 0]
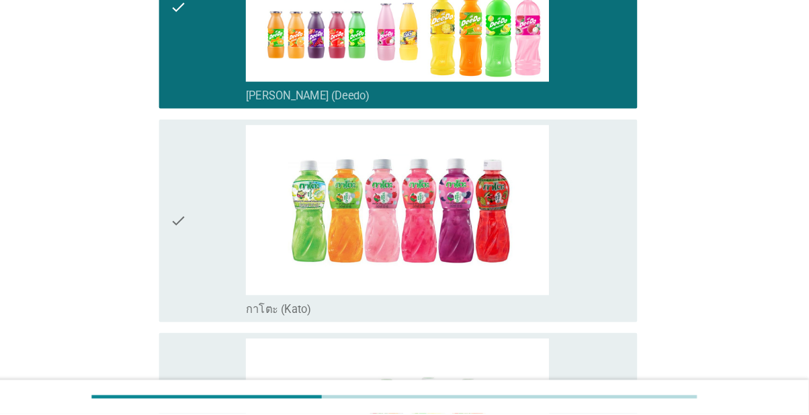
click at [213, 272] on div "check" at bounding box center [223, 227] width 74 height 187
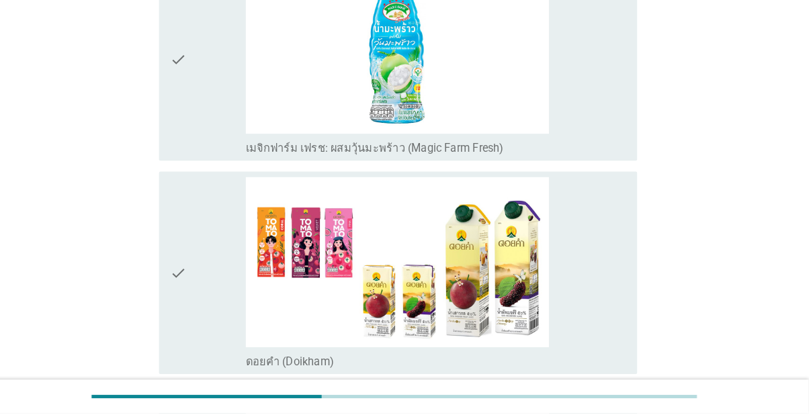
scroll to position [828, 0]
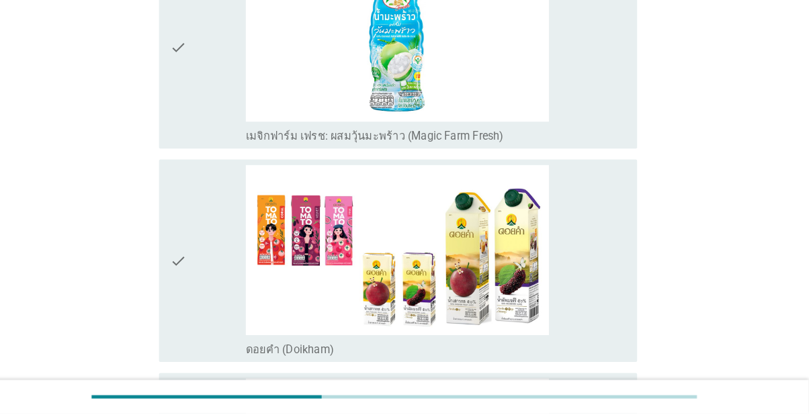
click at [235, 152] on div "check" at bounding box center [223, 58] width 74 height 187
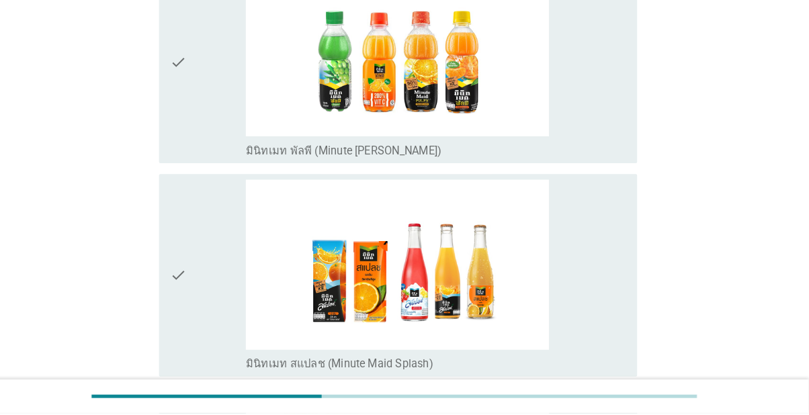
click at [220, 165] on div "check" at bounding box center [223, 71] width 74 height 187
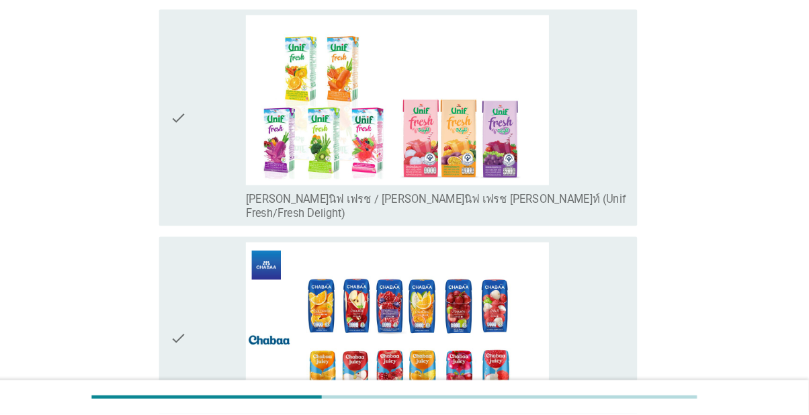
click at [214, 227] on div "check" at bounding box center [223, 127] width 74 height 200
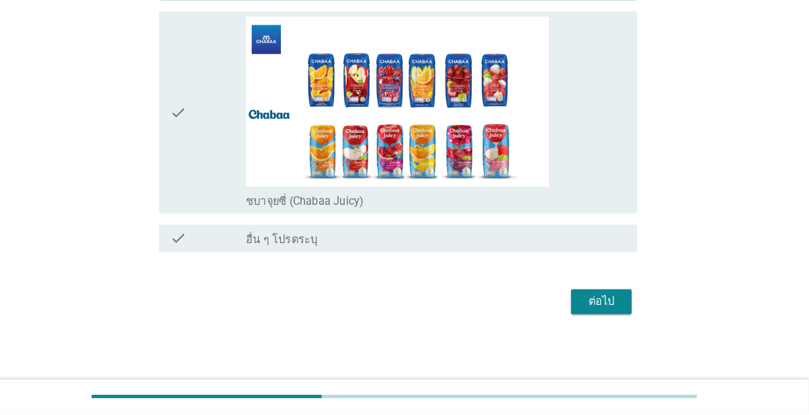
scroll to position [1970, 0]
click at [612, 315] on div "ต่อไป" at bounding box center [607, 306] width 38 height 16
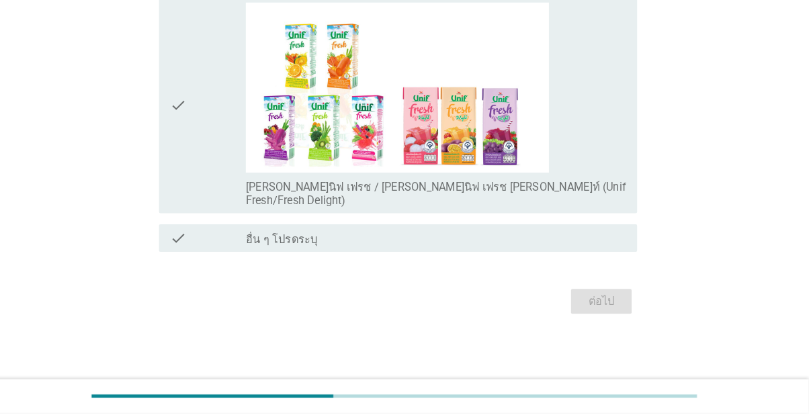
scroll to position [0, 0]
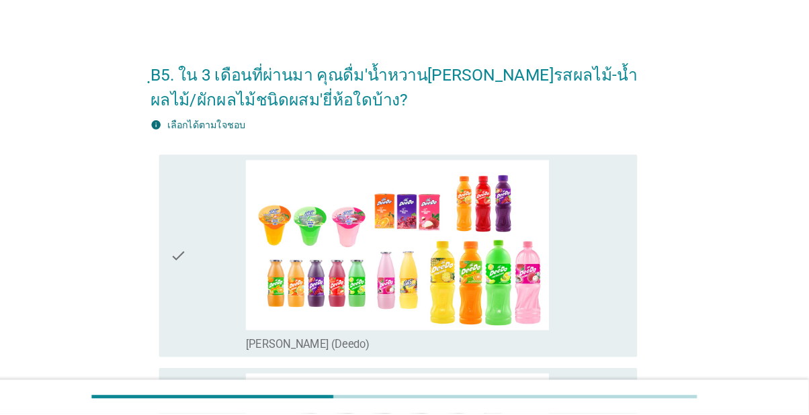
click at [196, 270] on icon "check" at bounding box center [194, 261] width 16 height 187
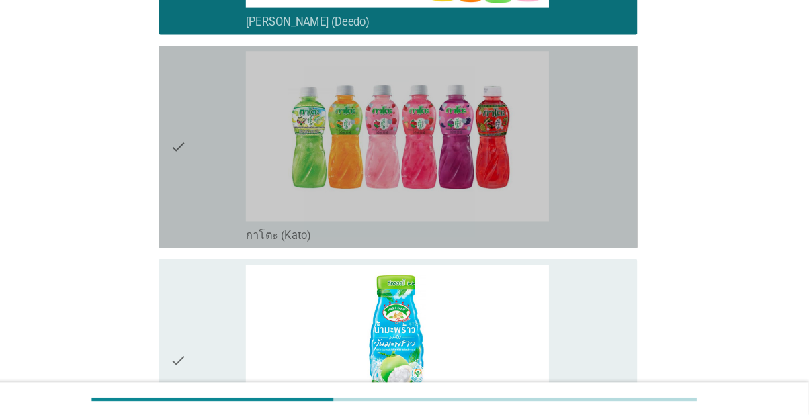
click at [208, 218] on div "check" at bounding box center [223, 152] width 74 height 187
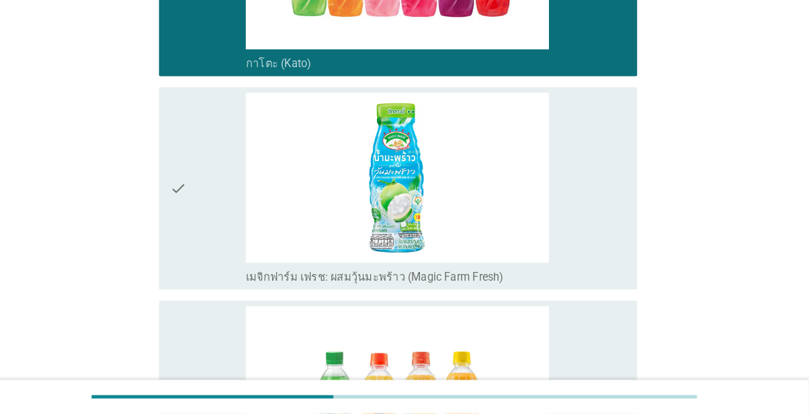
click at [211, 246] on div "check" at bounding box center [223, 196] width 74 height 187
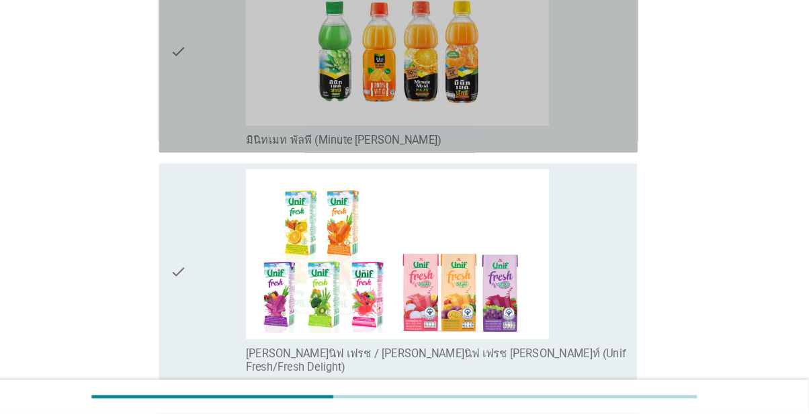
click at [216, 155] on div "check" at bounding box center [223, 61] width 74 height 187
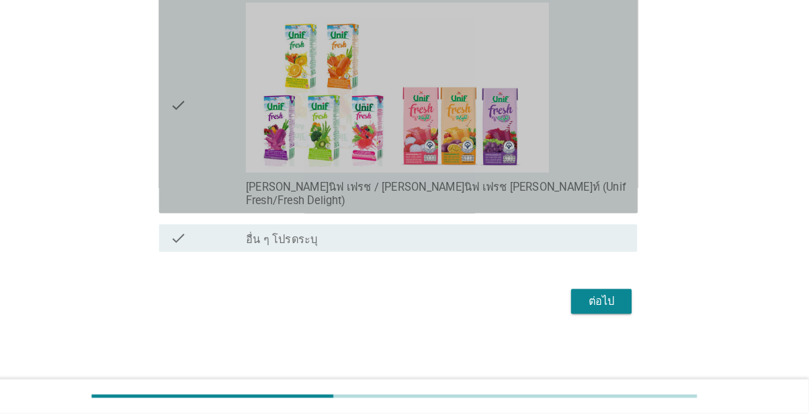
scroll to position [1037, 0]
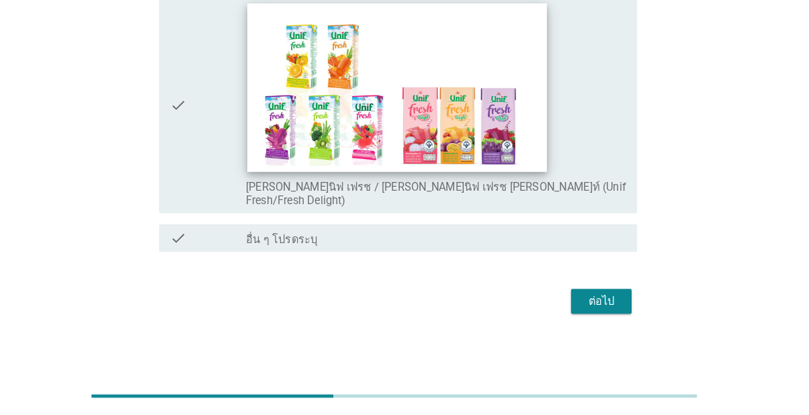
click at [334, 180] on img at bounding box center [407, 97] width 292 height 165
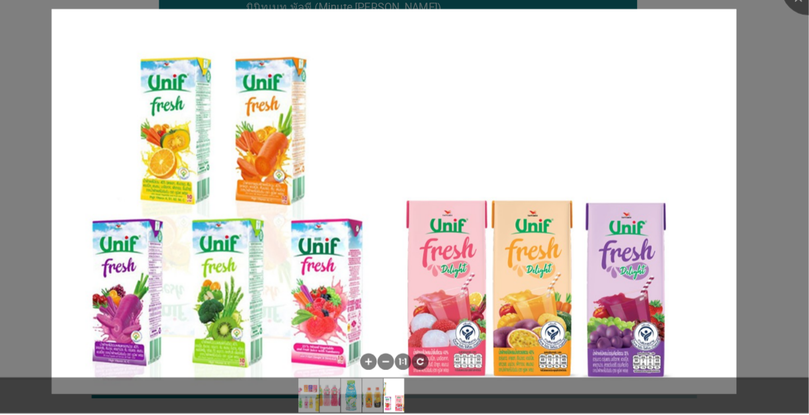
click at [46, 128] on div at bounding box center [404, 207] width 809 height 415
click at [782, 121] on div at bounding box center [404, 207] width 809 height 415
click at [804, 24] on div at bounding box center [809, 0] width 54 height 54
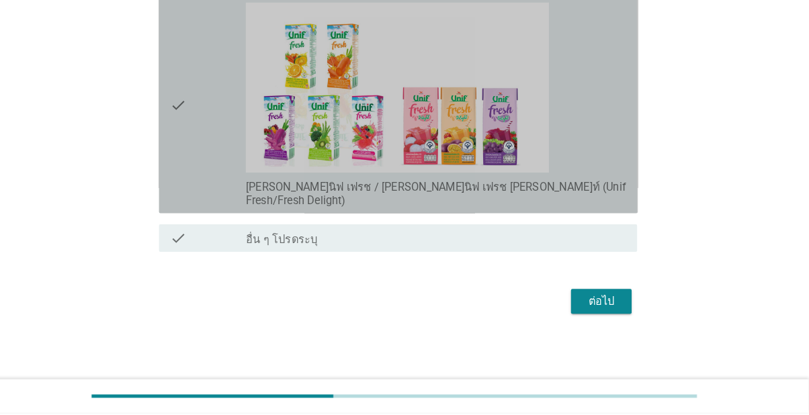
click at [204, 215] on div "check" at bounding box center [223, 115] width 74 height 200
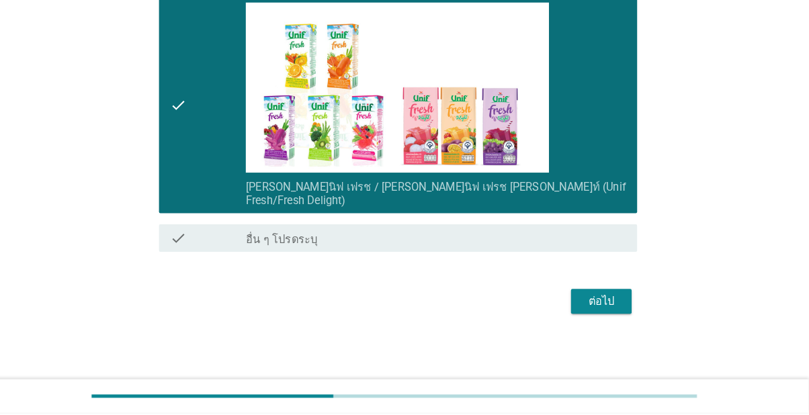
click at [620, 315] on div "ต่อไป" at bounding box center [607, 306] width 38 height 16
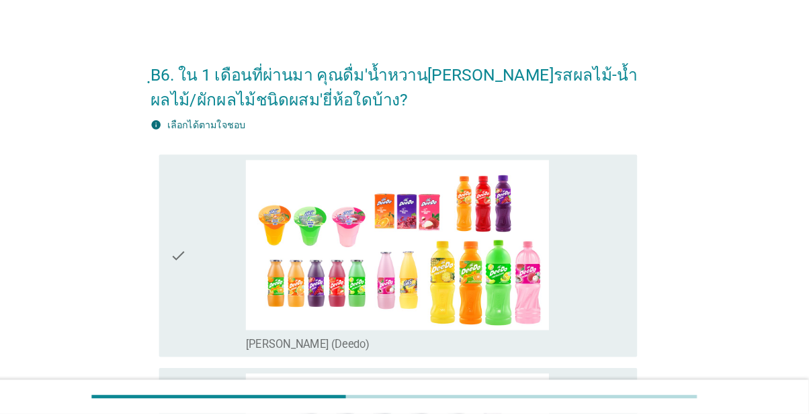
click at [225, 261] on div "check" at bounding box center [223, 261] width 74 height 187
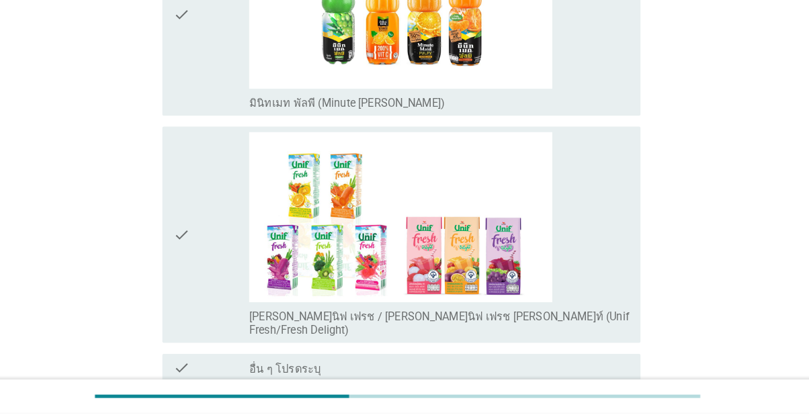
scroll to position [1037, 0]
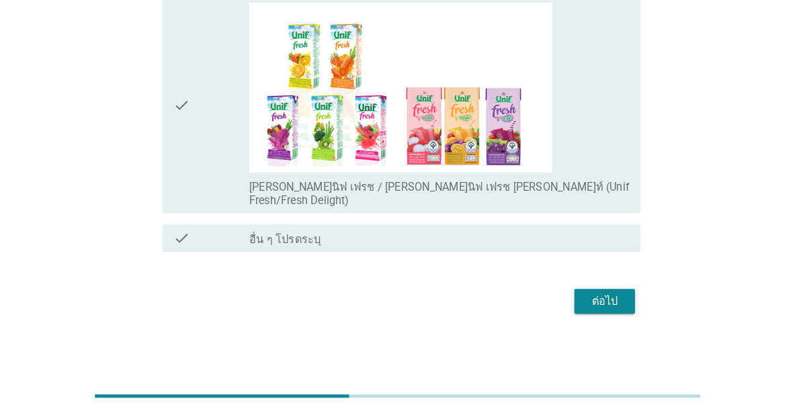
click at [604, 319] on button "ต่อไป" at bounding box center [606, 306] width 59 height 24
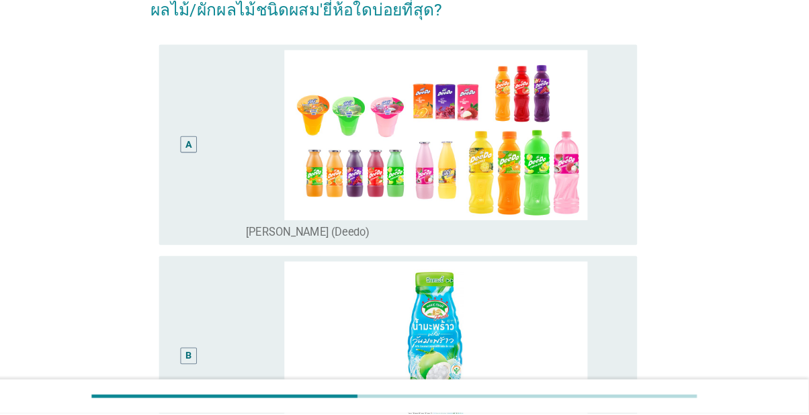
scroll to position [91, 0]
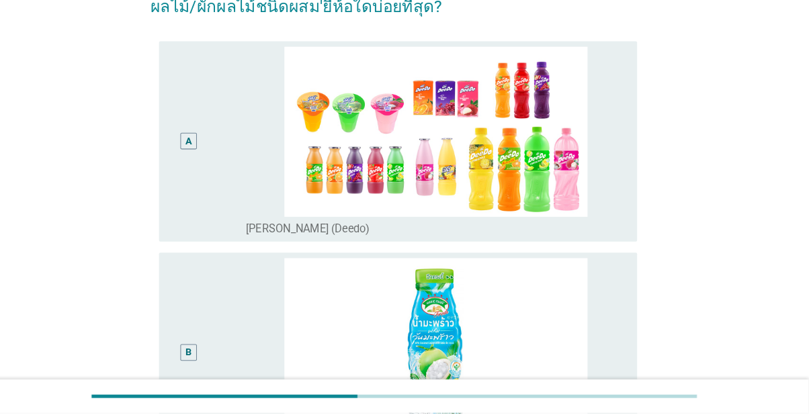
click at [228, 239] on div "A" at bounding box center [223, 150] width 74 height 185
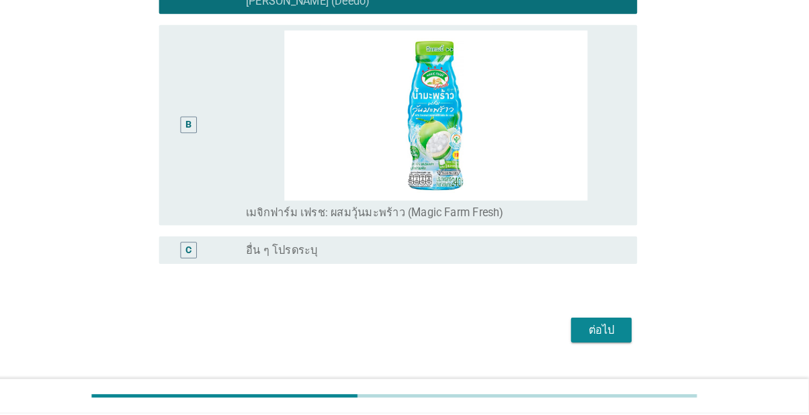
scroll to position [327, 0]
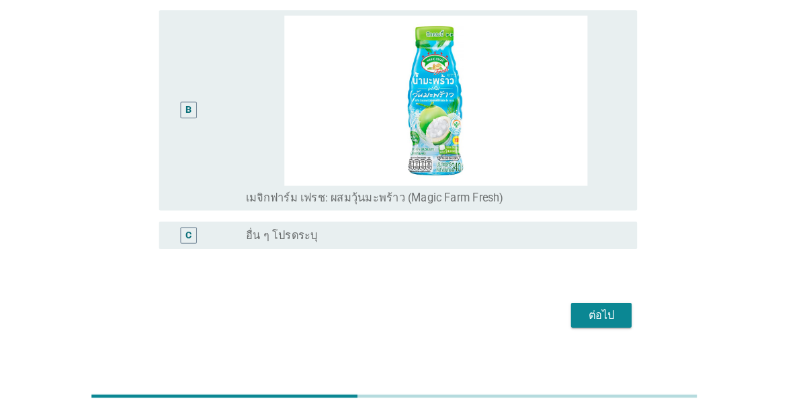
click at [208, 212] on div "B" at bounding box center [204, 120] width 37 height 185
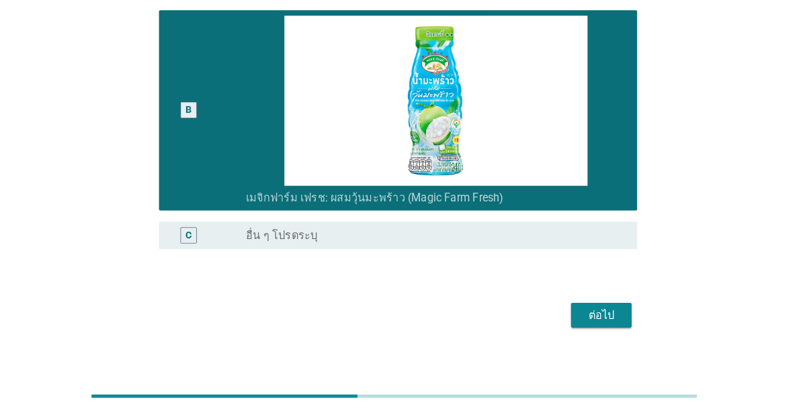
click at [612, 328] on div "ต่อไป" at bounding box center [607, 320] width 38 height 16
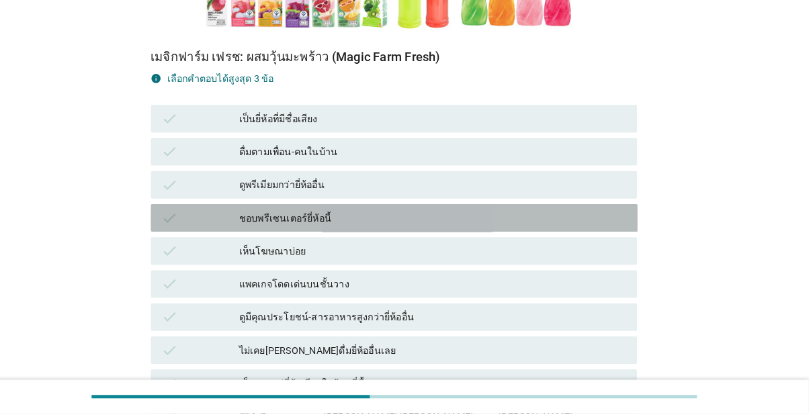
scroll to position [333, 0]
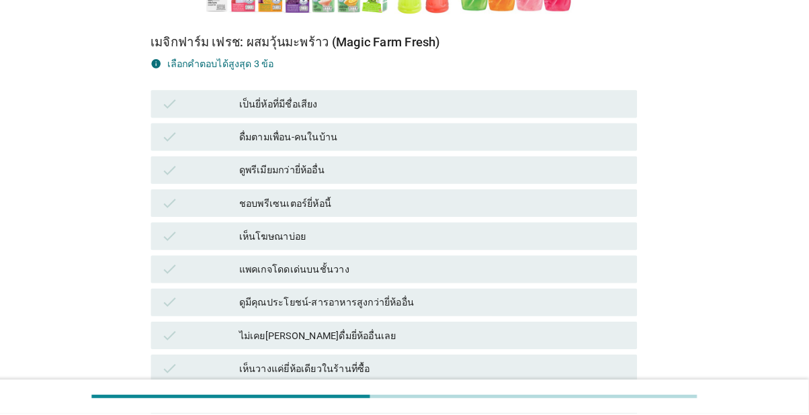
click at [188, 283] on icon "check" at bounding box center [186, 275] width 16 height 16
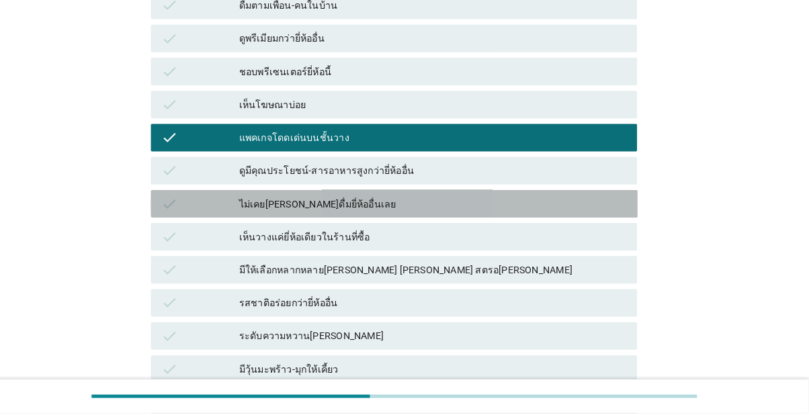
scroll to position [473, 0]
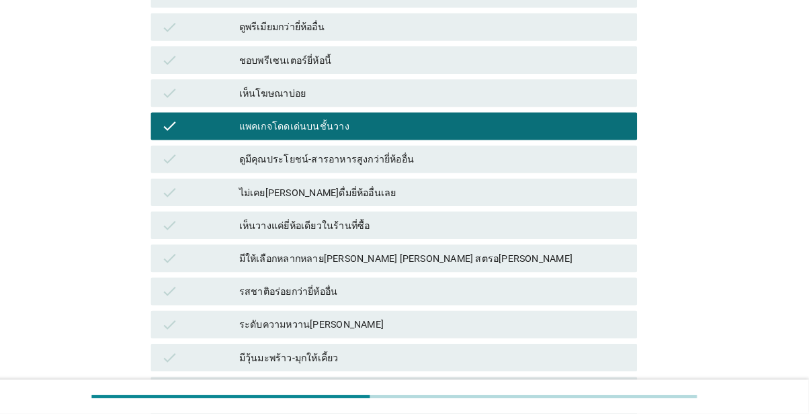
click at [206, 337] on div "check" at bounding box center [215, 329] width 75 height 16
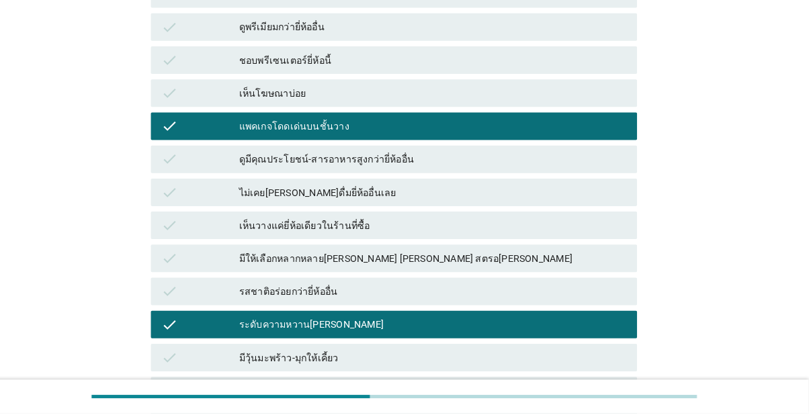
click at [212, 374] on div "check มีวุ้นมะพร้าว-มุกให้เคี้ยว" at bounding box center [404, 361] width 475 height 27
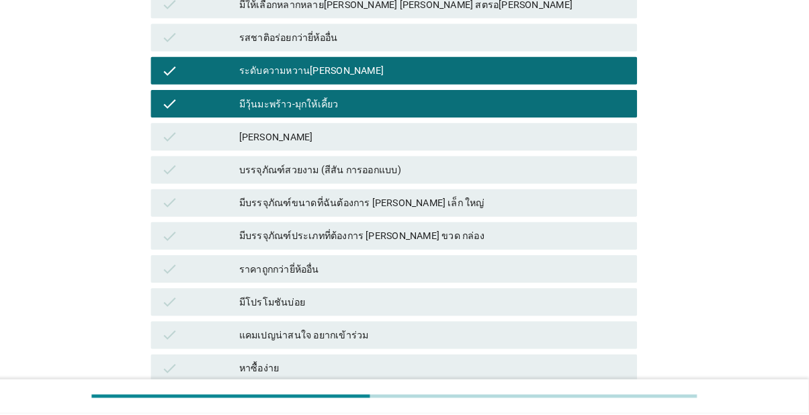
scroll to position [723, 0]
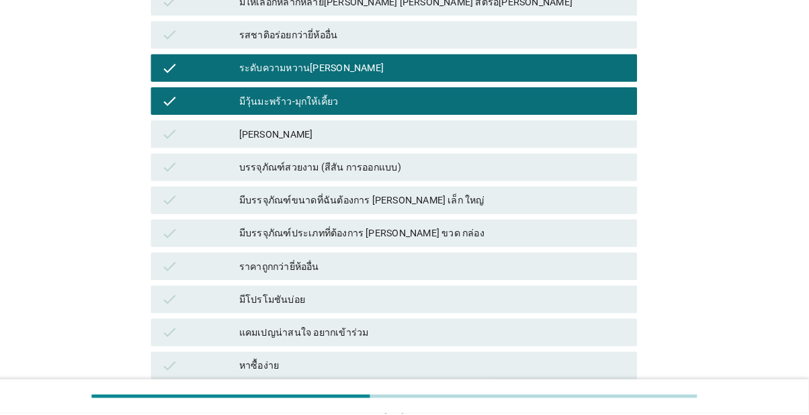
click at [185, 151] on icon "check" at bounding box center [186, 143] width 16 height 16
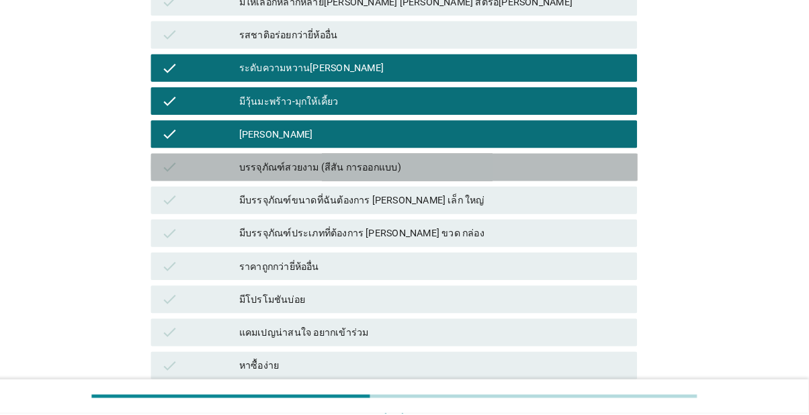
click at [194, 184] on div "check" at bounding box center [215, 175] width 75 height 16
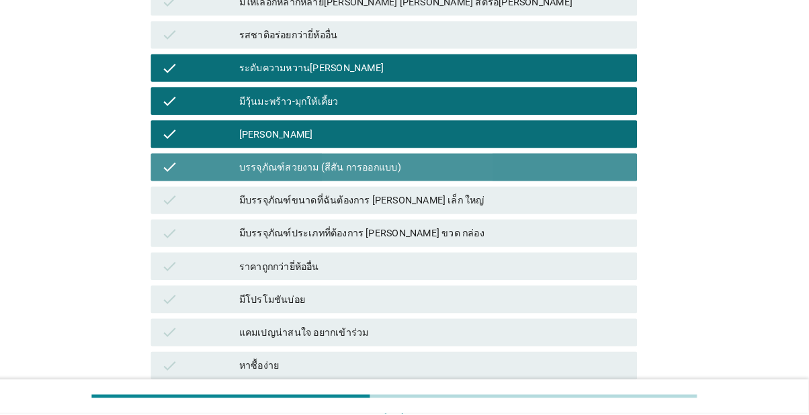
click at [208, 184] on div "check" at bounding box center [215, 175] width 75 height 16
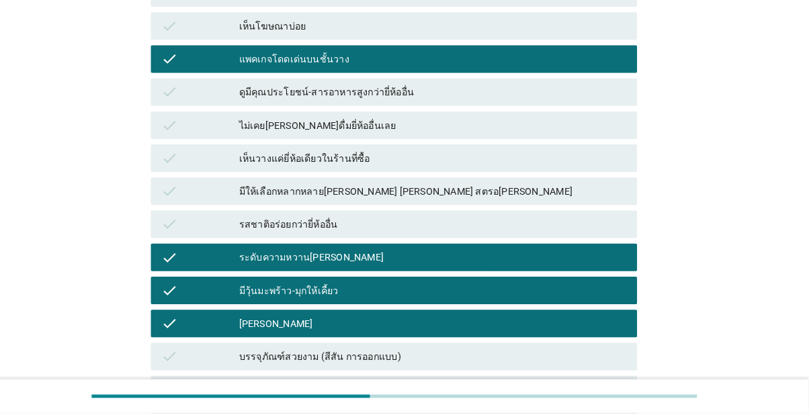
scroll to position [580, 0]
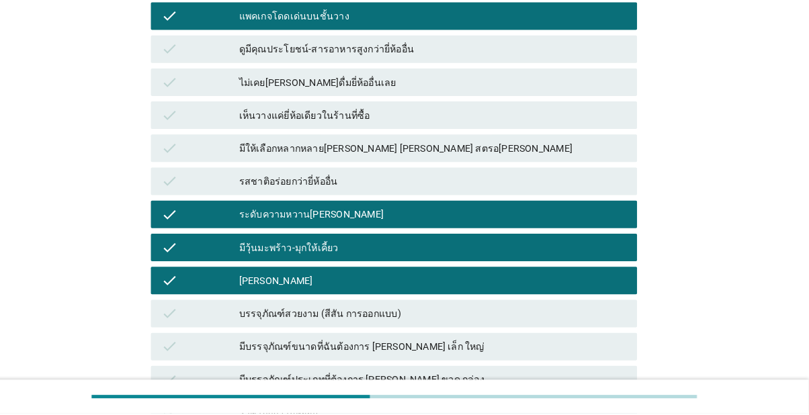
click at [188, 229] on icon "check" at bounding box center [186, 221] width 16 height 16
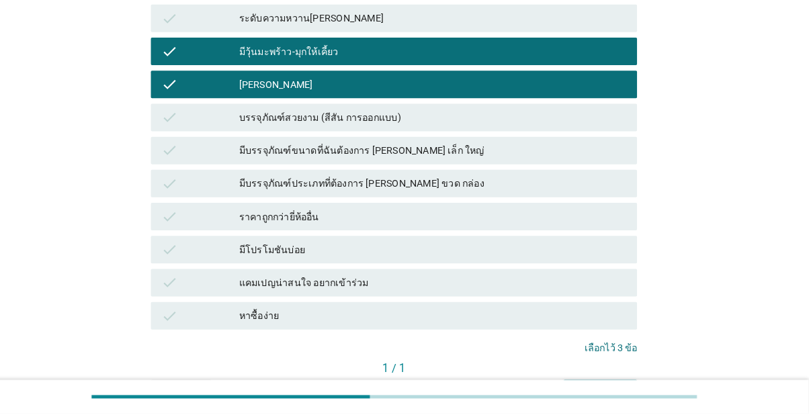
scroll to position [823, 0]
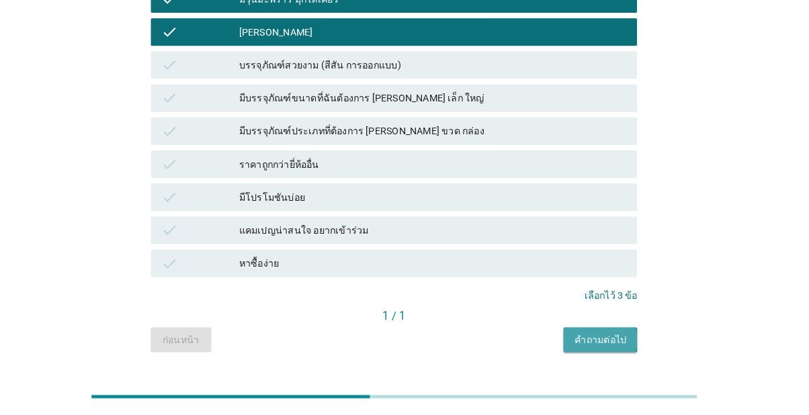
click at [624, 351] on div "คำถามต่อไป" at bounding box center [606, 344] width 50 height 14
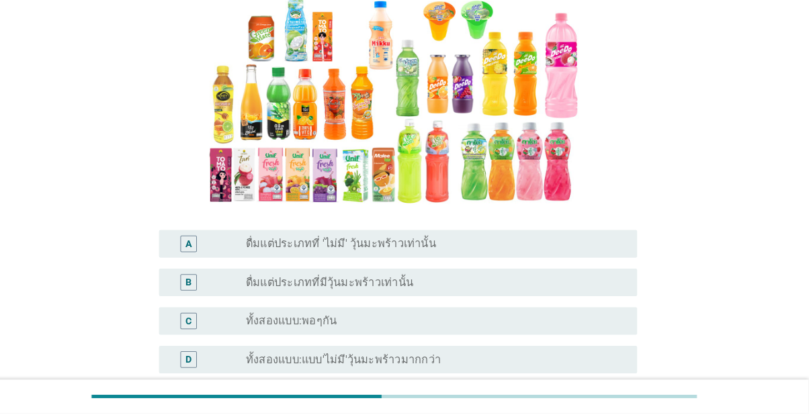
scroll to position [125, 0]
click at [218, 333] on div "C" at bounding box center [204, 325] width 37 height 16
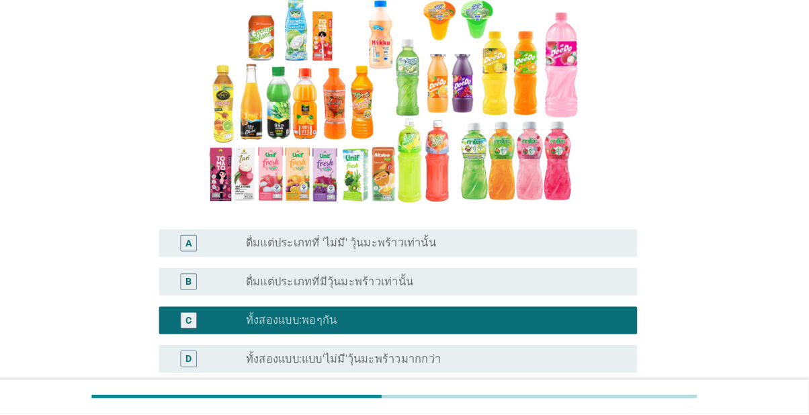
click at [579, 369] on div "radio_button_unchecked ทั้งสองแบบ:แบบ'ไม่มี'วุ้นมะพร้าวมากกว่า" at bounding box center [440, 362] width 360 height 13
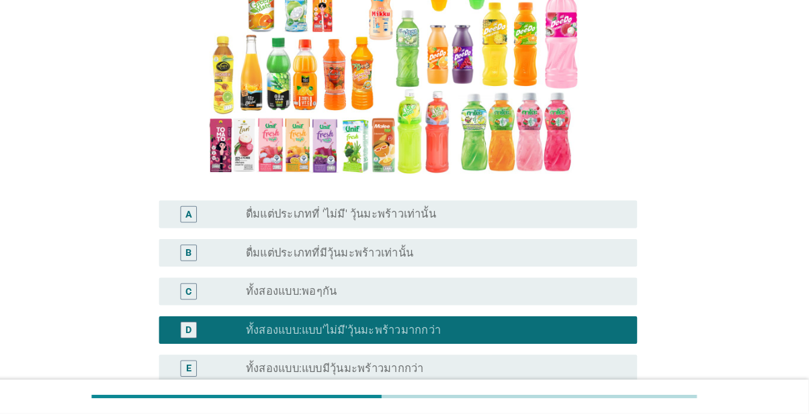
scroll to position [263, 0]
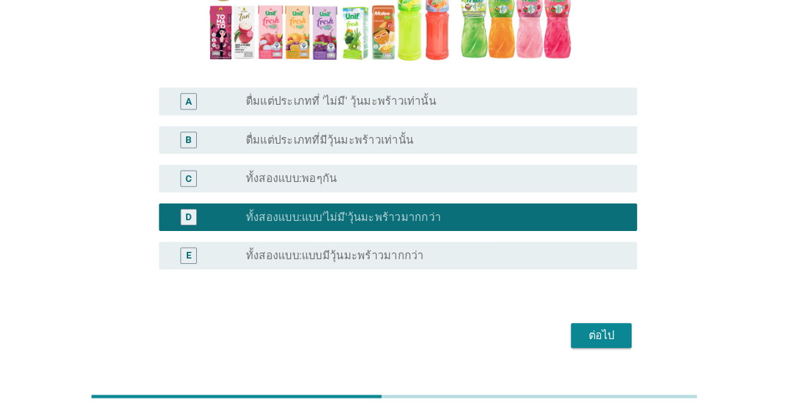
click at [622, 348] on div "ต่อไป" at bounding box center [607, 339] width 38 height 16
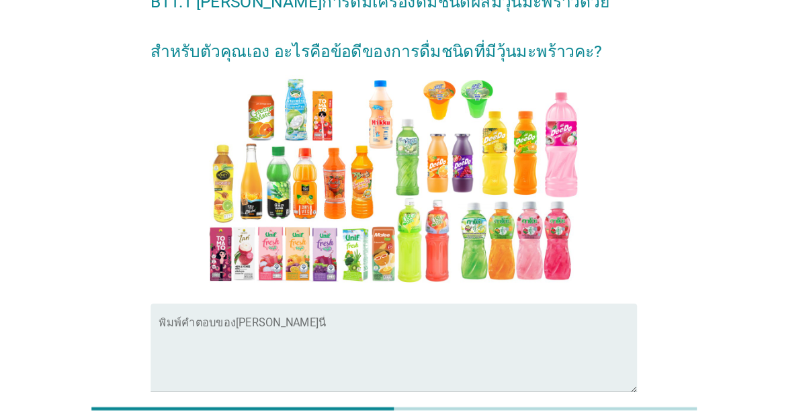
scroll to position [81, 0]
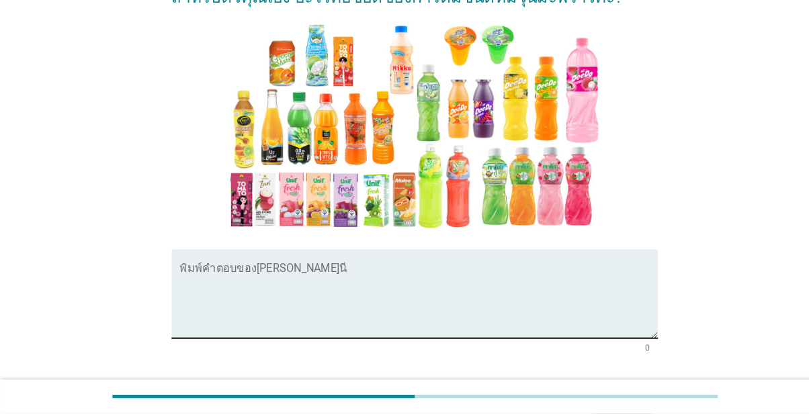
click at [577, 319] on textarea "พิมพ์คำตอบของคุณ ที่นี่" at bounding box center [408, 307] width 467 height 71
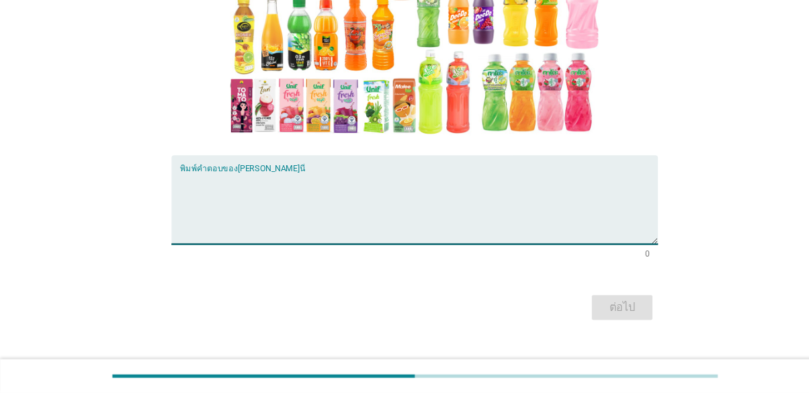
scroll to position [253, 0]
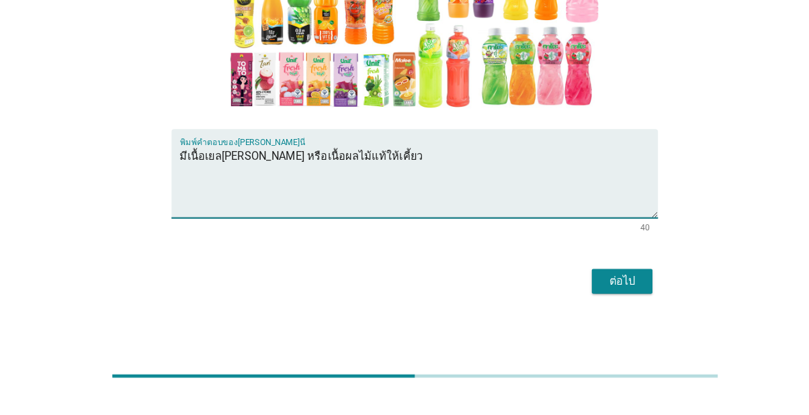
type textarea "มีเนื้อเยล[PERSON_NAME] หรือเนื้อผลไม้แท้ให้เคี้ยว"
click at [761, 133] on div "B11.1 [PERSON_NAME]การดื่มเครื่องดื่มชนิดผสมวุ้นมะพร้าวด้วย สำหรับตัวคุณเอง อะไ…" at bounding box center [404, 80] width 745 height 507
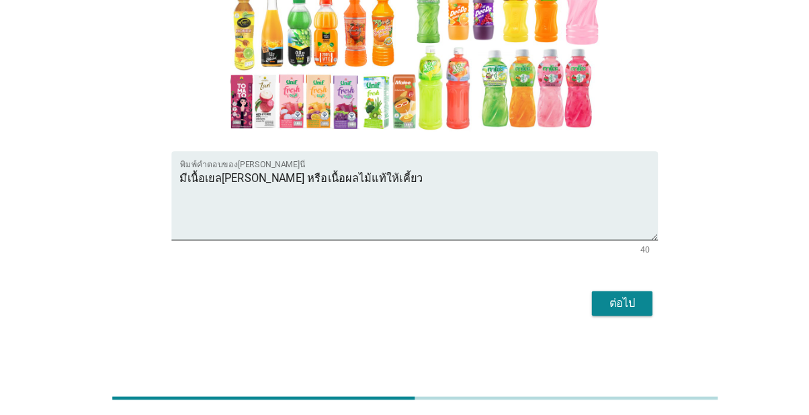
click at [613, 304] on div "ต่อไป" at bounding box center [607, 306] width 38 height 16
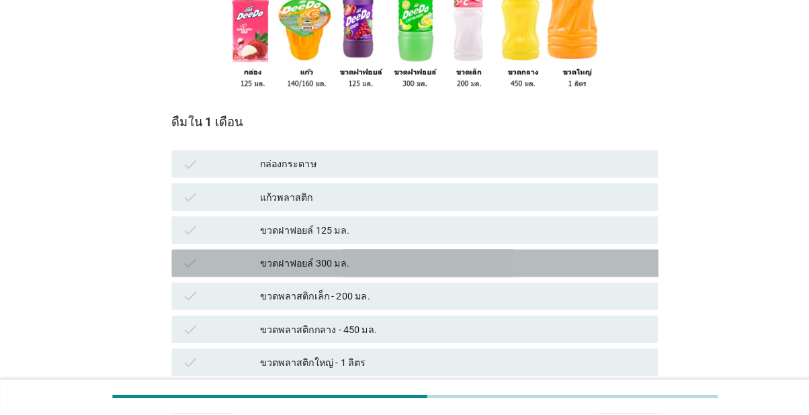
scroll to position [257, 0]
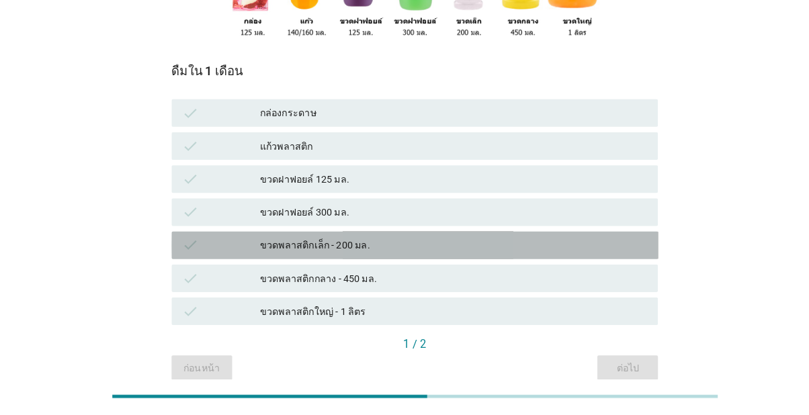
click at [588, 259] on div "ขวดพลาสติกเล็ก - 200 มล." at bounding box center [442, 251] width 378 height 16
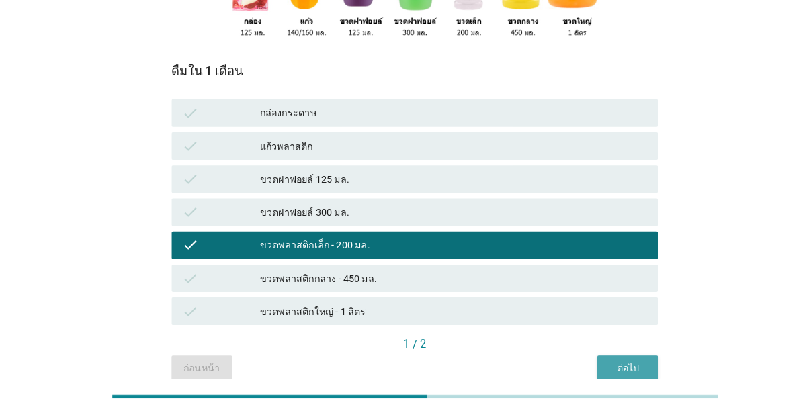
click at [626, 378] on div "ต่อไป" at bounding box center [613, 371] width 38 height 14
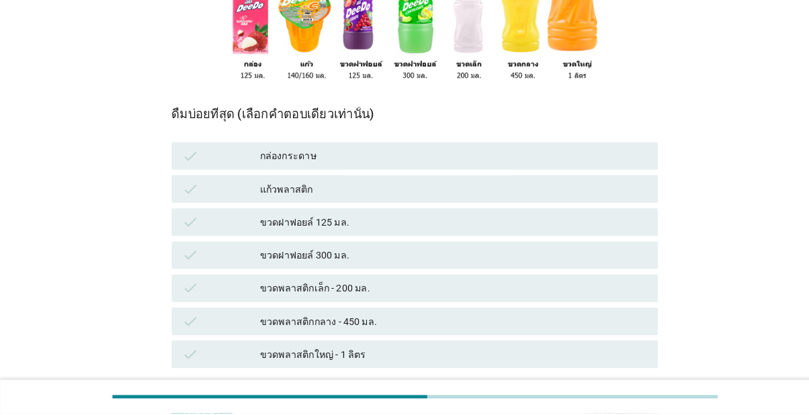
scroll to position [216, 0]
click at [585, 300] on div "ขวดพลาสติกเล็ก - 200 มล." at bounding box center [442, 292] width 378 height 16
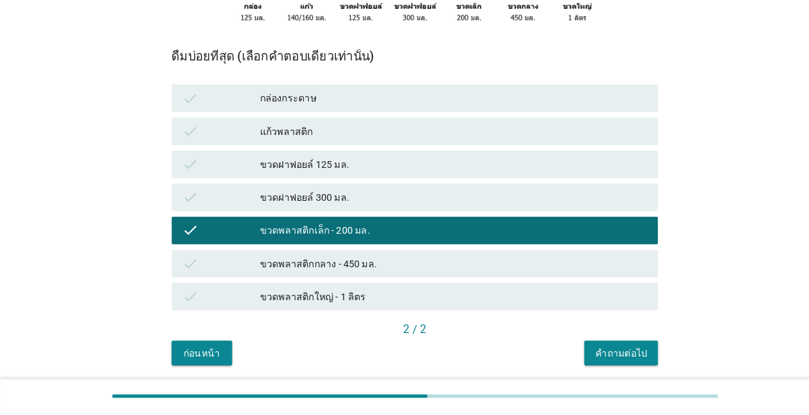
scroll to position [285, 0]
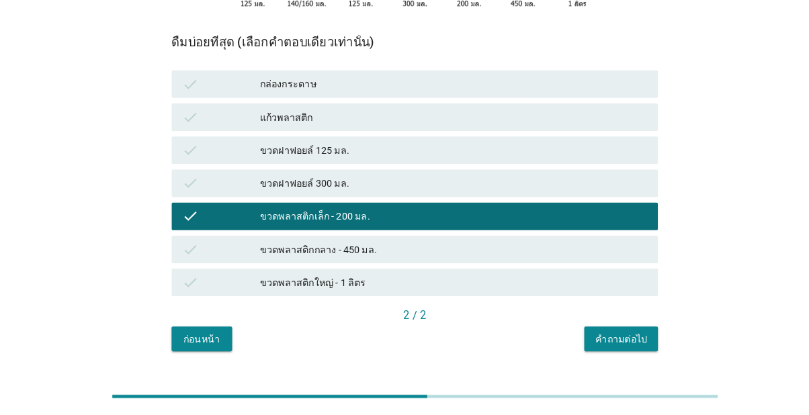
click at [618, 350] on div "คำถามต่อไป" at bounding box center [606, 343] width 50 height 14
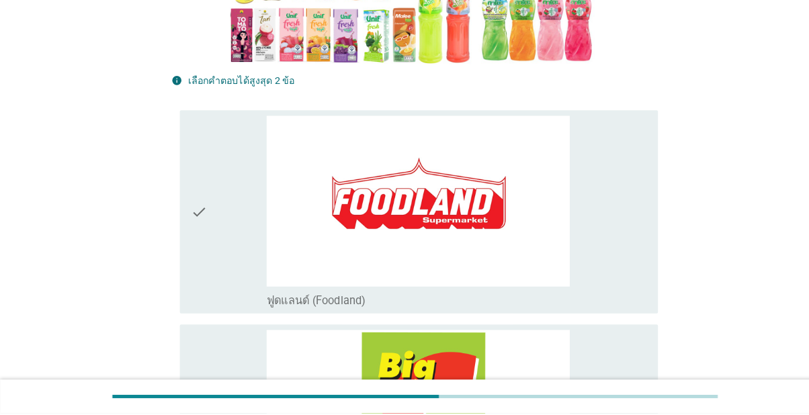
scroll to position [0, 0]
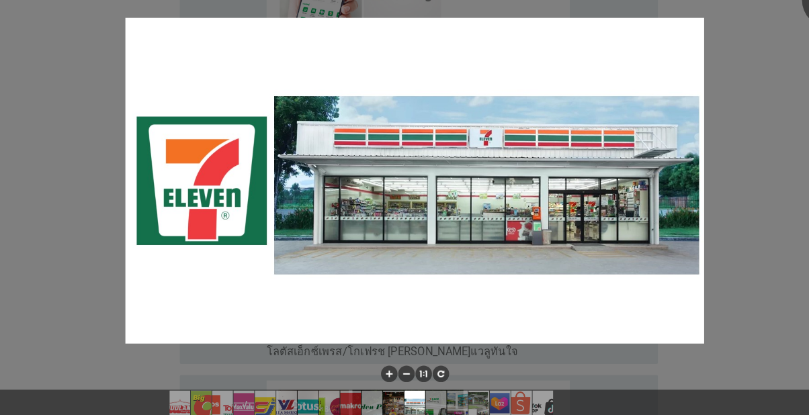
scroll to position [3035, 0]
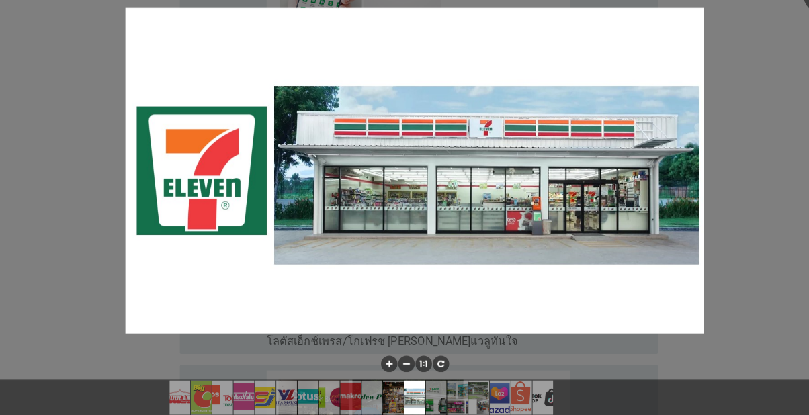
click at [729, 167] on div at bounding box center [404, 207] width 809 height 415
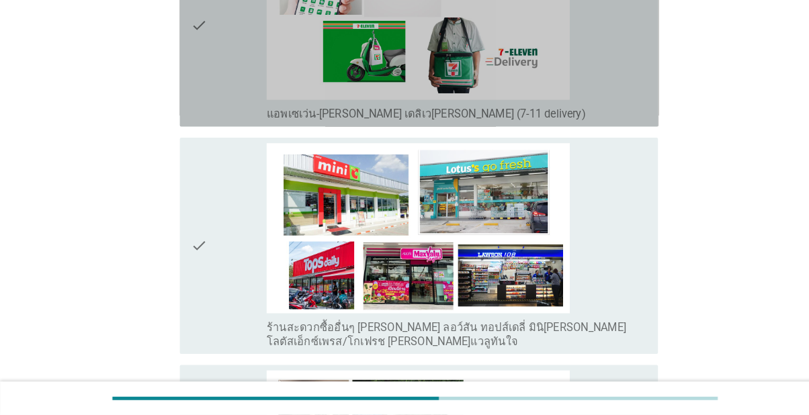
click at [218, 128] on div "check" at bounding box center [223, 35] width 74 height 187
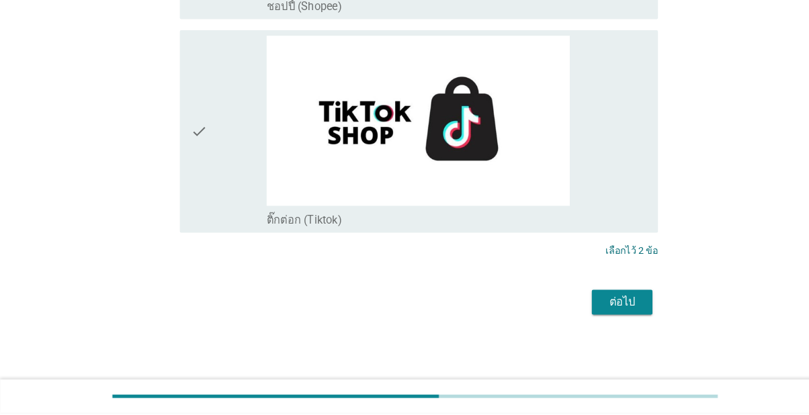
scroll to position [4381, 0]
click at [622, 315] on div "ต่อไป" at bounding box center [607, 307] width 38 height 16
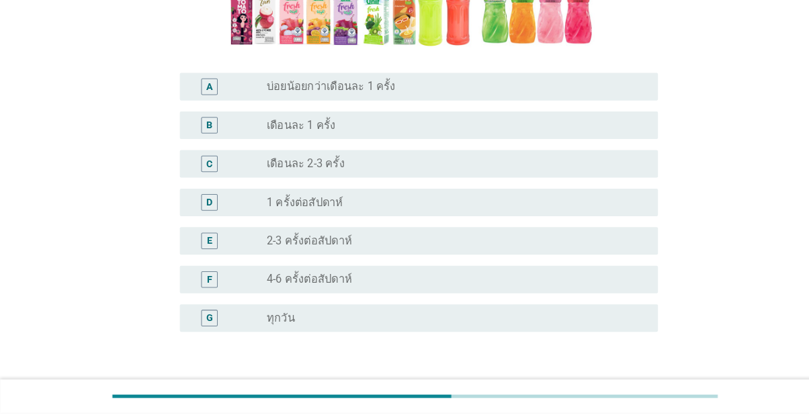
scroll to position [282, 0]
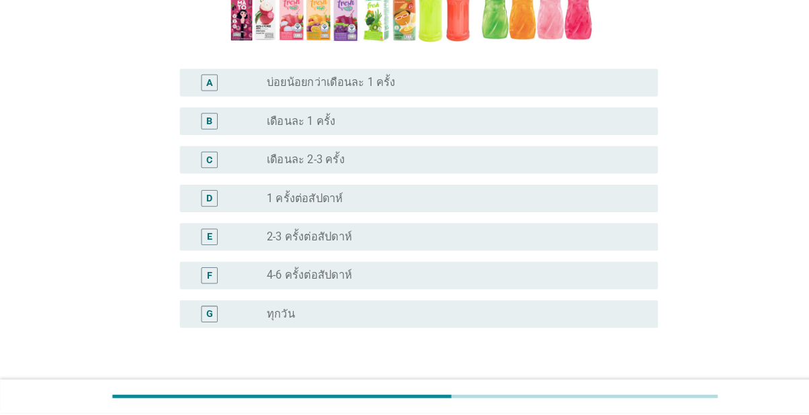
click at [212, 214] on div "D" at bounding box center [204, 206] width 16 height 16
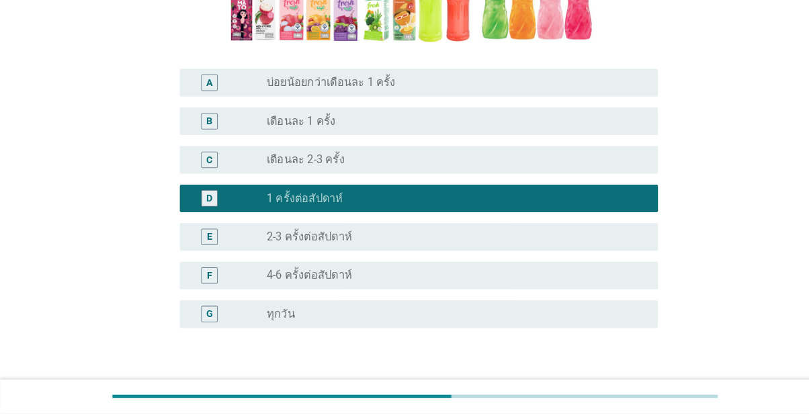
click at [628, 409] on button "ต่อไป" at bounding box center [606, 396] width 59 height 24
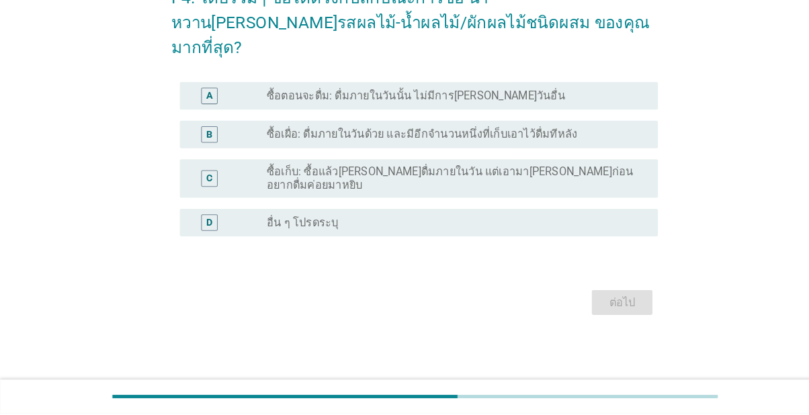
scroll to position [28, 0]
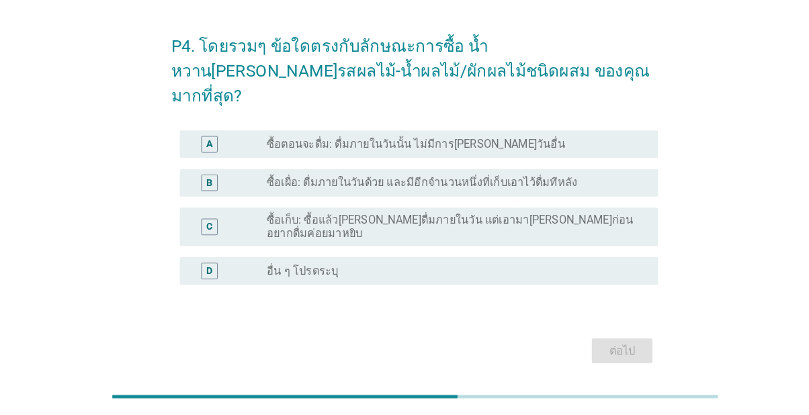
click at [198, 156] on div "A" at bounding box center [204, 153] width 16 height 16
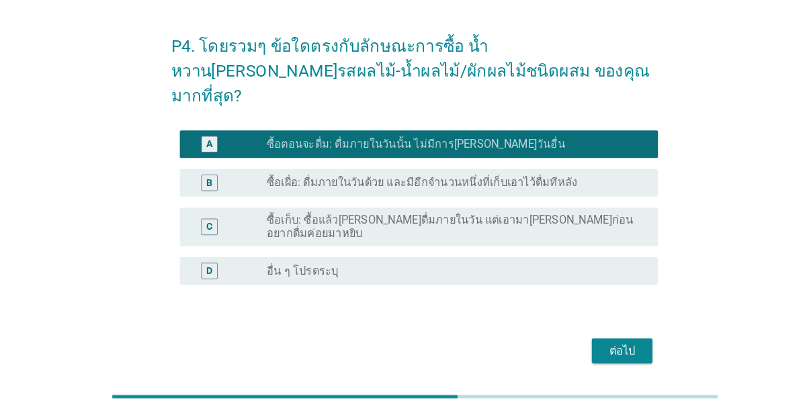
click at [201, 188] on div "B" at bounding box center [204, 190] width 16 height 16
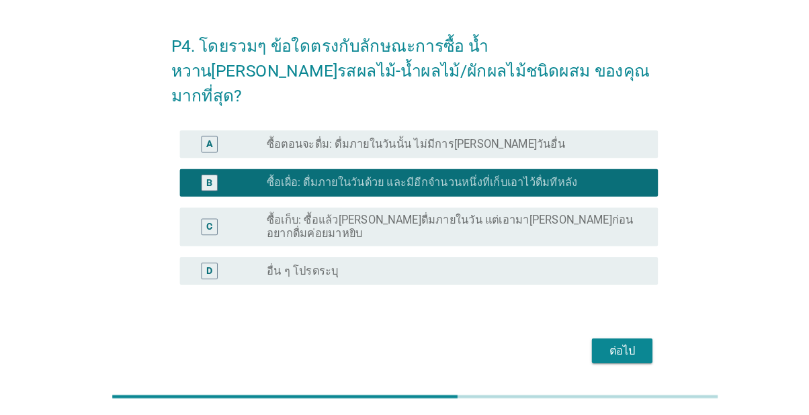
click at [598, 342] on button "ต่อไป" at bounding box center [606, 354] width 59 height 24
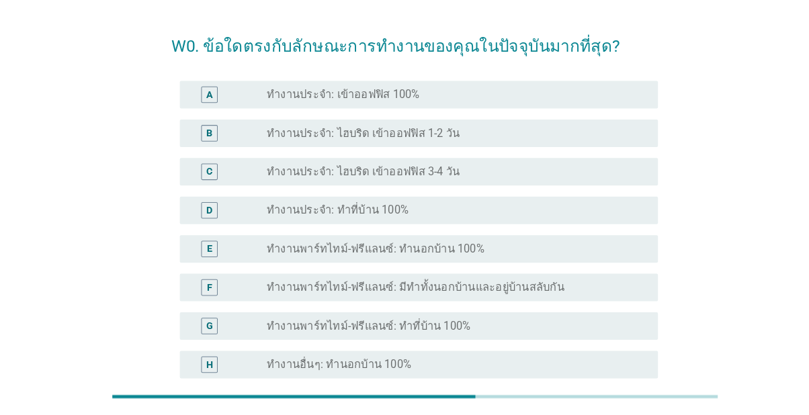
scroll to position [0, 0]
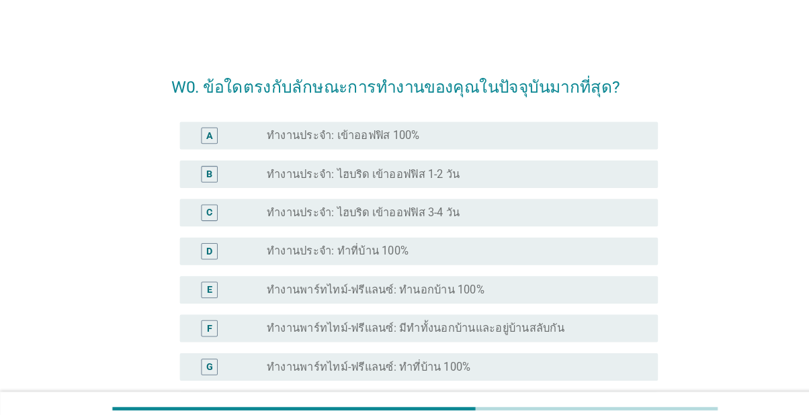
click at [427, 144] on div "A radio_button_unchecked ทำงานประจำ: เข้าออฟฟิส 100%" at bounding box center [408, 132] width 467 height 27
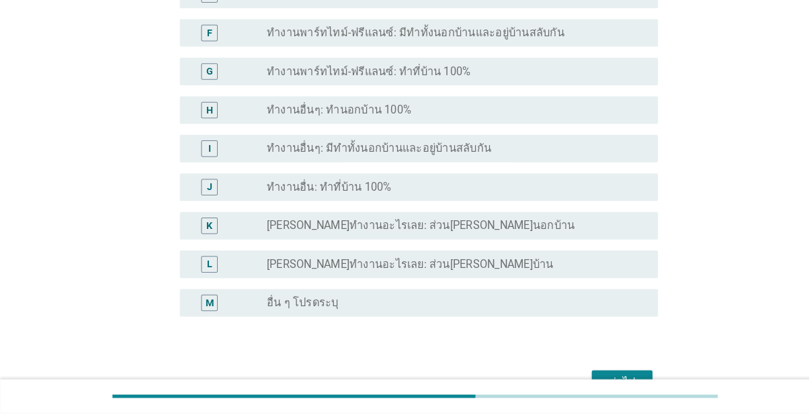
scroll to position [290, 0]
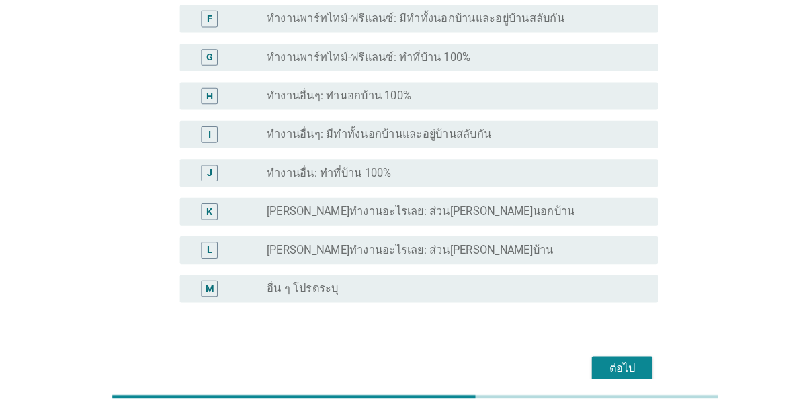
click at [622, 368] on div "ต่อไป" at bounding box center [607, 372] width 38 height 16
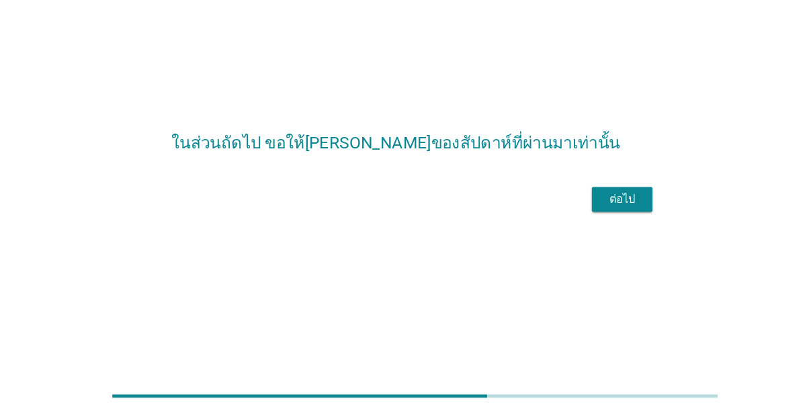
scroll to position [32, 0]
click at [625, 216] on div "ต่อไป" at bounding box center [607, 208] width 38 height 16
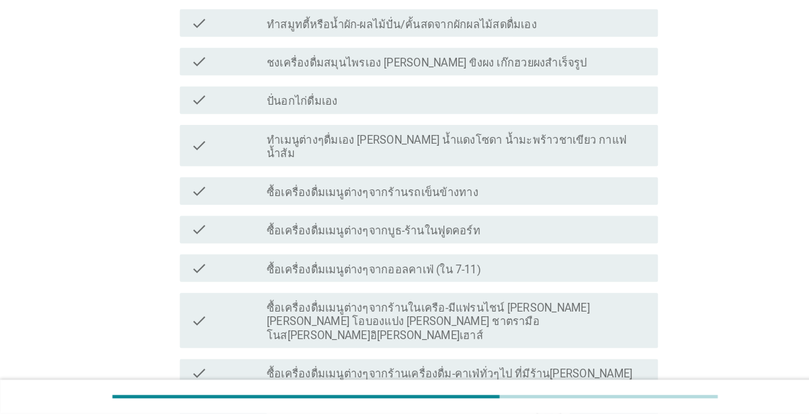
scroll to position [306, 0]
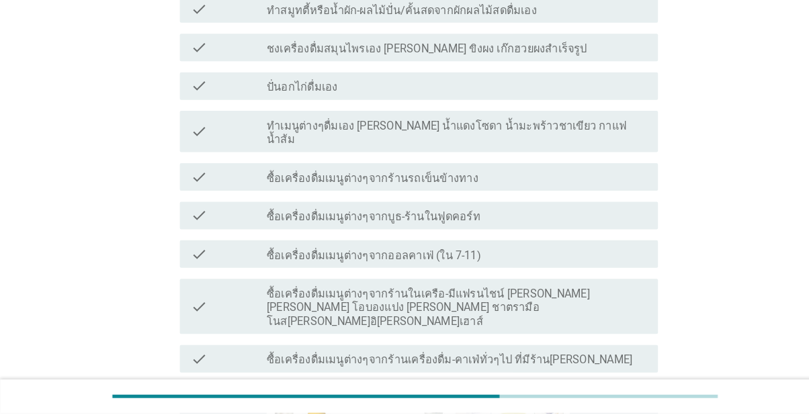
click at [210, 354] on div "check" at bounding box center [223, 362] width 74 height 16
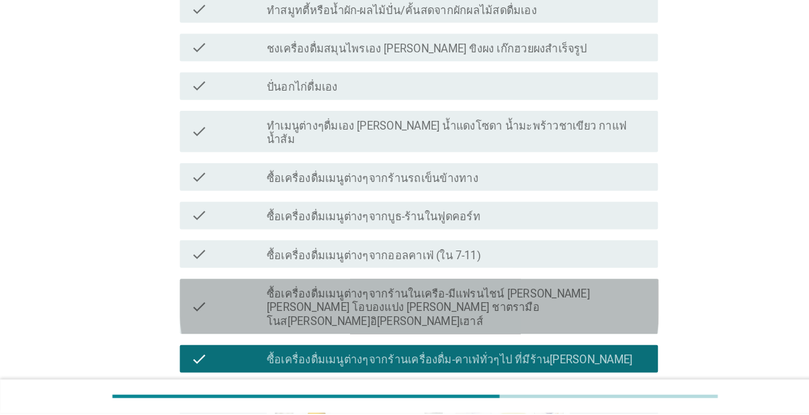
click at [209, 290] on div "check" at bounding box center [223, 311] width 74 height 43
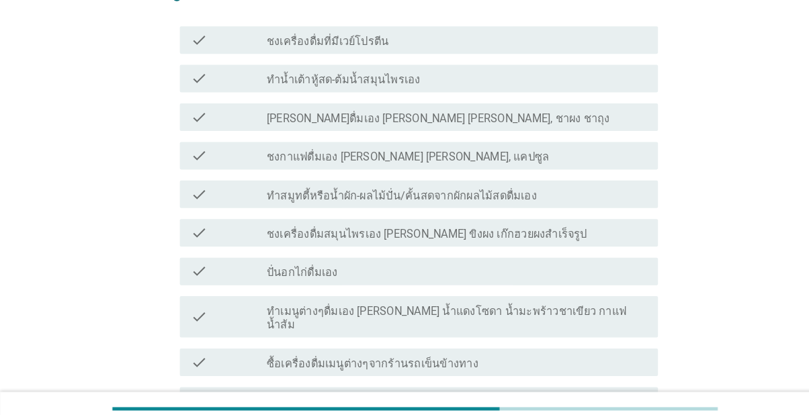
scroll to position [135, 0]
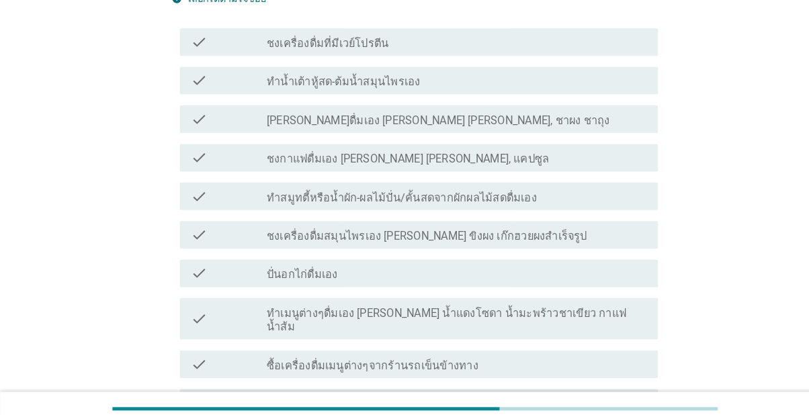
click at [204, 152] on div "check" at bounding box center [223, 154] width 74 height 16
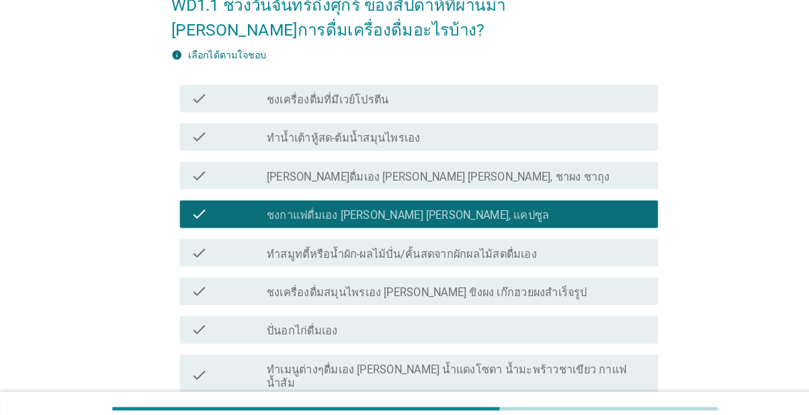
scroll to position [79, 0]
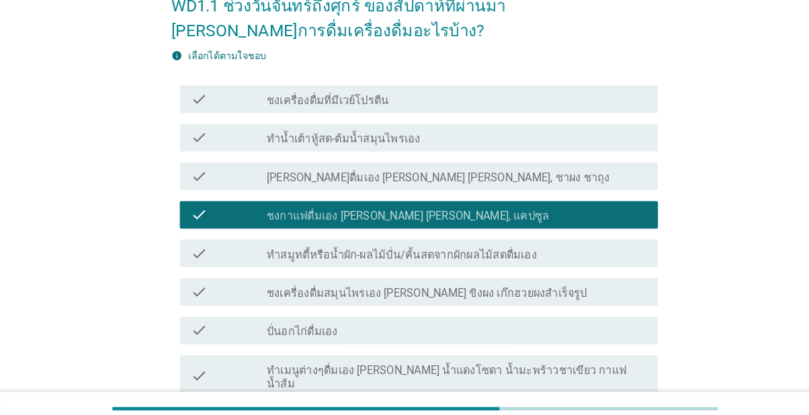
click at [204, 181] on div "check check_box_outline_blank [PERSON_NAME]ดื่มเอง [PERSON_NAME] [PERSON_NAME],…" at bounding box center [408, 172] width 467 height 27
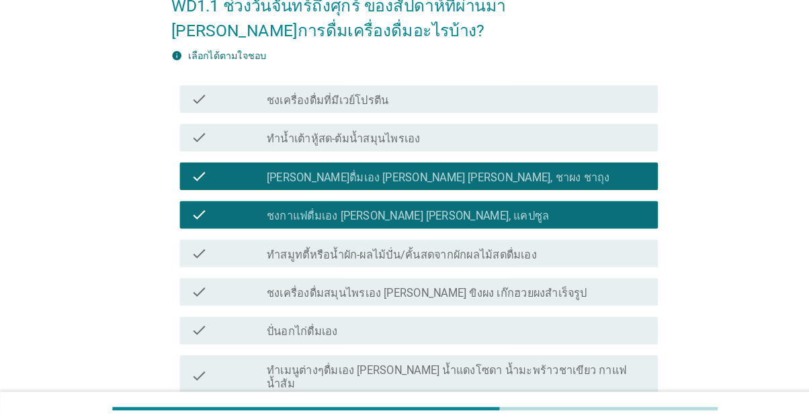
click at [201, 91] on icon "check" at bounding box center [194, 97] width 16 height 16
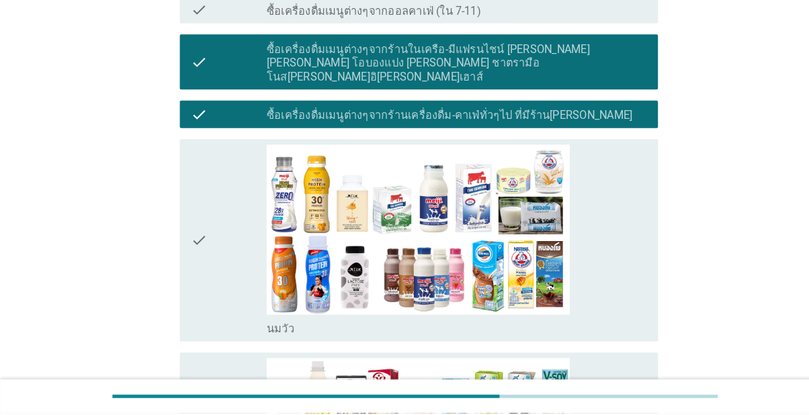
scroll to position [552, 0]
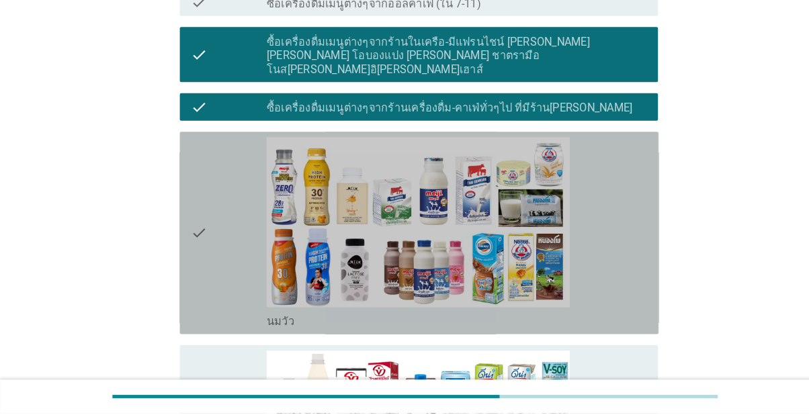
click at [208, 255] on div "check" at bounding box center [223, 239] width 74 height 187
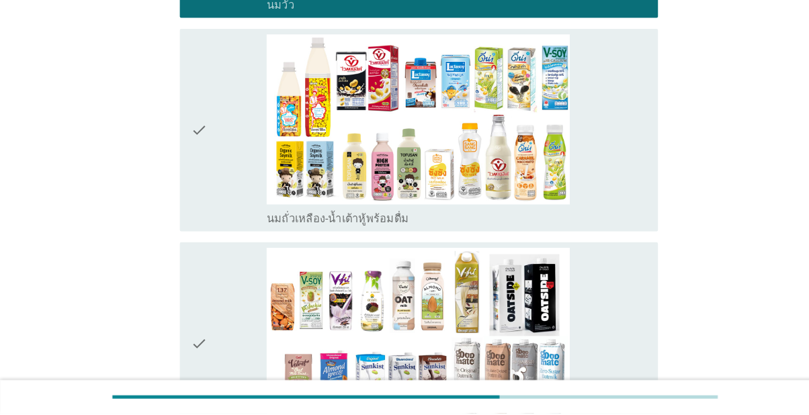
scroll to position [877, 0]
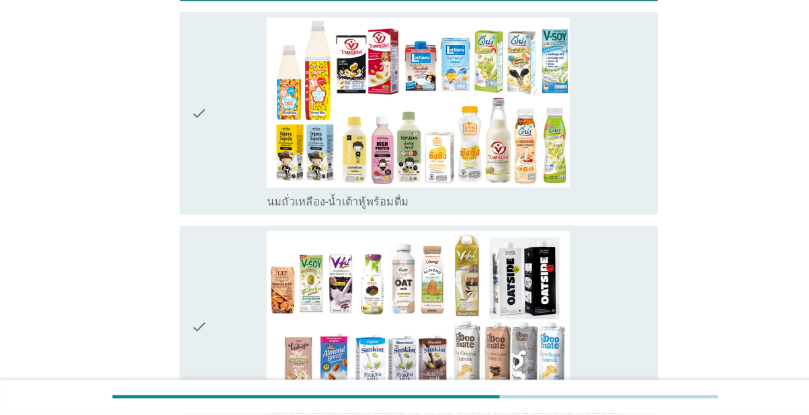
click at [210, 365] on div "check" at bounding box center [223, 330] width 74 height 187
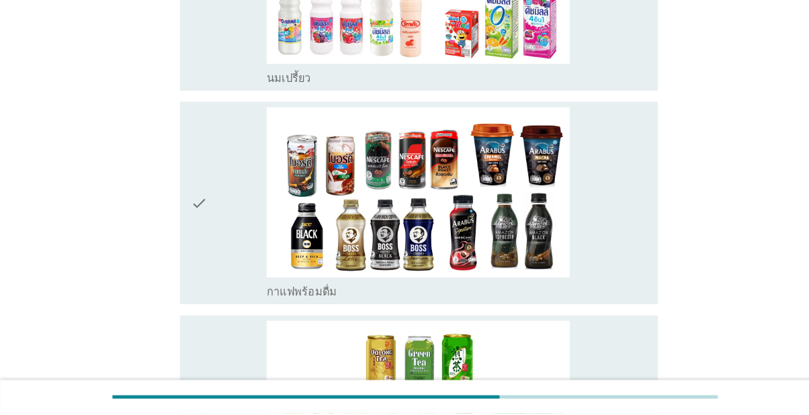
scroll to position [1415, 0]
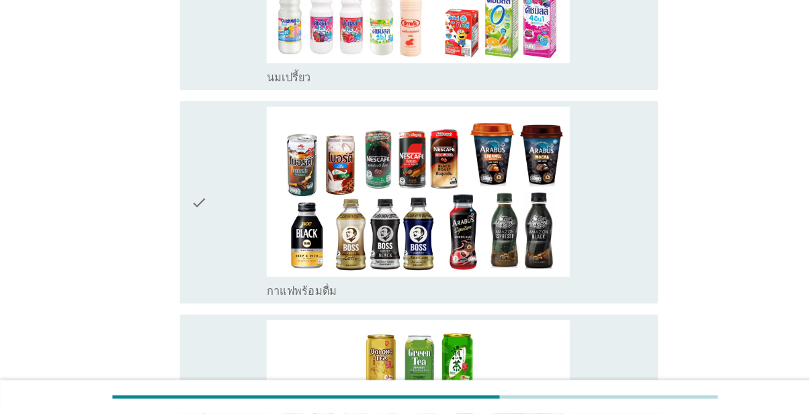
click at [209, 302] on div "check" at bounding box center [223, 209] width 74 height 187
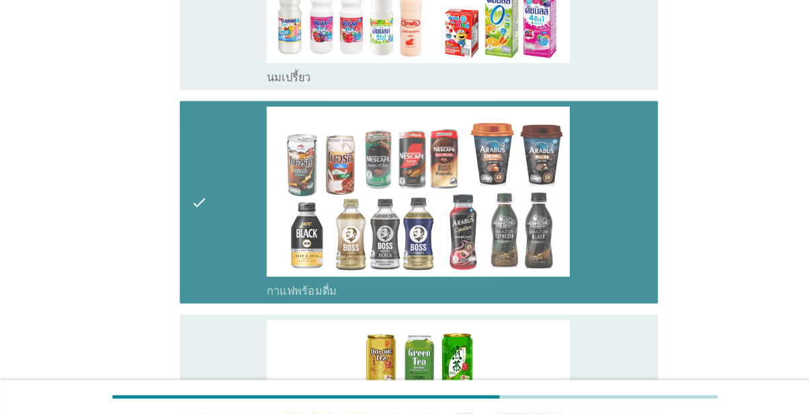
click at [206, 301] on div "check" at bounding box center [223, 209] width 74 height 187
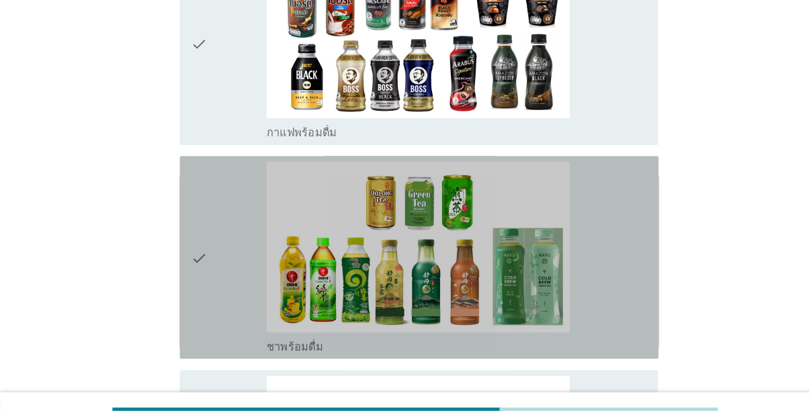
scroll to position [1575, 0]
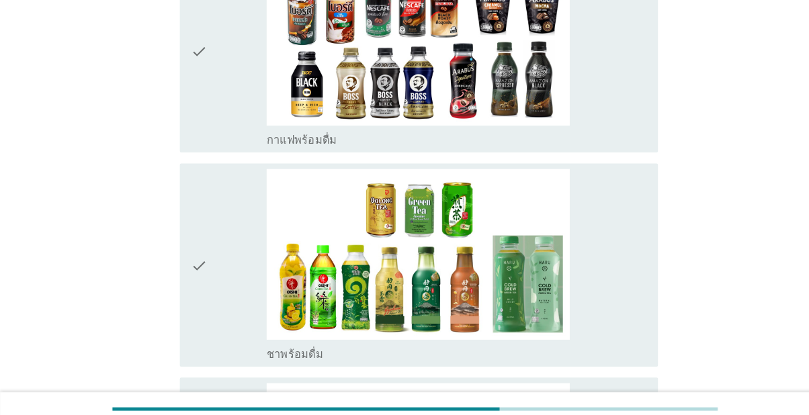
click at [217, 143] on div "check" at bounding box center [223, 49] width 74 height 187
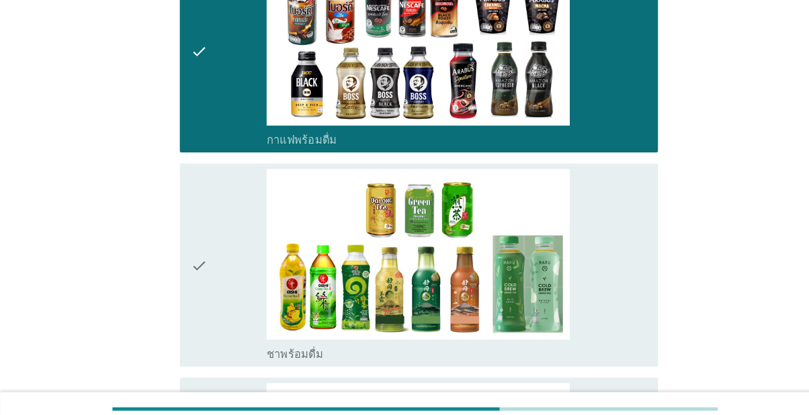
click at [210, 143] on div "check" at bounding box center [223, 49] width 74 height 187
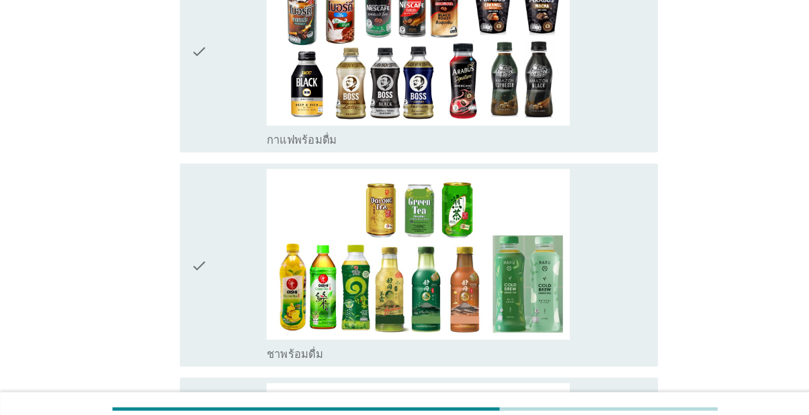
click at [211, 335] on div "check" at bounding box center [223, 258] width 74 height 187
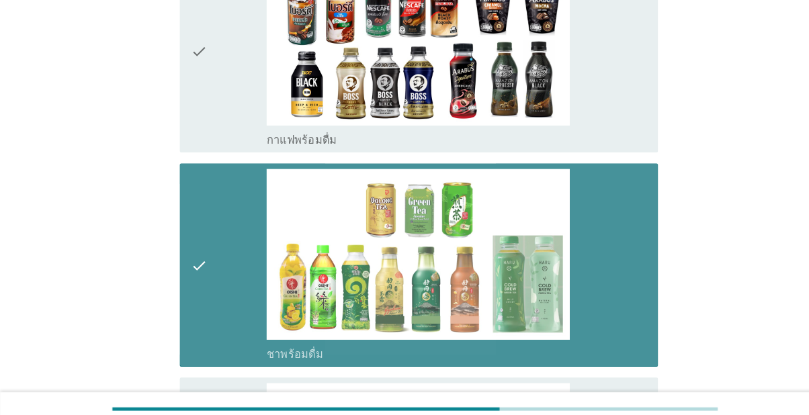
click at [221, 143] on div "check" at bounding box center [223, 49] width 74 height 187
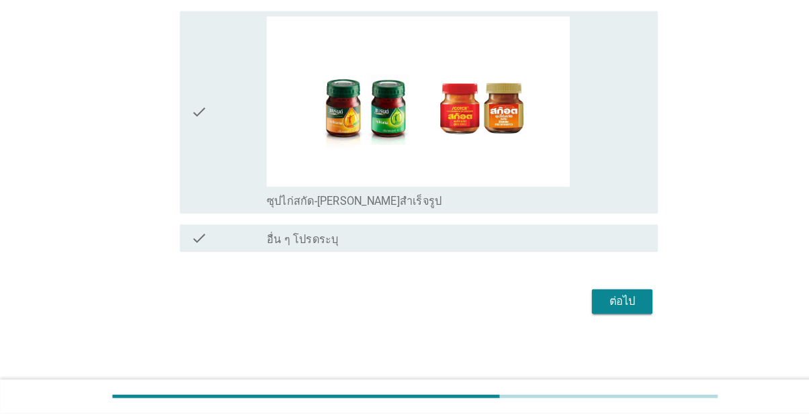
scroll to position [3478, 0]
click at [210, 215] on div "check" at bounding box center [223, 121] width 74 height 187
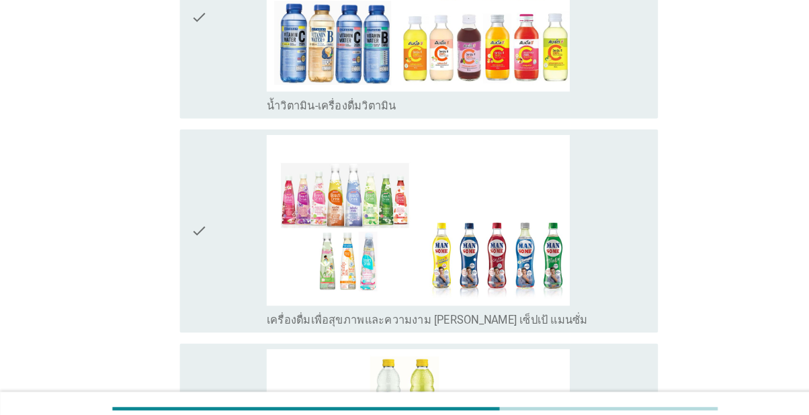
click at [205, 110] on div "check" at bounding box center [223, 16] width 74 height 187
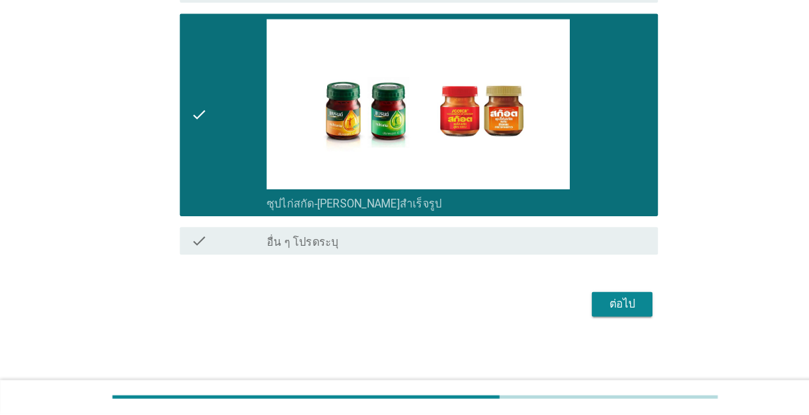
scroll to position [3649, 0]
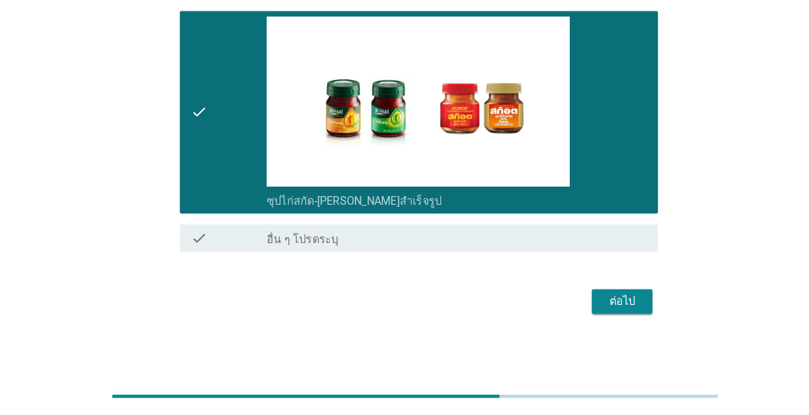
click at [633, 319] on button "ต่อไป" at bounding box center [606, 306] width 59 height 24
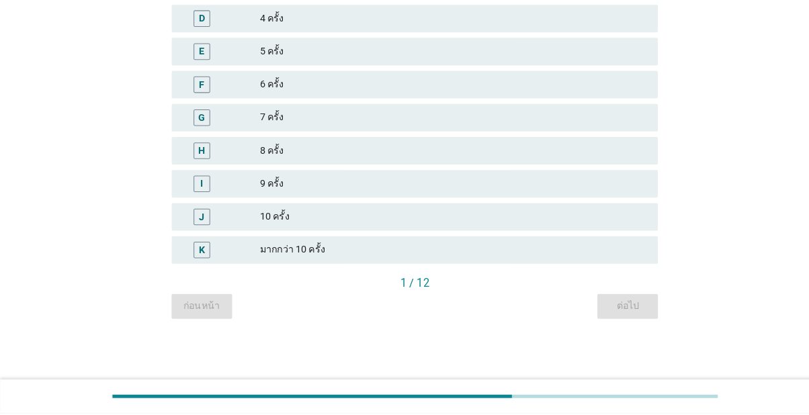
scroll to position [0, 0]
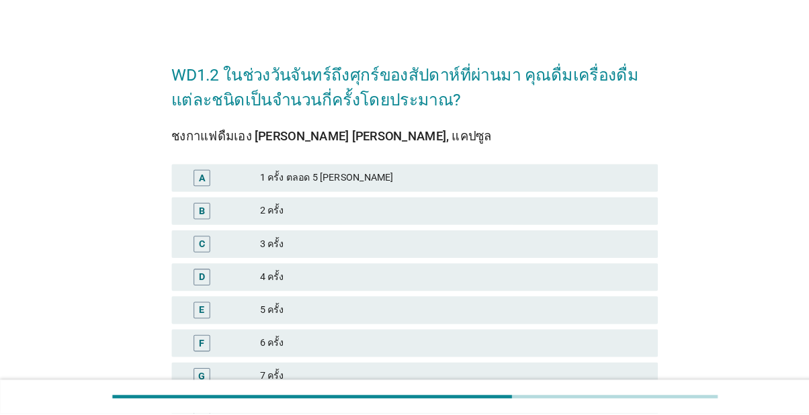
click at [208, 321] on div "E" at bounding box center [197, 315] width 38 height 16
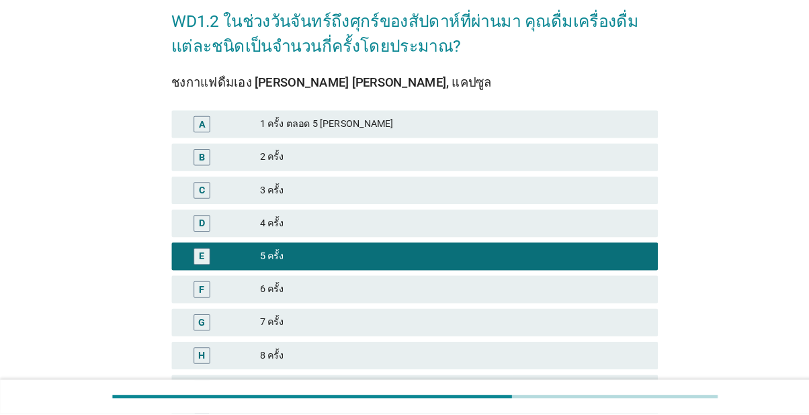
scroll to position [188, 0]
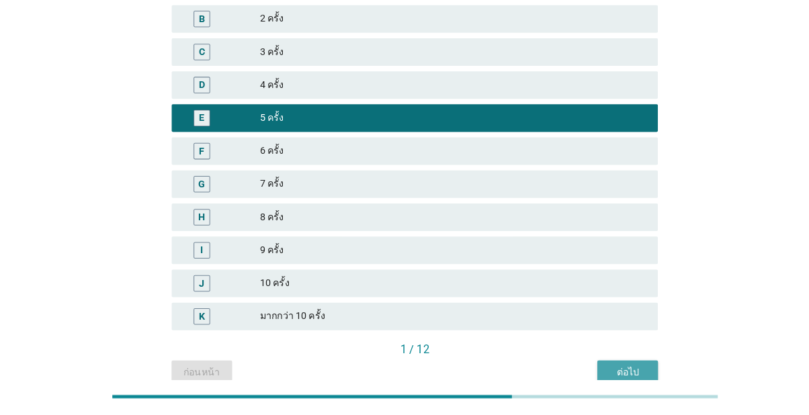
click at [626, 382] on div "ต่อไป" at bounding box center [613, 375] width 38 height 14
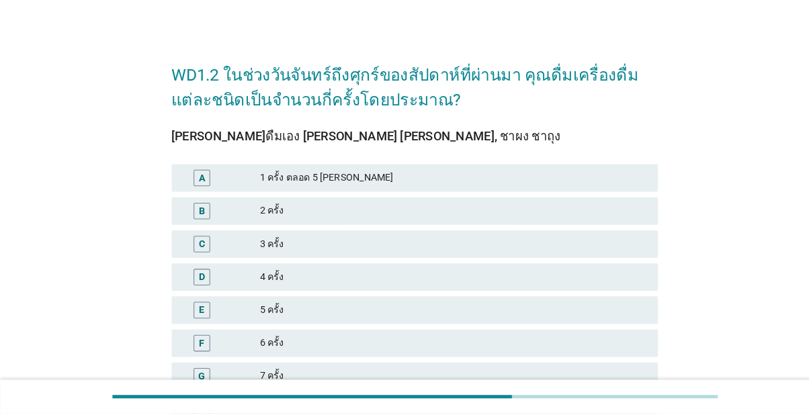
click at [202, 221] on div "B" at bounding box center [197, 218] width 16 height 16
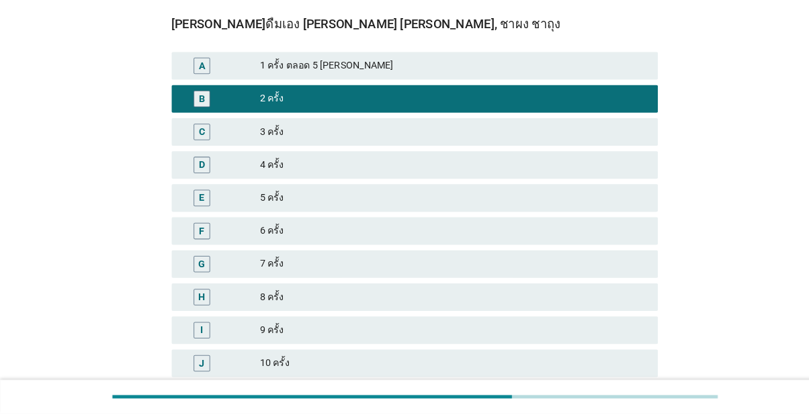
scroll to position [188, 0]
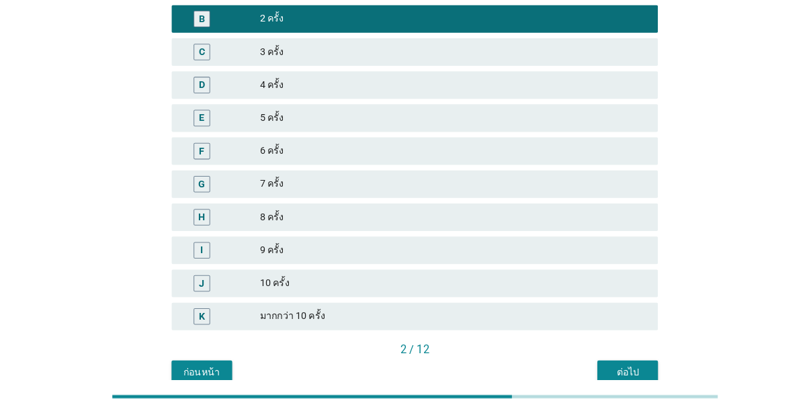
click at [621, 374] on div "ต่อไป" at bounding box center [613, 375] width 38 height 14
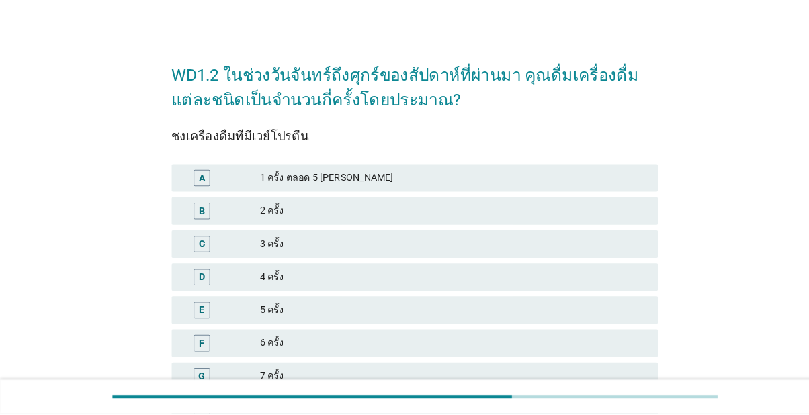
click at [198, 251] on div "C" at bounding box center [197, 250] width 6 height 14
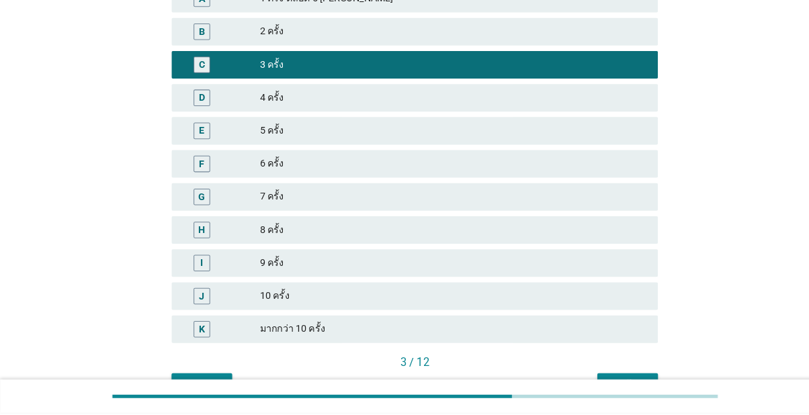
scroll to position [188, 0]
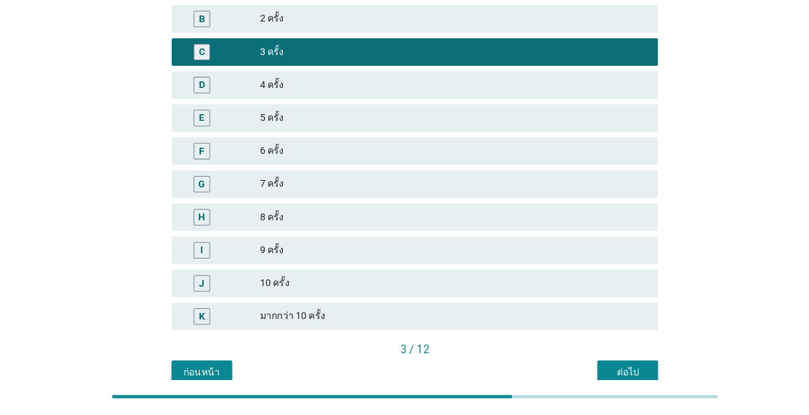
click at [634, 379] on button "ต่อไป" at bounding box center [612, 376] width 59 height 24
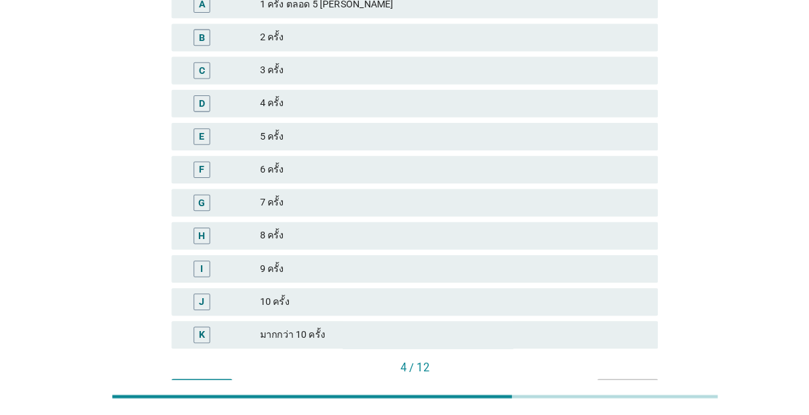
scroll to position [0, 0]
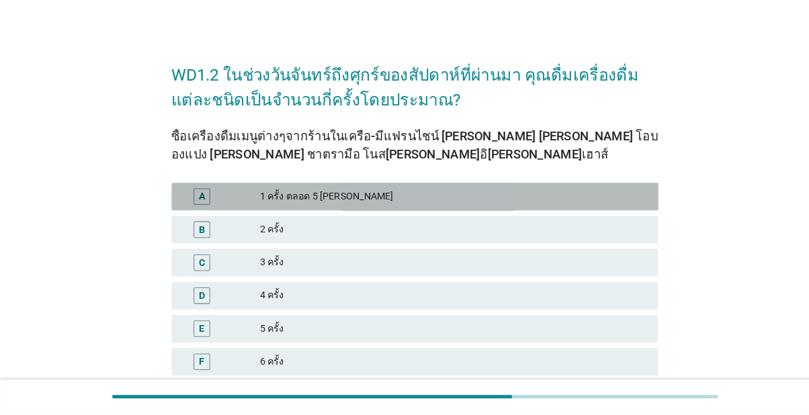
click at [203, 207] on div "A" at bounding box center [197, 204] width 16 height 16
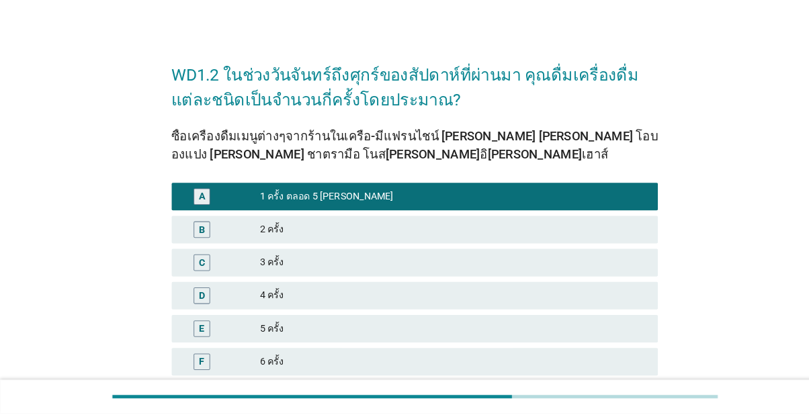
click at [199, 239] on div "B" at bounding box center [197, 236] width 6 height 14
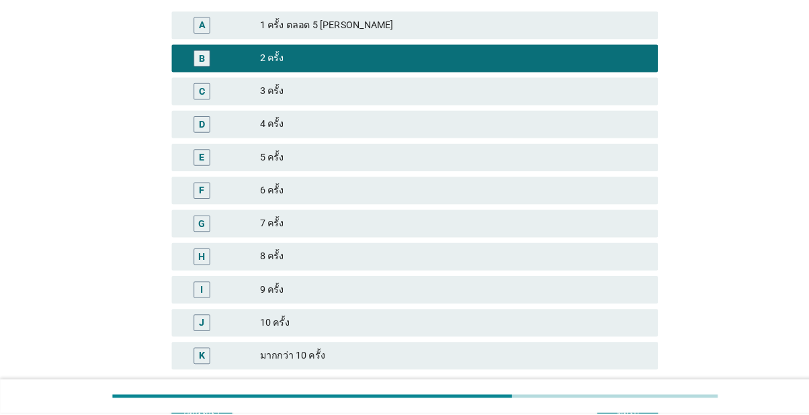
scroll to position [206, 0]
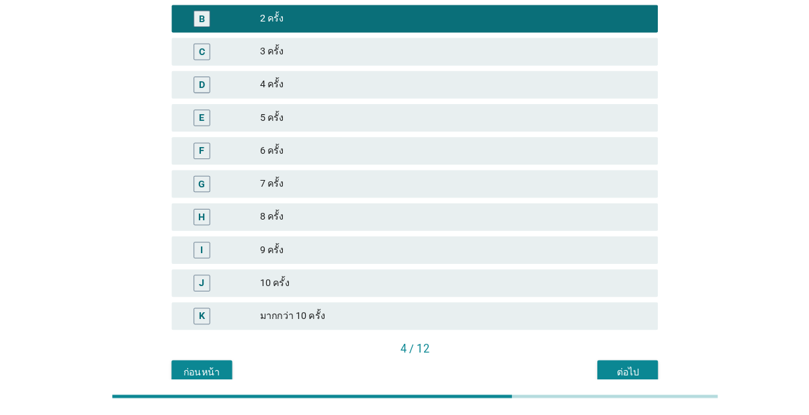
click at [633, 378] on button "ต่อไป" at bounding box center [612, 376] width 59 height 24
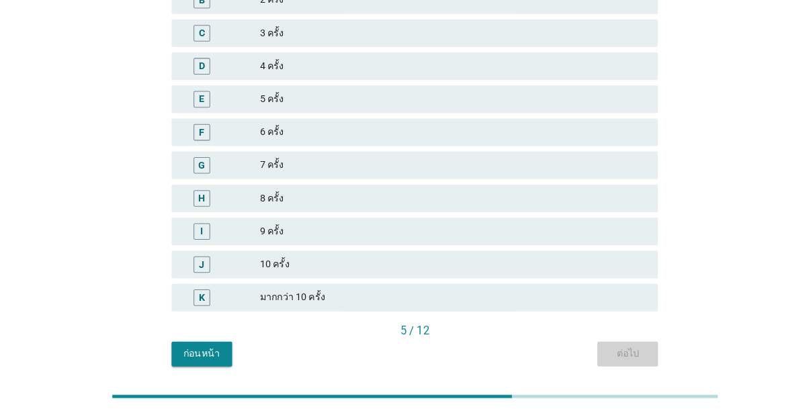
scroll to position [0, 0]
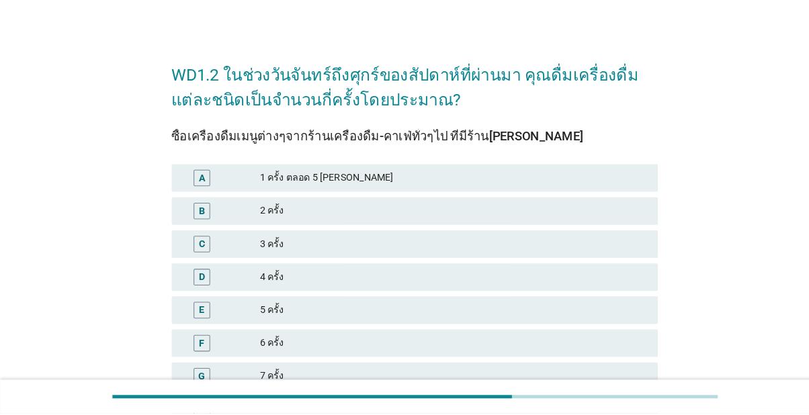
click at [201, 191] on div "A" at bounding box center [197, 185] width 16 height 16
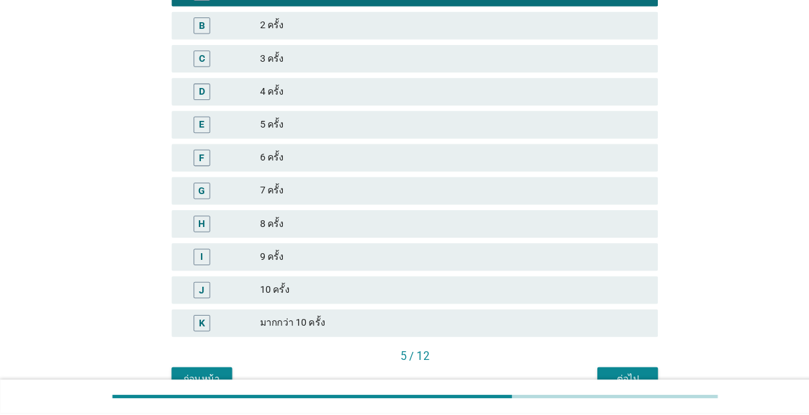
scroll to position [188, 0]
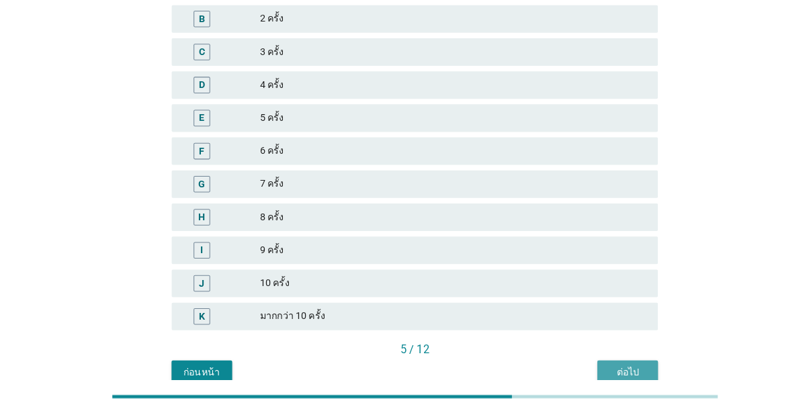
click at [620, 380] on div "ต่อไป" at bounding box center [613, 375] width 38 height 14
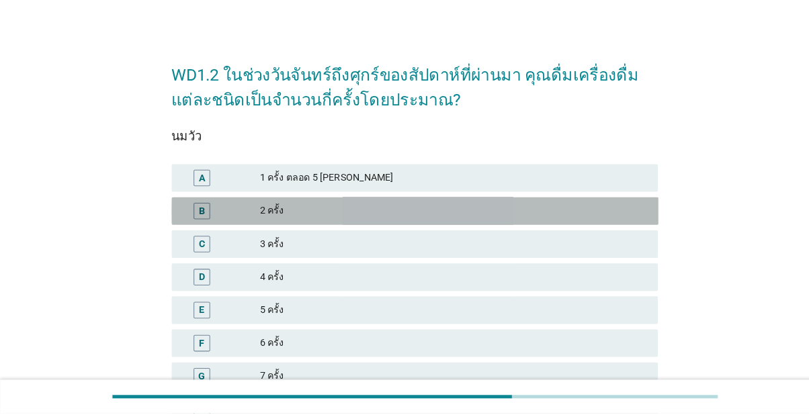
click at [203, 228] on div "B 2 ครั้ง" at bounding box center [404, 217] width 475 height 27
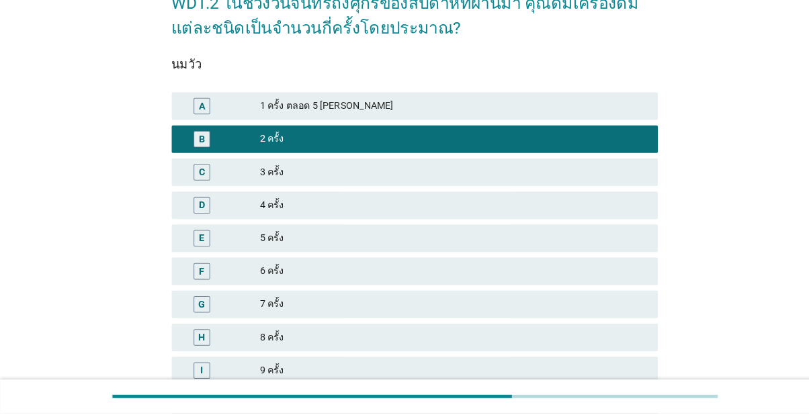
scroll to position [188, 0]
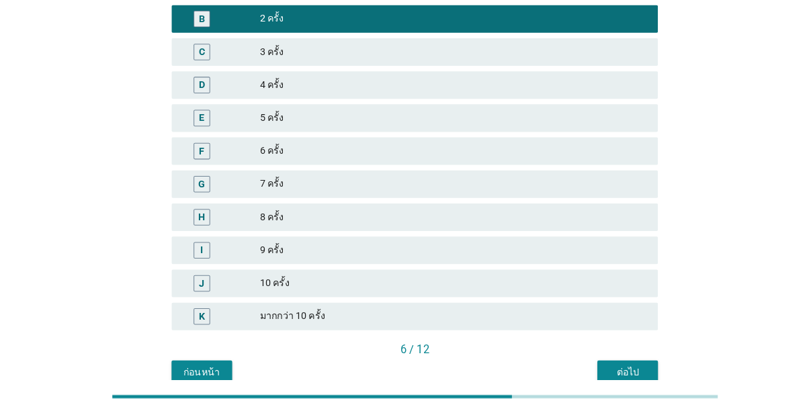
click at [628, 378] on div "ต่อไป" at bounding box center [613, 375] width 38 height 14
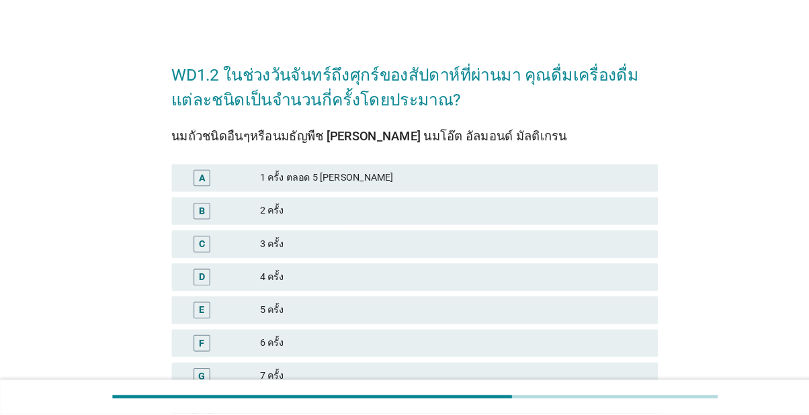
click at [192, 323] on div "E 5 ครั้ง" at bounding box center [404, 314] width 475 height 27
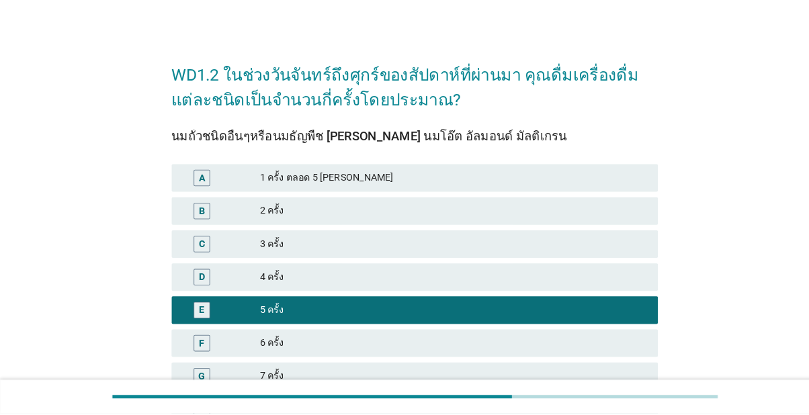
scroll to position [188, 0]
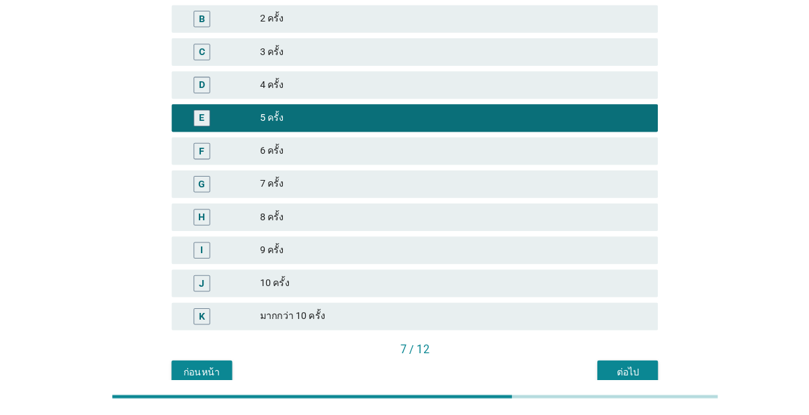
click at [629, 384] on button "ต่อไป" at bounding box center [612, 376] width 59 height 24
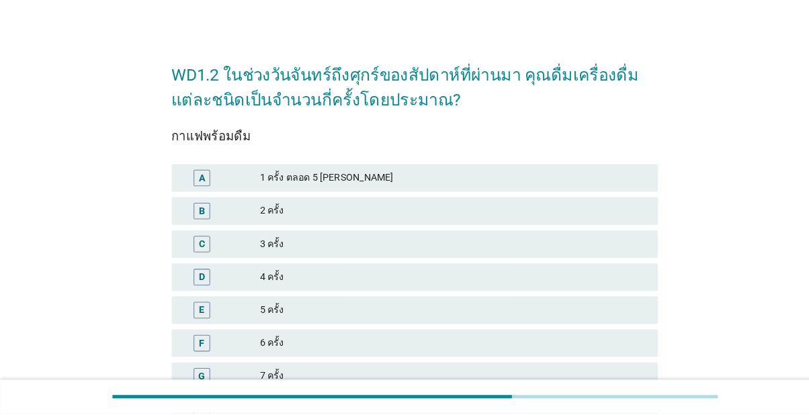
click at [194, 218] on div "B" at bounding box center [197, 217] width 6 height 14
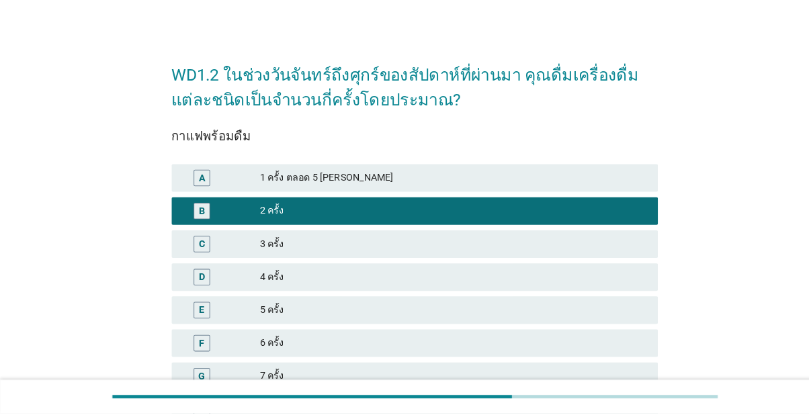
click at [196, 246] on div "C" at bounding box center [197, 250] width 6 height 14
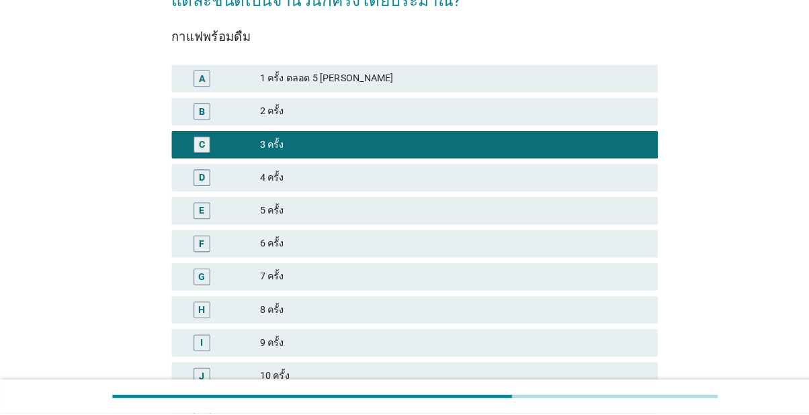
scroll to position [188, 0]
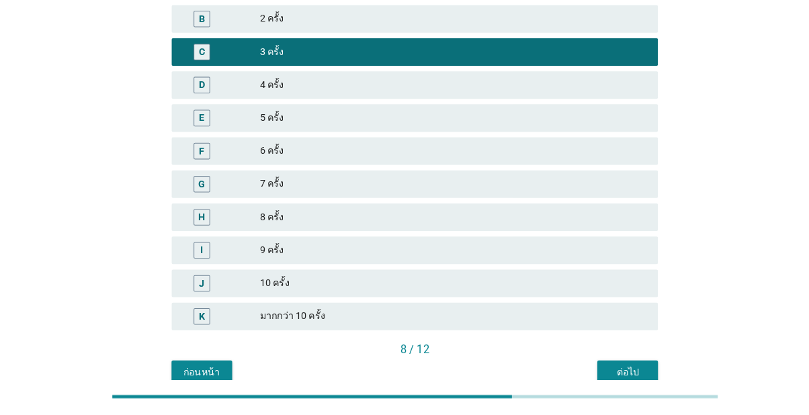
click at [627, 376] on div "ต่อไป" at bounding box center [613, 375] width 38 height 14
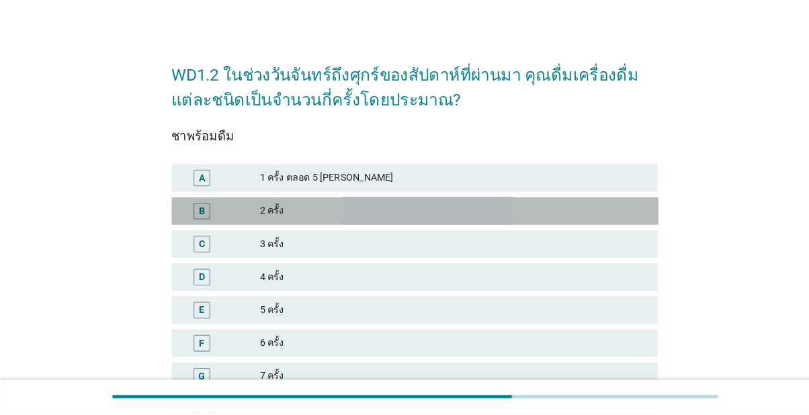
click at [194, 219] on div "B" at bounding box center [197, 217] width 6 height 14
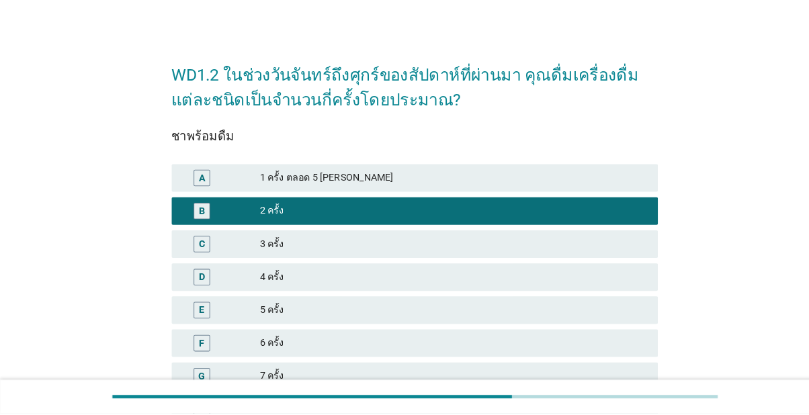
click at [195, 186] on div "A" at bounding box center [197, 185] width 6 height 14
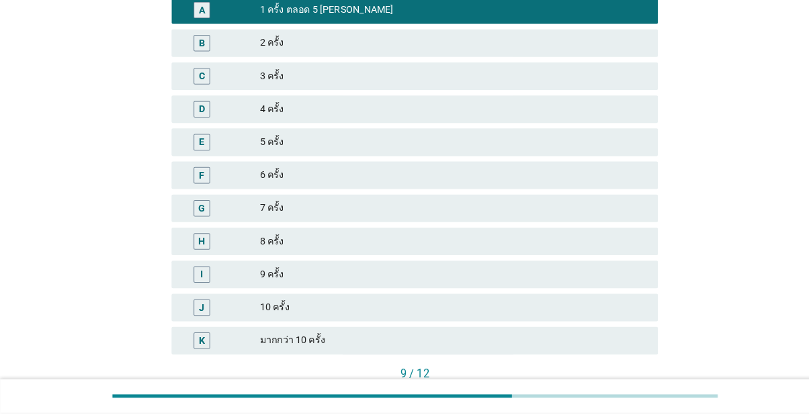
scroll to position [188, 0]
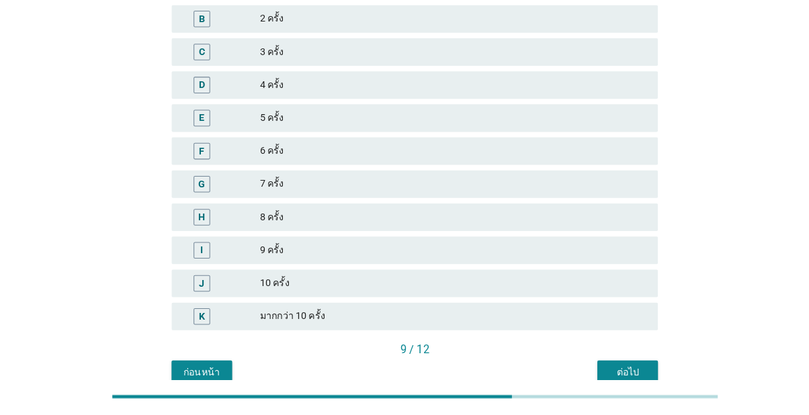
click at [619, 376] on div "ต่อไป" at bounding box center [613, 375] width 38 height 14
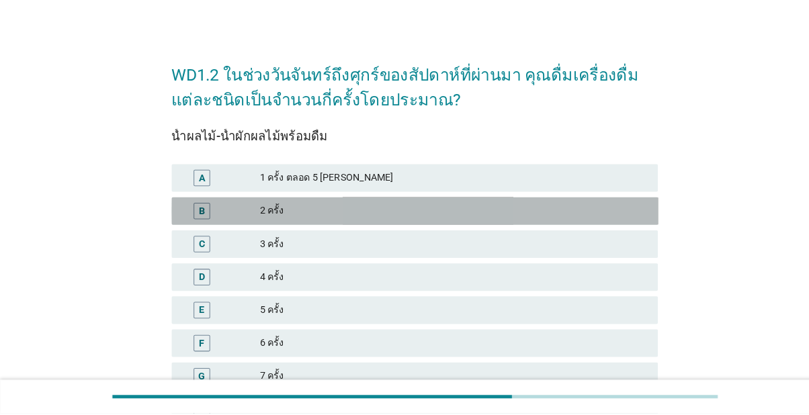
click at [198, 220] on div "B" at bounding box center [197, 217] width 6 height 14
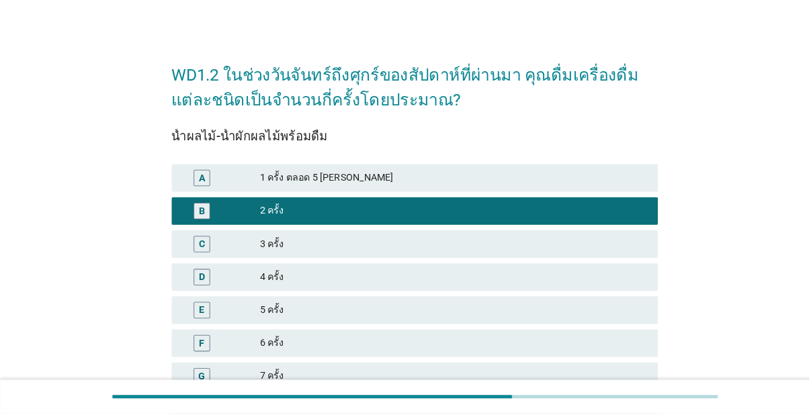
click at [200, 192] on div "A" at bounding box center [197, 185] width 16 height 16
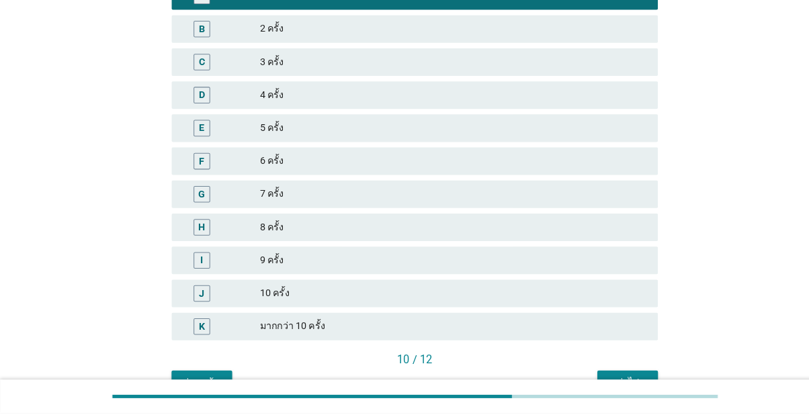
scroll to position [188, 0]
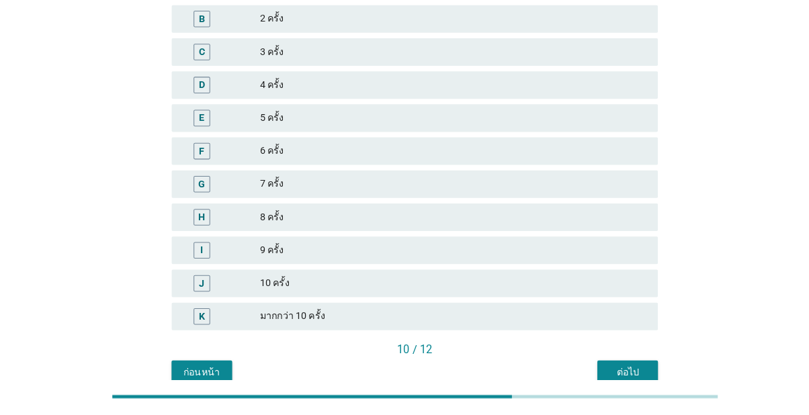
click at [626, 386] on button "ต่อไป" at bounding box center [612, 376] width 59 height 24
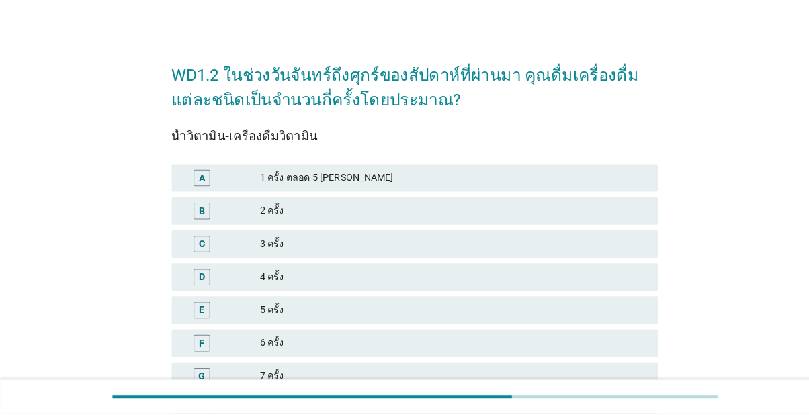
click at [194, 189] on div "A" at bounding box center [197, 185] width 6 height 14
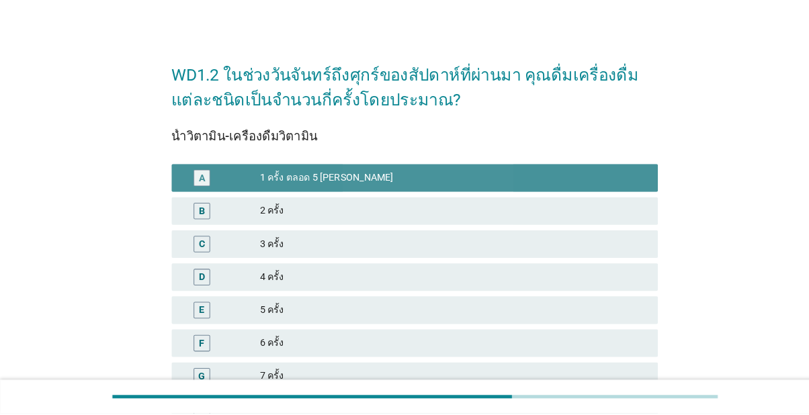
scroll to position [188, 0]
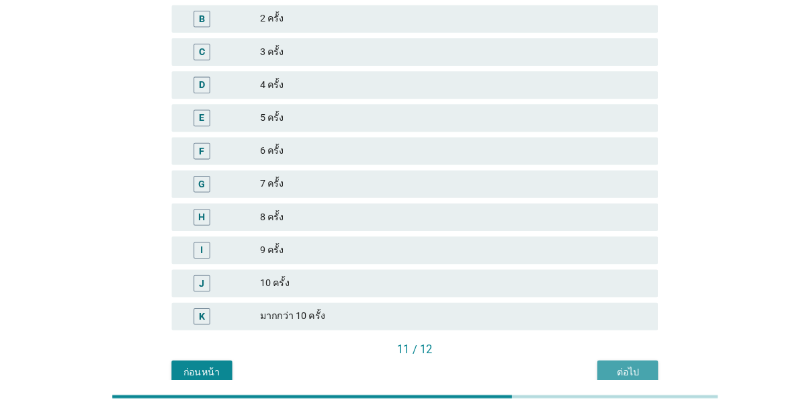
click at [625, 374] on div "ต่อไป" at bounding box center [613, 375] width 38 height 14
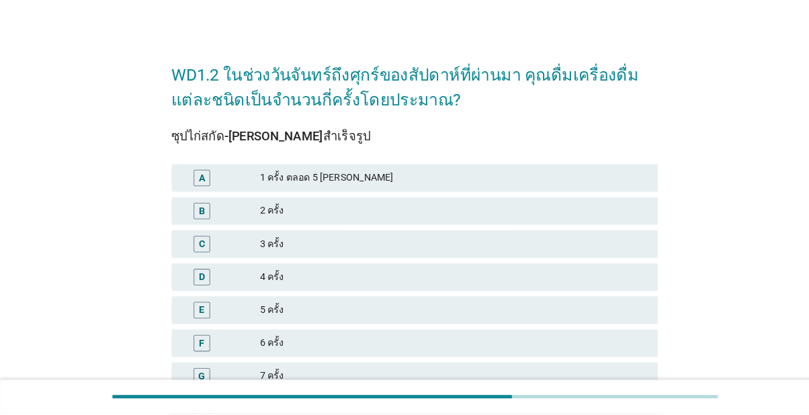
click at [199, 251] on div "C" at bounding box center [197, 250] width 6 height 14
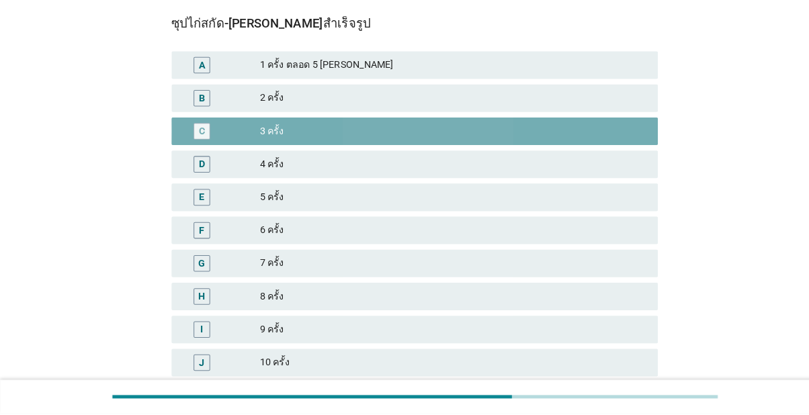
scroll to position [188, 0]
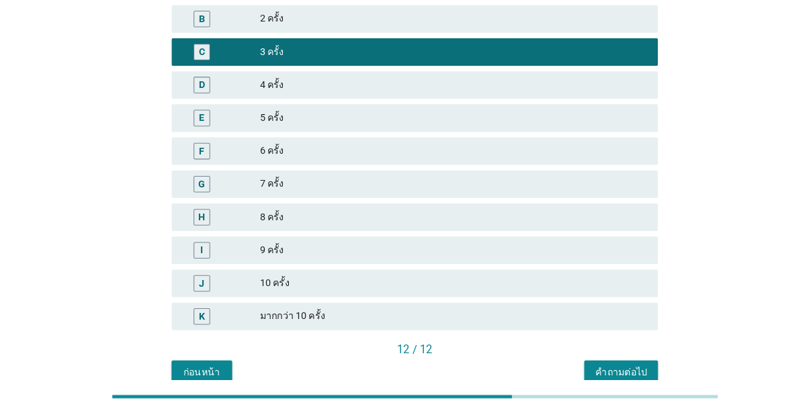
click at [624, 376] on div "คำถามต่อไป" at bounding box center [606, 375] width 50 height 14
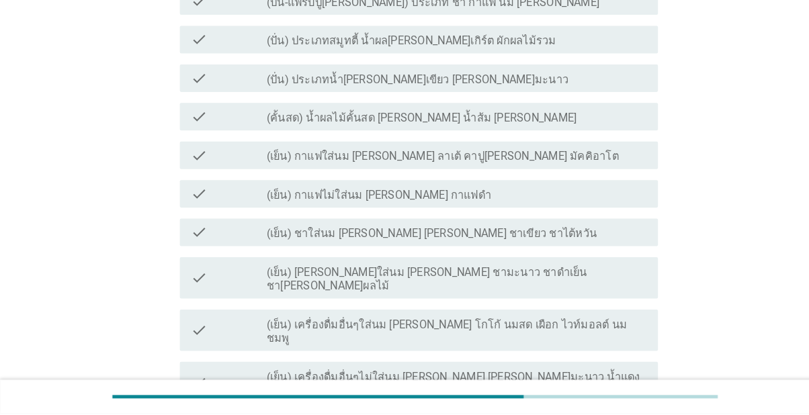
scroll to position [0, 0]
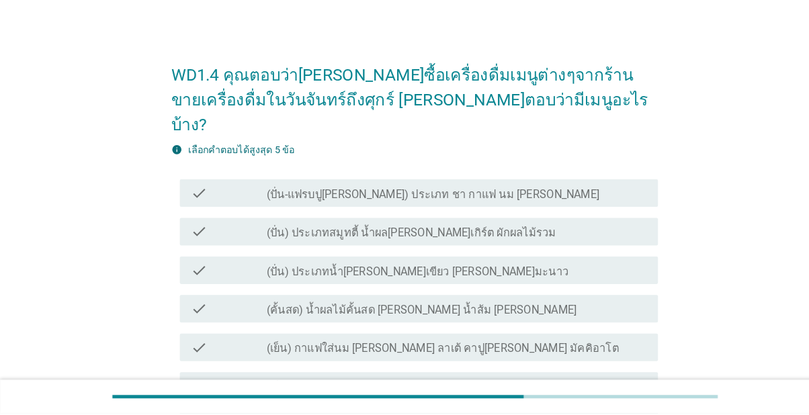
click at [196, 192] on icon "check" at bounding box center [194, 200] width 16 height 16
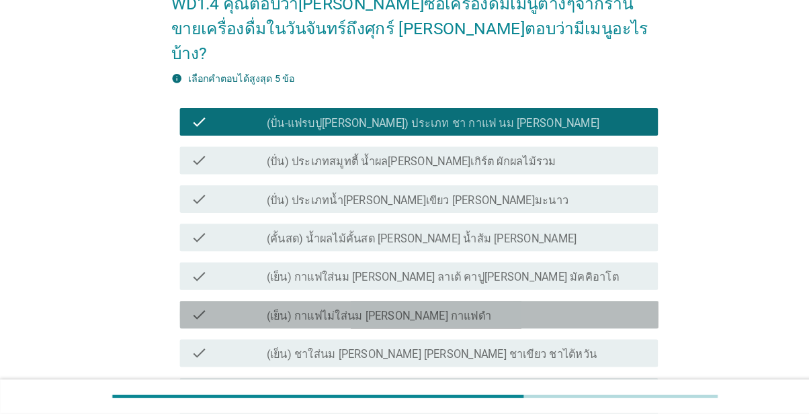
scroll to position [73, 0]
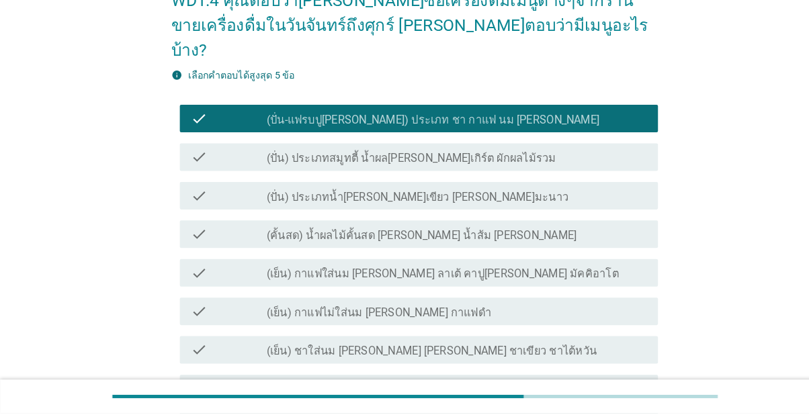
click at [204, 308] on div "check" at bounding box center [223, 316] width 74 height 16
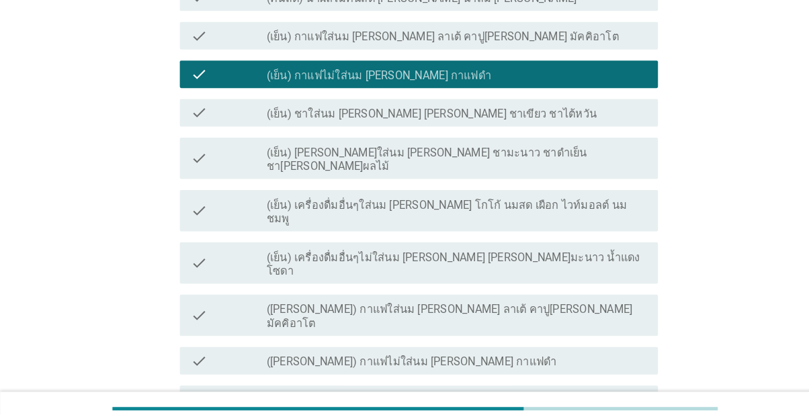
scroll to position [315, 0]
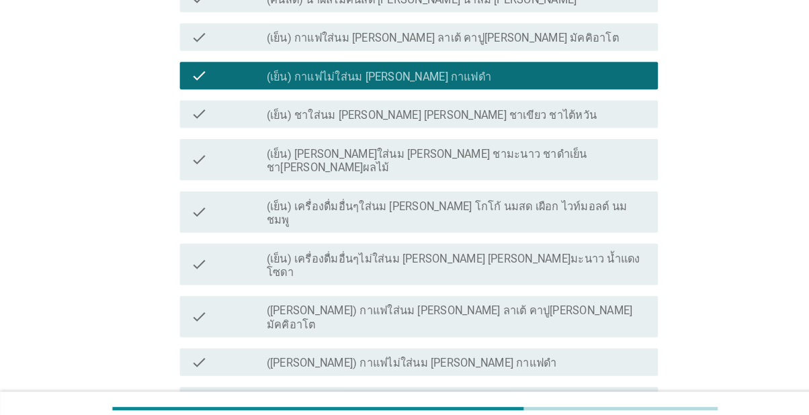
click at [205, 141] on div "check" at bounding box center [223, 156] width 74 height 30
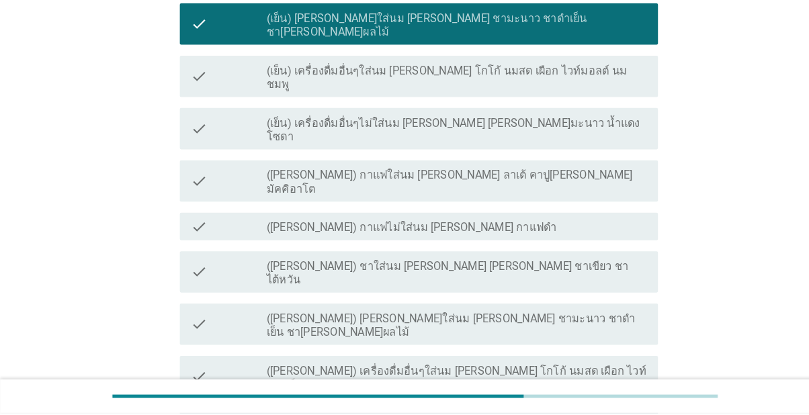
scroll to position [488, 0]
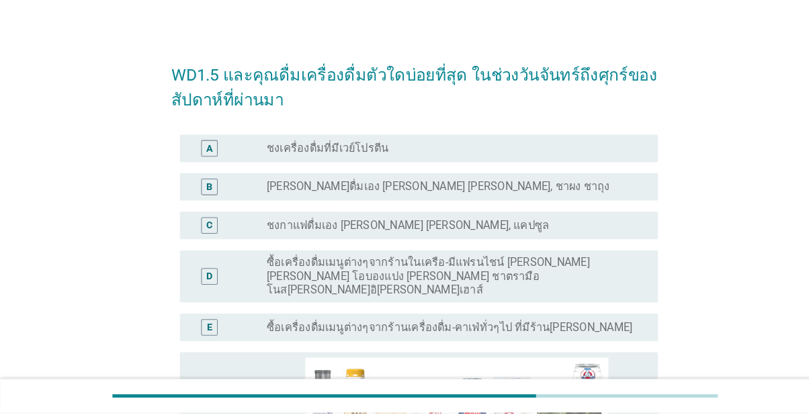
click at [214, 235] on div "C" at bounding box center [204, 232] width 37 height 16
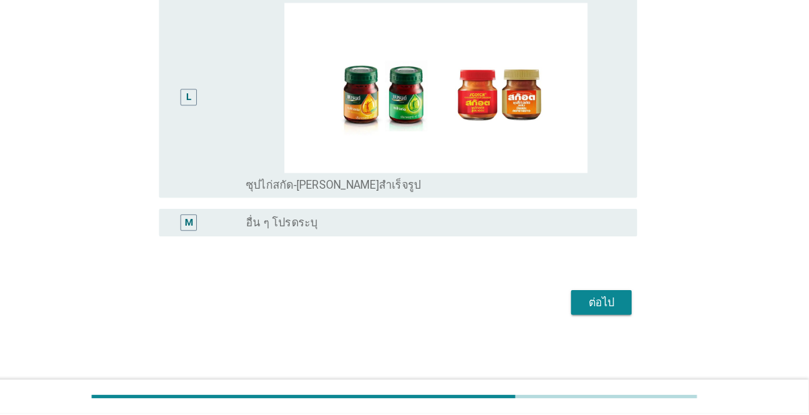
scroll to position [1688, 0]
click at [617, 319] on button "ต่อไป" at bounding box center [606, 307] width 59 height 24
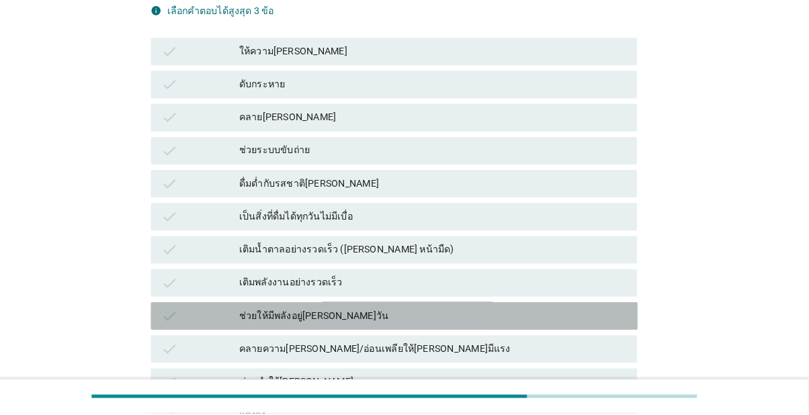
scroll to position [187, 0]
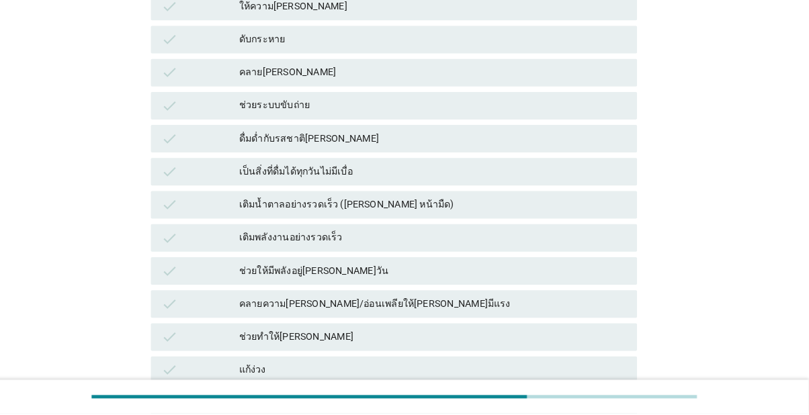
click at [196, 371] on div "check" at bounding box center [215, 373] width 75 height 16
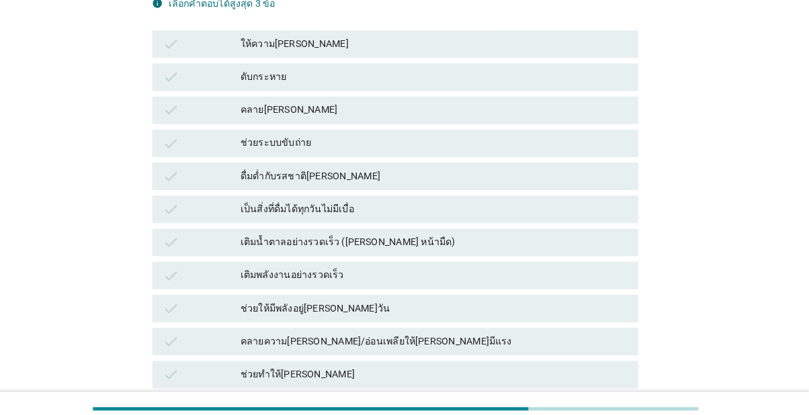
scroll to position [147, 0]
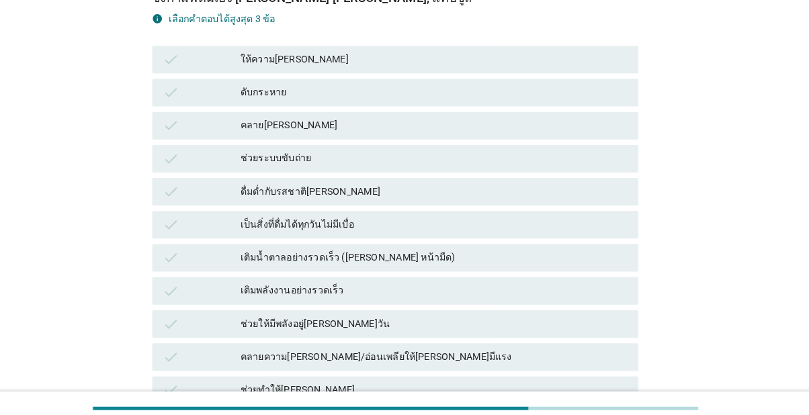
click at [567, 219] on div "เป็นสิ่งที่ดื่มได้ทุกวันไม่มีเบื่อ" at bounding box center [442, 220] width 378 height 16
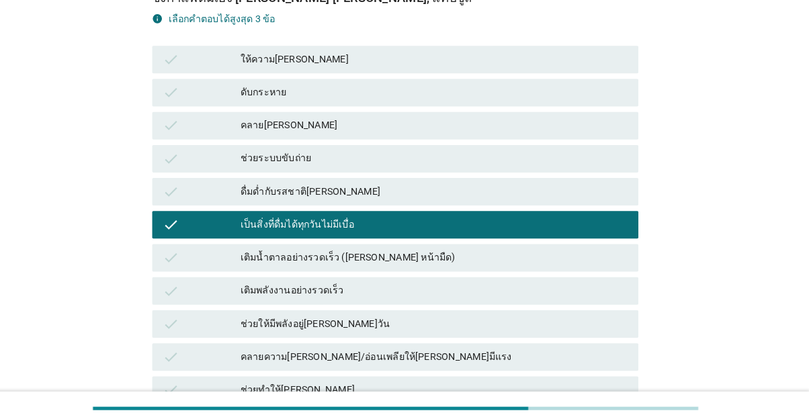
click at [581, 195] on div "check ดื่มด่ำกับรสชาติ[PERSON_NAME]" at bounding box center [404, 187] width 475 height 27
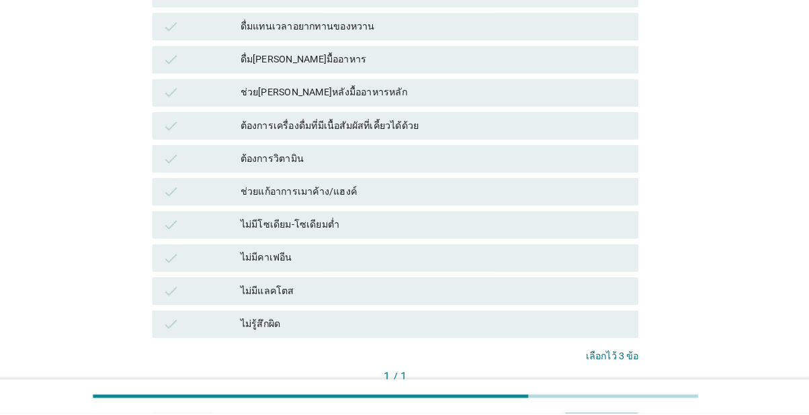
scroll to position [936, 0]
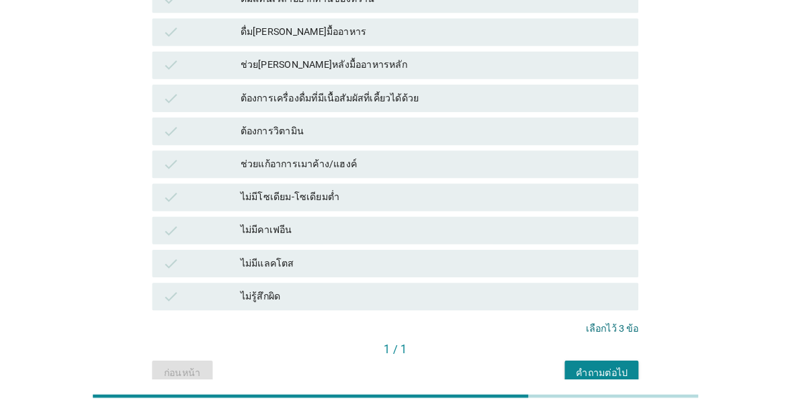
click at [614, 369] on div "คำถามต่อไป" at bounding box center [606, 376] width 50 height 14
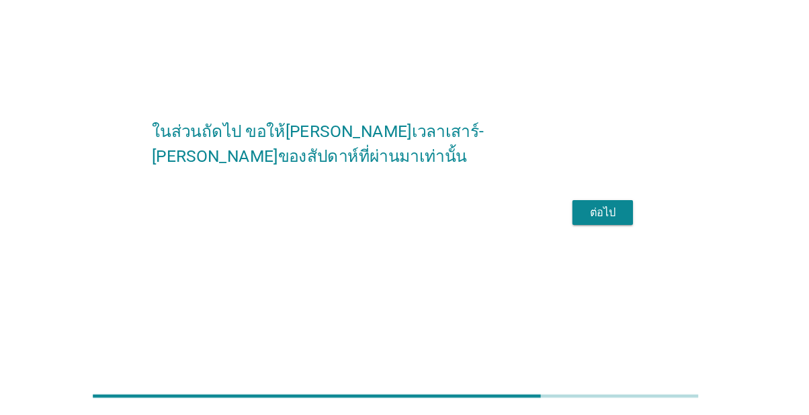
click at [619, 228] on div "ต่อไป" at bounding box center [607, 220] width 38 height 16
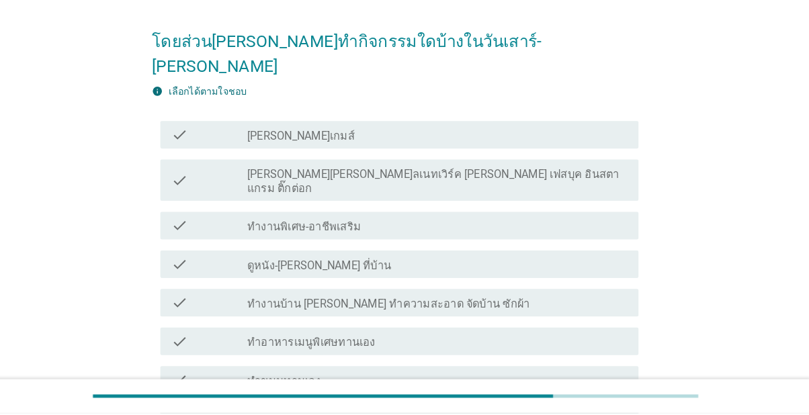
scroll to position [0, 0]
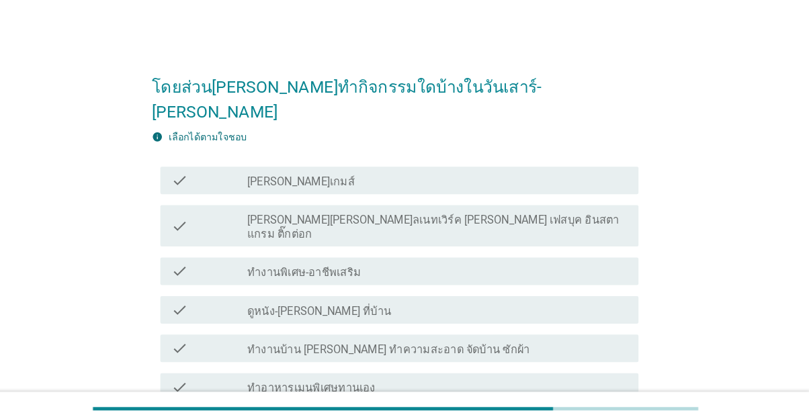
click at [592, 206] on div "check_box_outline_blank [PERSON_NAME][PERSON_NAME]ลเนทเวิร์ค [PERSON_NAME] เฟสบ…" at bounding box center [445, 221] width 371 height 30
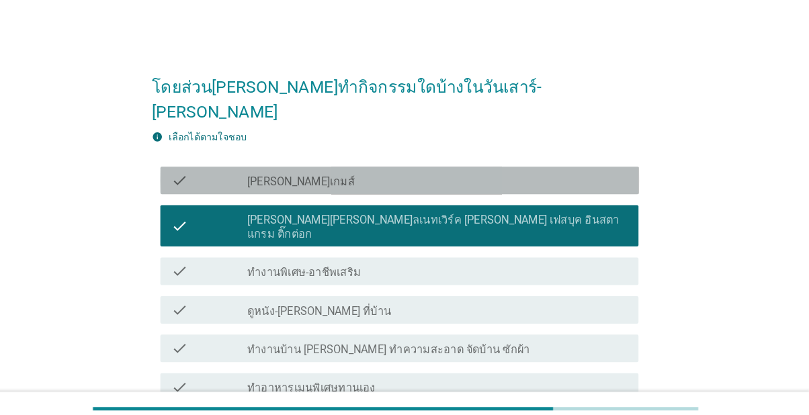
click at [598, 168] on div "check_box_outline_blank [PERSON_NAME]เกมส์" at bounding box center [445, 176] width 371 height 16
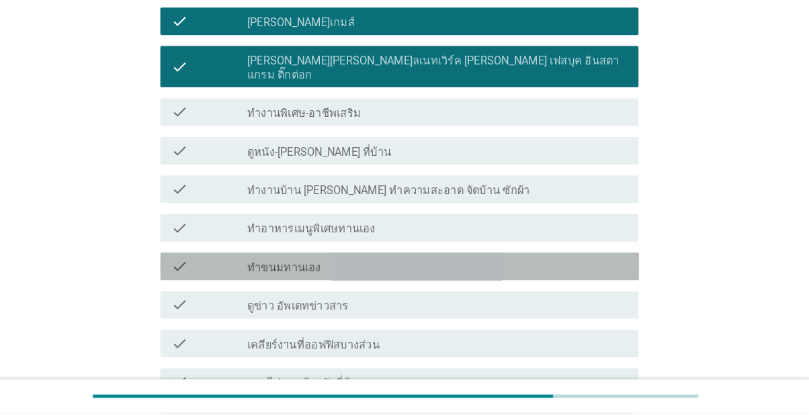
scroll to position [159, 0]
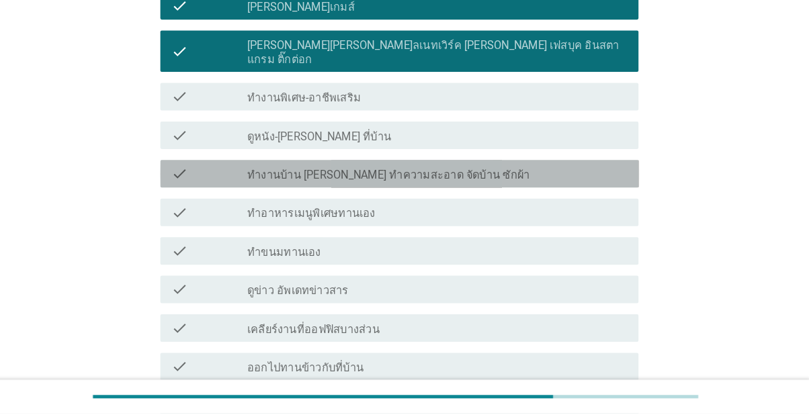
click at [585, 173] on div "check_box_outline_blank ทำงานบ้าน [PERSON_NAME] ทำความสะอาด จัดบ้าน ซักผ้า" at bounding box center [445, 181] width 371 height 16
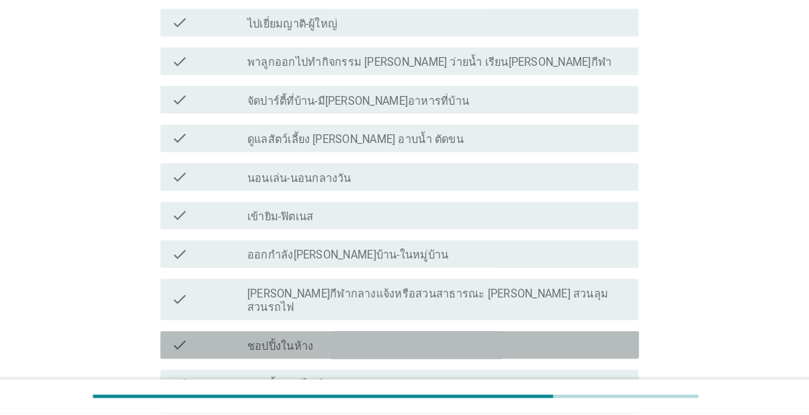
scroll to position [614, 0]
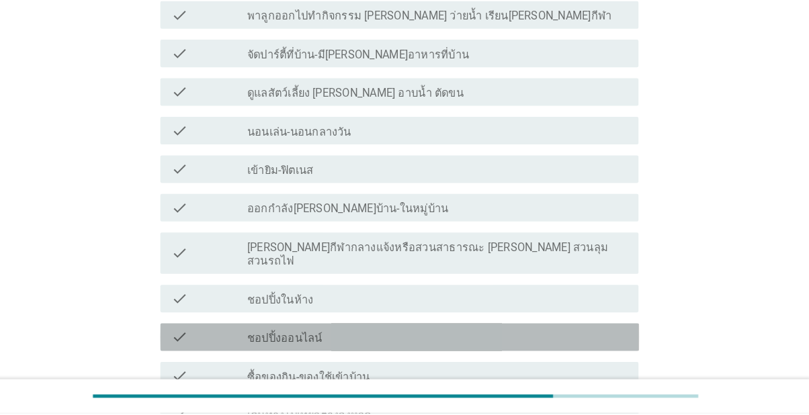
click at [523, 333] on div "check_box_outline_blank ชอปปิ้งออนไลน์" at bounding box center [445, 341] width 371 height 16
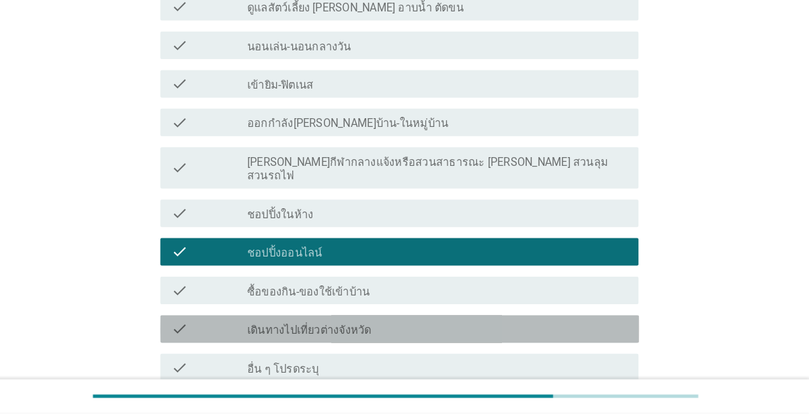
scroll to position [700, 0]
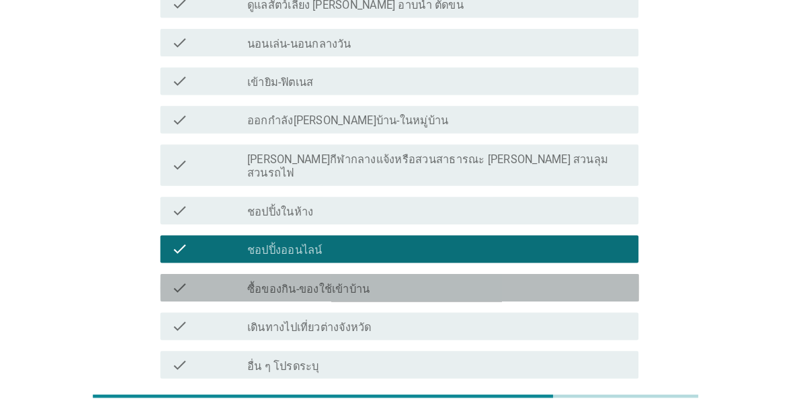
click at [553, 285] on div "check_box_outline_blank ซื้อของกิน-ของใช้เข้าบ้าน" at bounding box center [445, 293] width 371 height 16
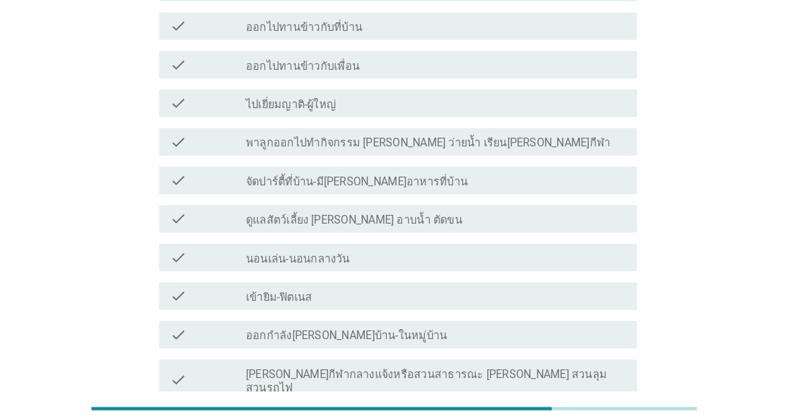
scroll to position [503, 0]
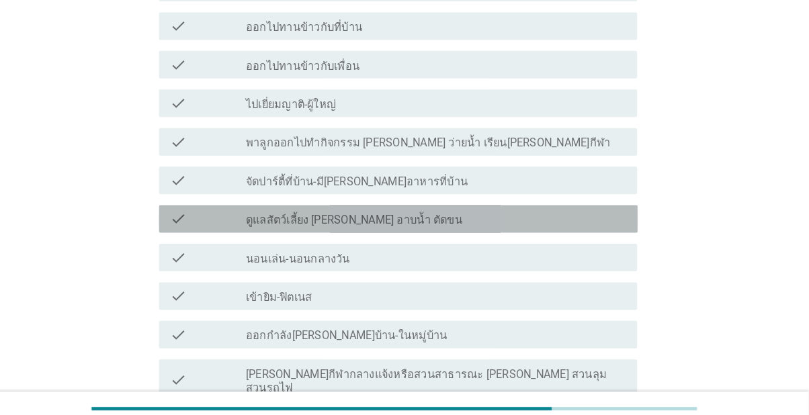
click at [569, 206] on div "check_box_outline_blank ดูแลสัตว์เลี้ยง [PERSON_NAME] อาบน้ำ ตัดขน" at bounding box center [445, 214] width 371 height 16
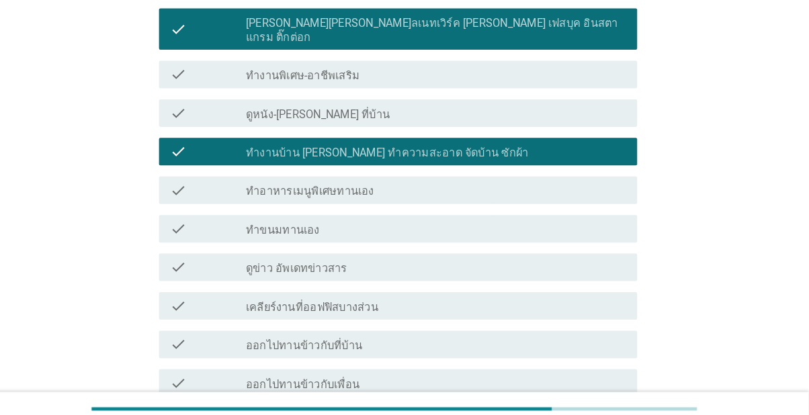
scroll to position [188, 0]
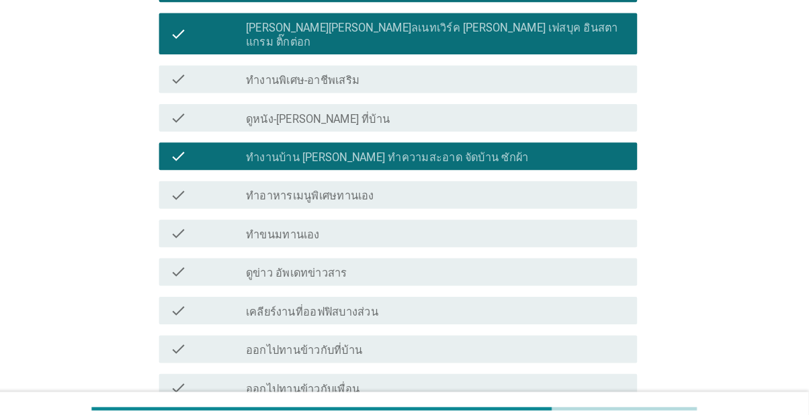
click at [530, 257] on div "check_box_outline_blank ดูข่าว อัพเดทข่าวสาร" at bounding box center [445, 265] width 371 height 16
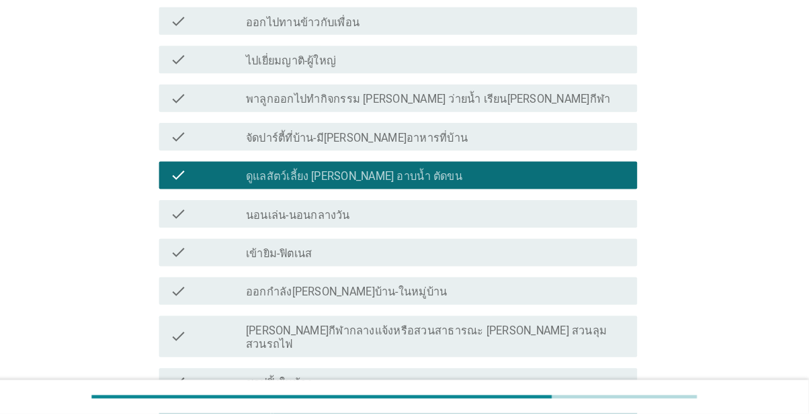
scroll to position [708, 0]
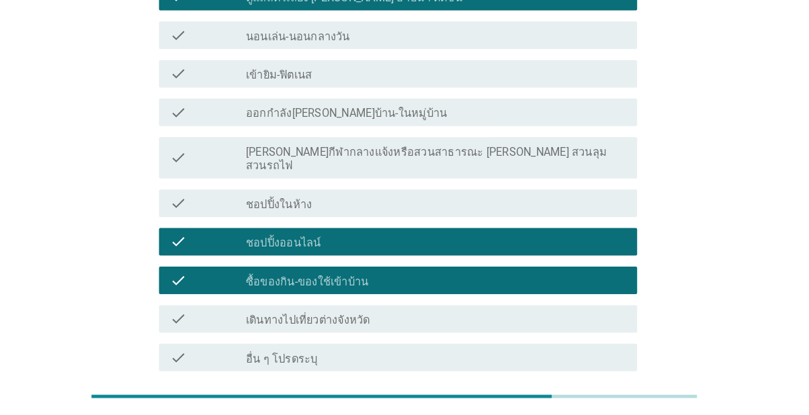
click at [609, 415] on div "ต่อไป" at bounding box center [607, 423] width 38 height 16
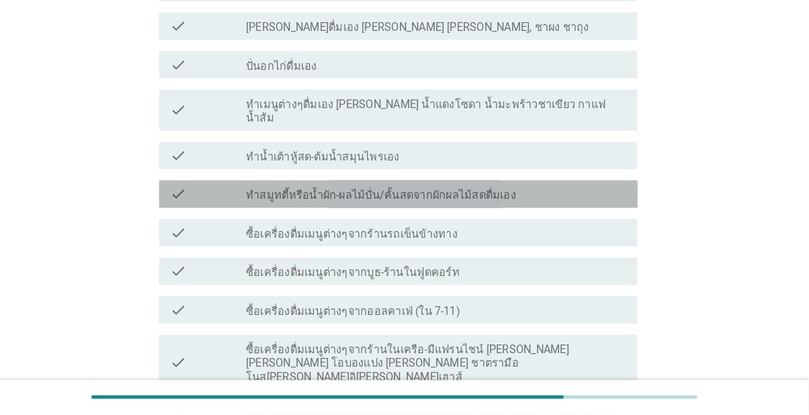
scroll to position [253, 0]
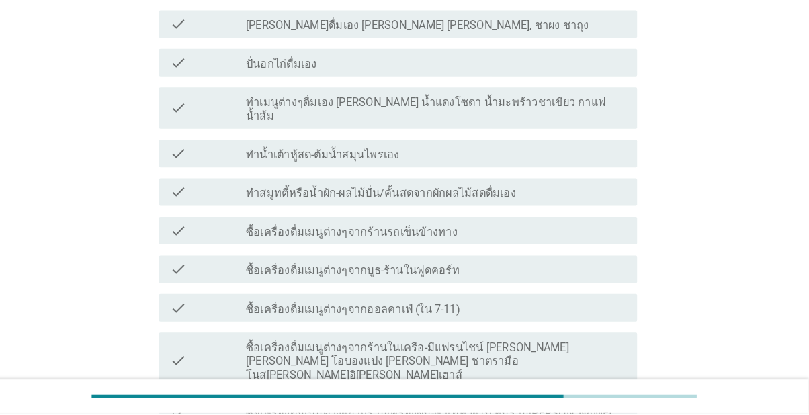
click at [215, 342] on div "check" at bounding box center [223, 363] width 74 height 43
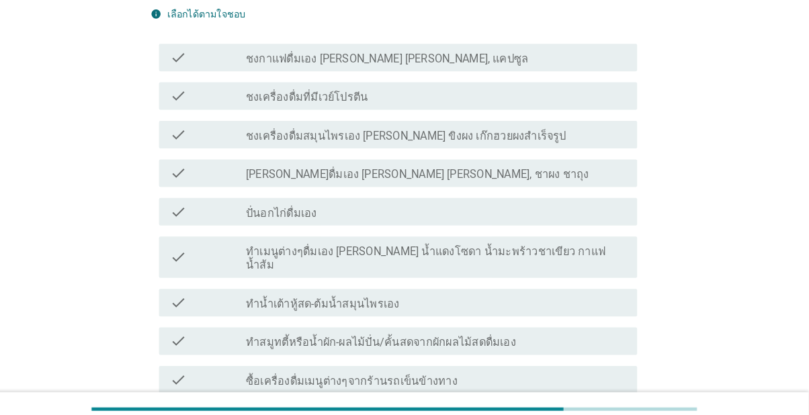
scroll to position [112, 0]
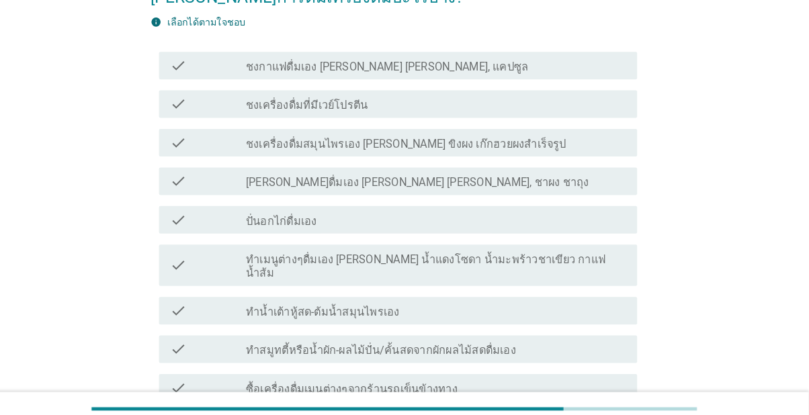
click at [198, 58] on icon "check" at bounding box center [194, 64] width 16 height 16
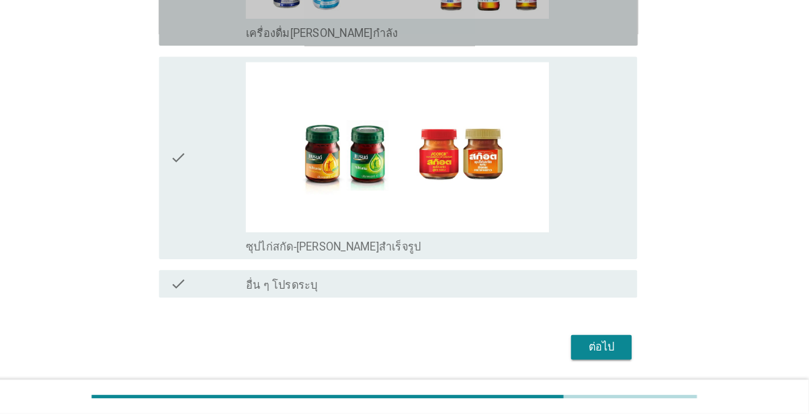
scroll to position [3649, 0]
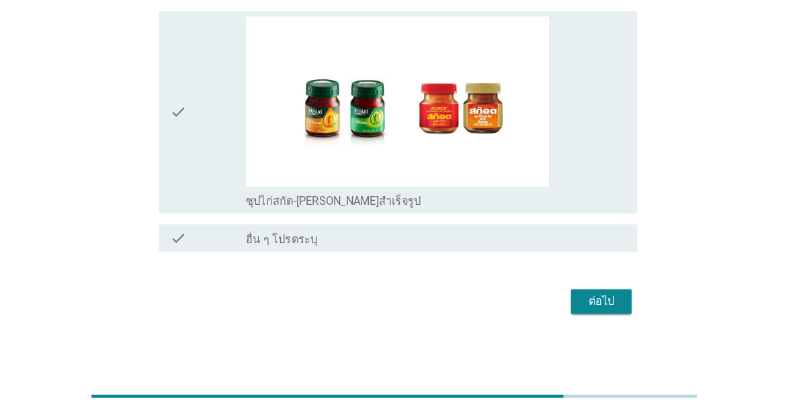
click at [602, 315] on div "ต่อไป" at bounding box center [607, 306] width 38 height 16
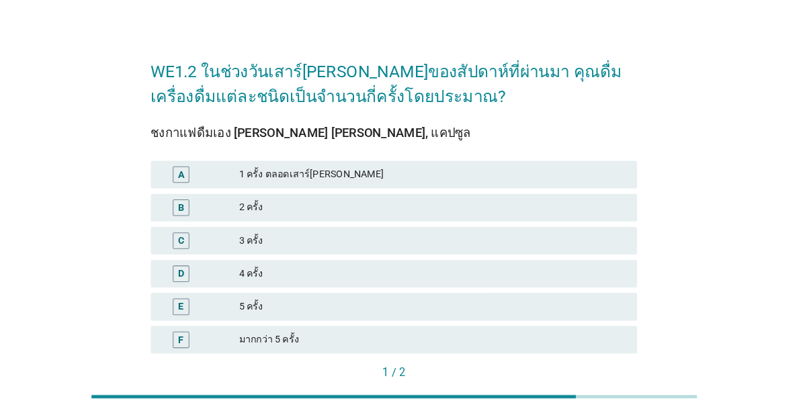
click at [220, 319] on div "E" at bounding box center [215, 311] width 75 height 16
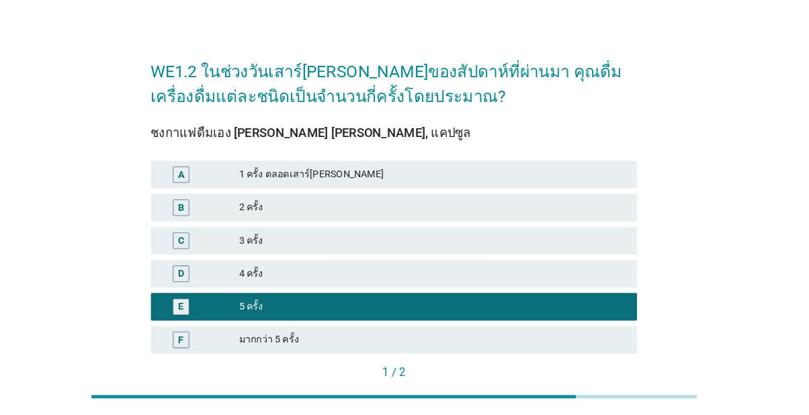
click at [616, 405] on div "ต่อไป" at bounding box center [613, 398] width 38 height 14
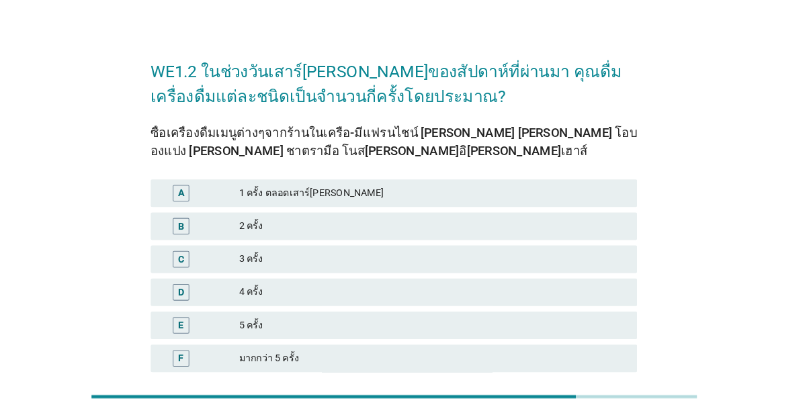
scroll to position [0, 0]
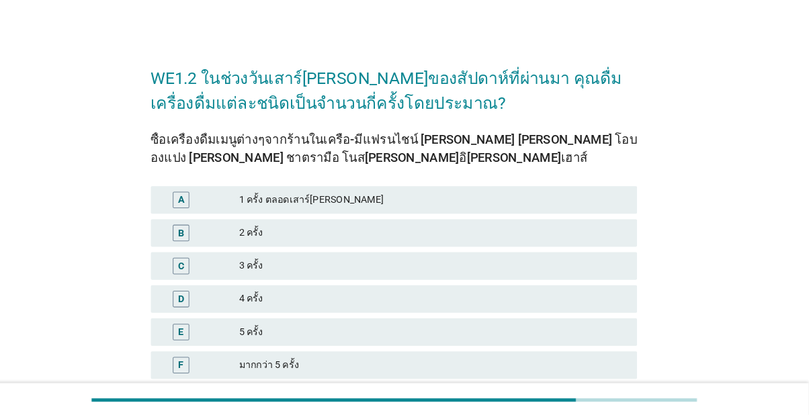
click at [194, 233] on div "B" at bounding box center [197, 236] width 6 height 14
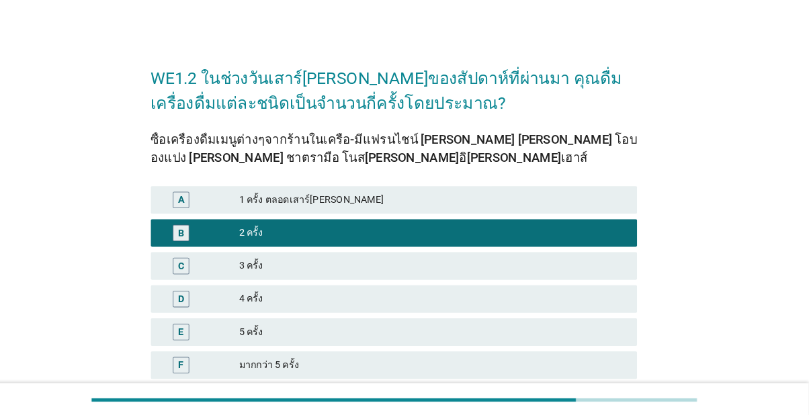
click at [589, 411] on button "คำถามต่อไป" at bounding box center [606, 420] width 72 height 24
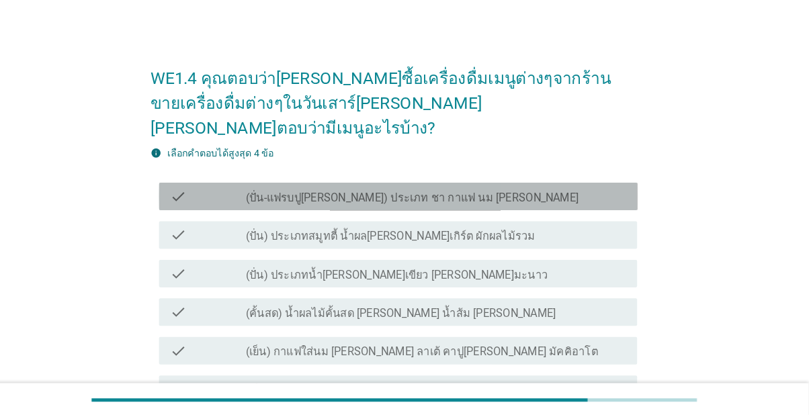
click at [204, 192] on div "check" at bounding box center [223, 200] width 74 height 16
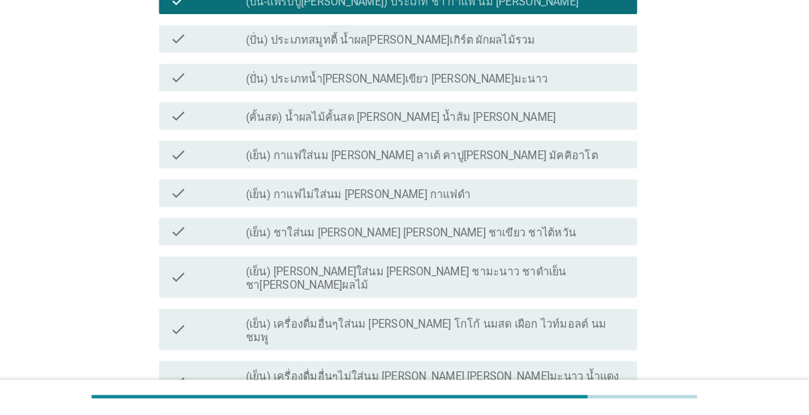
scroll to position [194, 0]
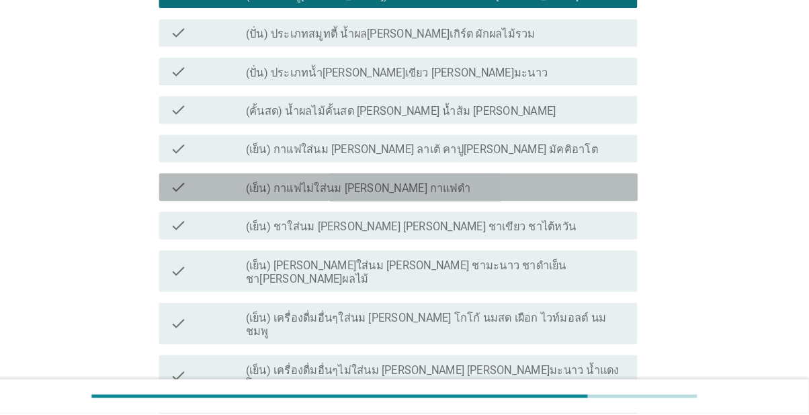
click at [202, 187] on icon "check" at bounding box center [194, 195] width 16 height 16
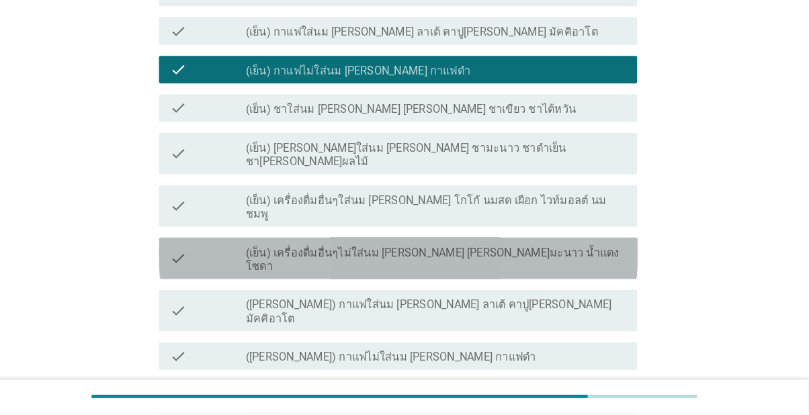
scroll to position [488, 0]
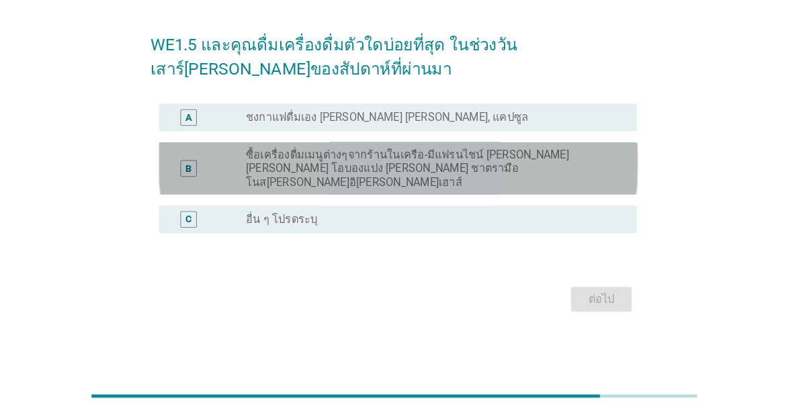
click at [211, 197] on div "B" at bounding box center [204, 177] width 37 height 40
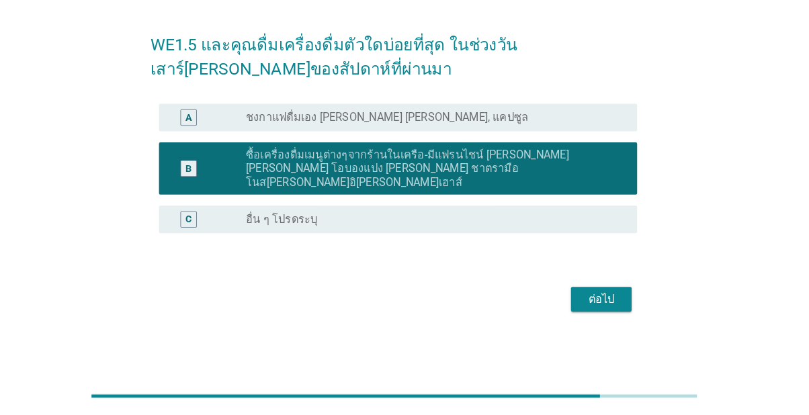
click at [604, 313] on div "ต่อไป" at bounding box center [607, 304] width 38 height 16
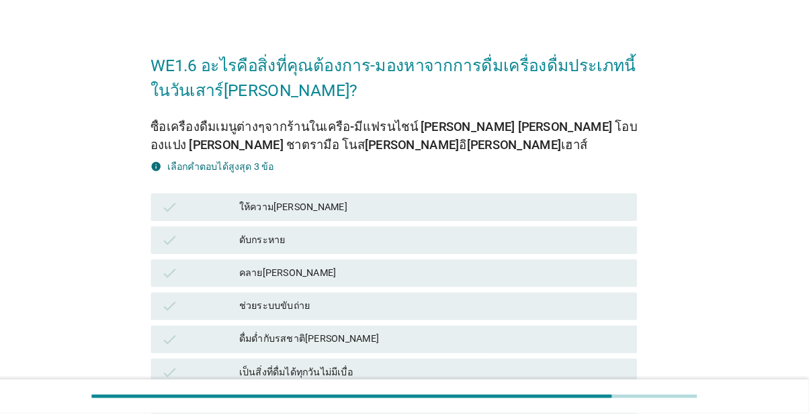
scroll to position [10, 0]
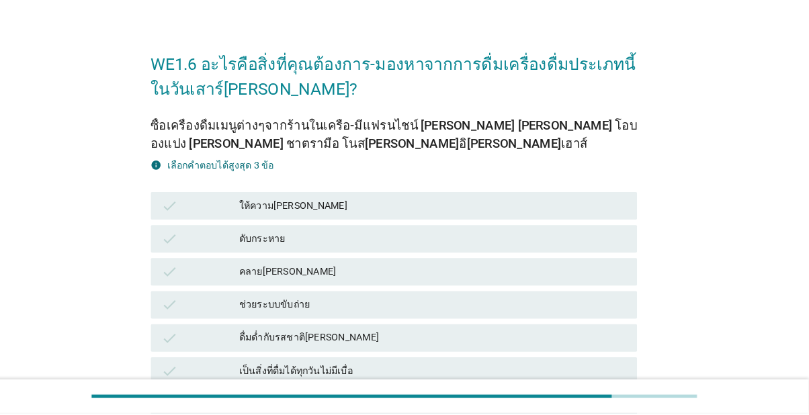
click at [198, 272] on div "check" at bounding box center [215, 278] width 75 height 16
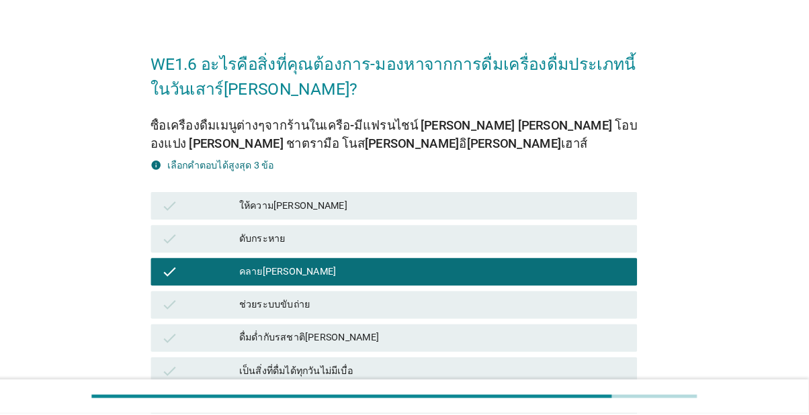
click at [194, 247] on icon "check" at bounding box center [186, 245] width 16 height 16
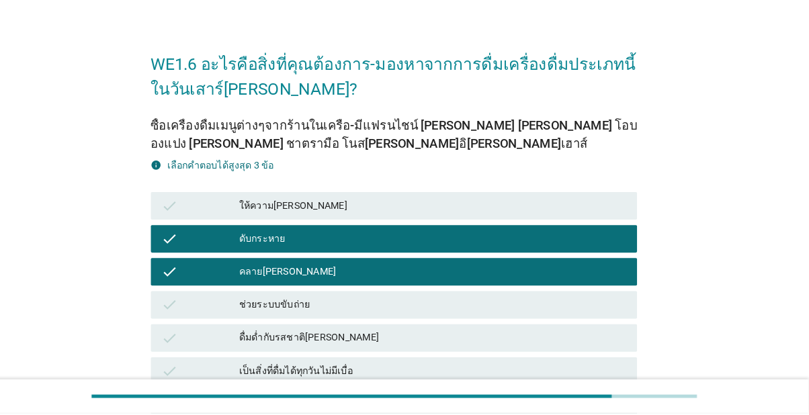
click at [191, 248] on icon "check" at bounding box center [186, 245] width 16 height 16
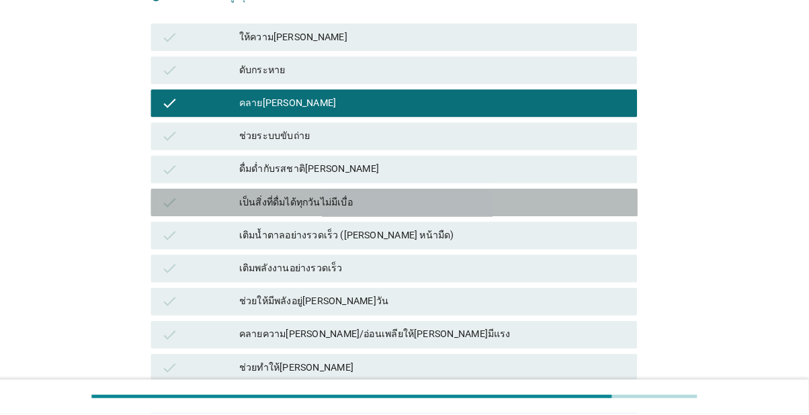
scroll to position [177, 0]
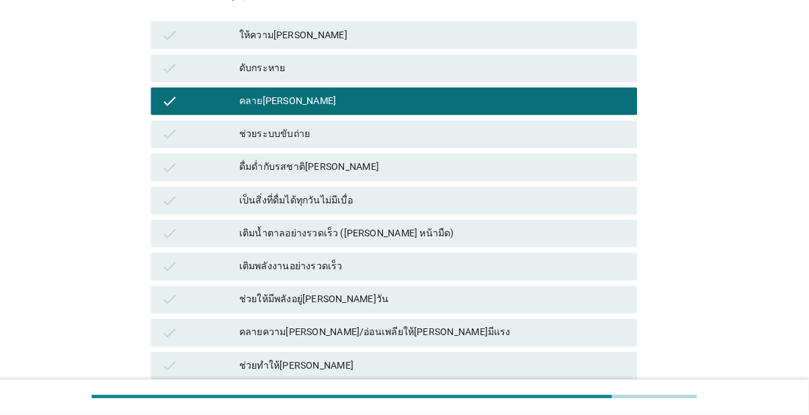
click at [224, 364] on div "check" at bounding box center [215, 369] width 75 height 16
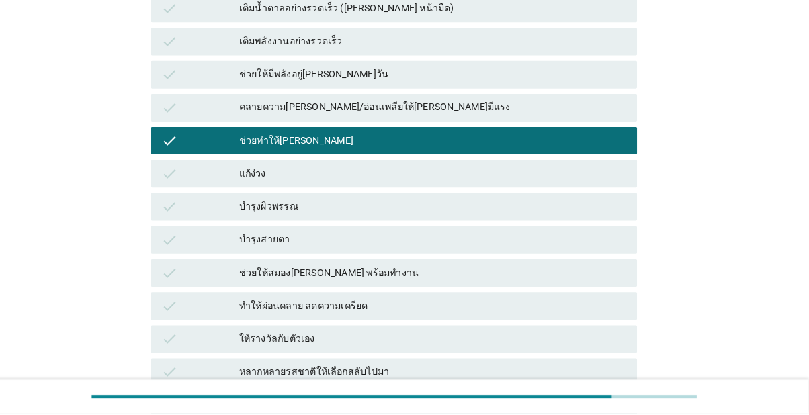
scroll to position [397, 0]
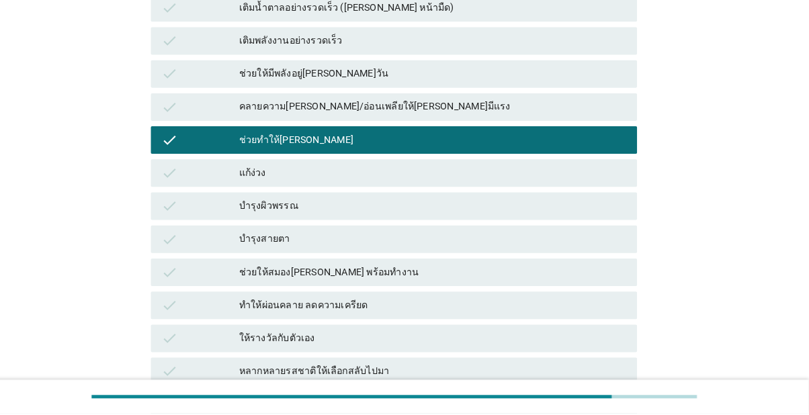
click at [569, 407] on div "ดื่มได้เรื่อยๆ ไม่หนัก-แน่นท้องเกิน" at bounding box center [442, 407] width 378 height 16
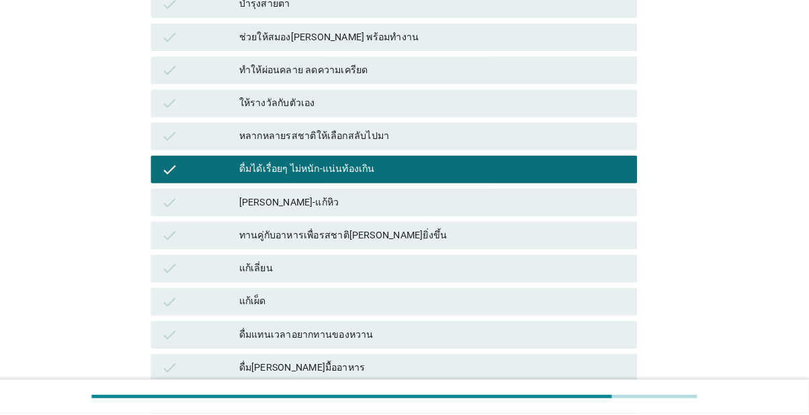
scroll to position [954, 0]
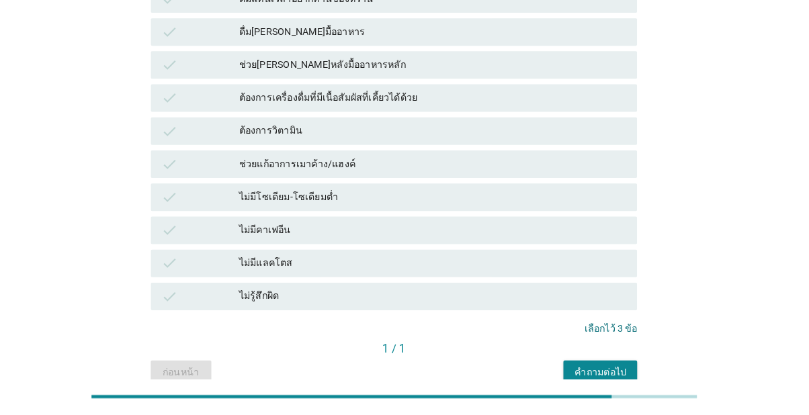
click at [624, 383] on button "คำถามต่อไป" at bounding box center [606, 376] width 72 height 24
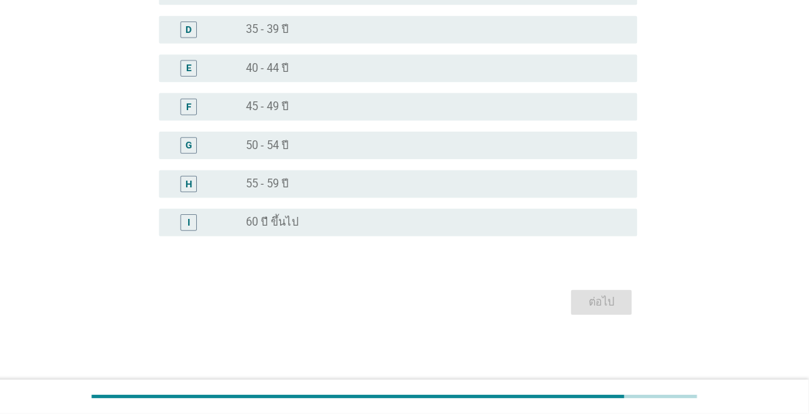
scroll to position [0, 0]
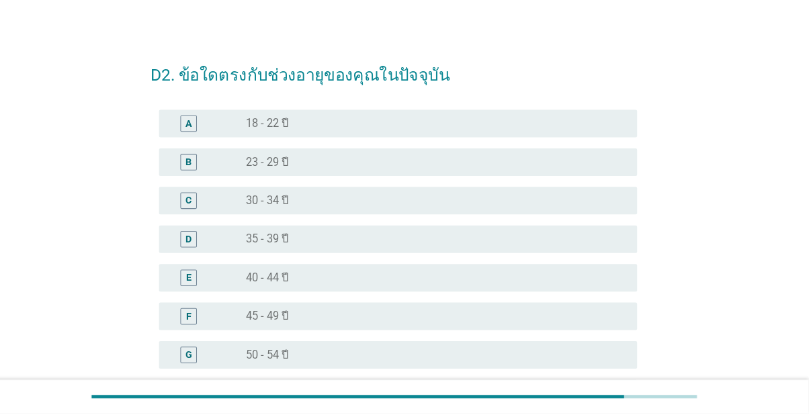
click at [592, 241] on div "radio_button_unchecked 35 - 39 ปี" at bounding box center [440, 245] width 360 height 13
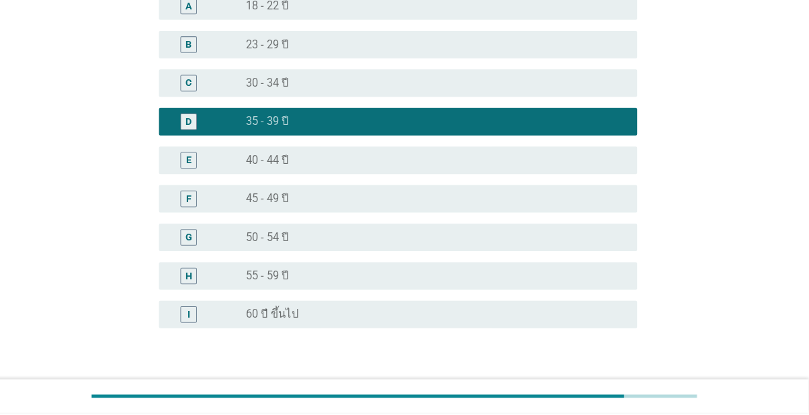
scroll to position [140, 0]
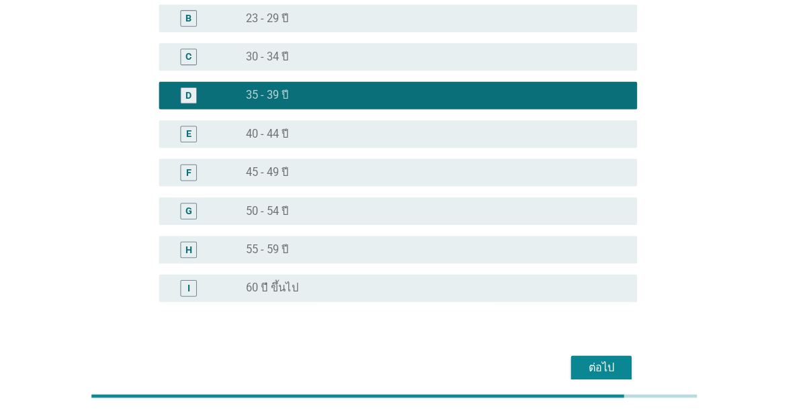
click at [622, 371] on div "ต่อไป" at bounding box center [607, 372] width 38 height 16
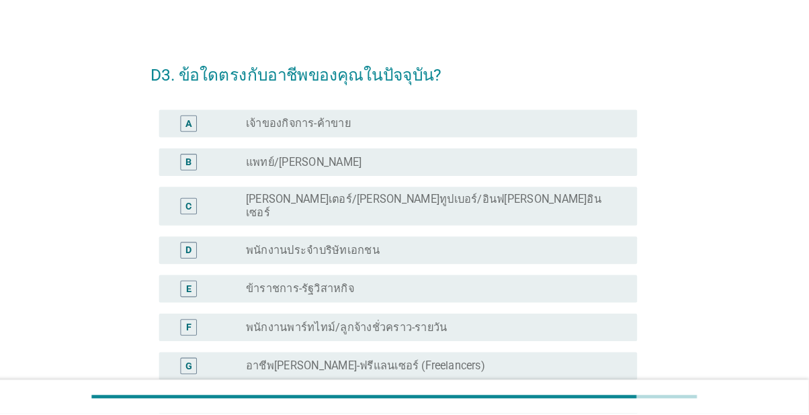
click at [598, 253] on div "D radio_button_unchecked พนักงานประจำบริษัทเอกชน" at bounding box center [408, 256] width 467 height 27
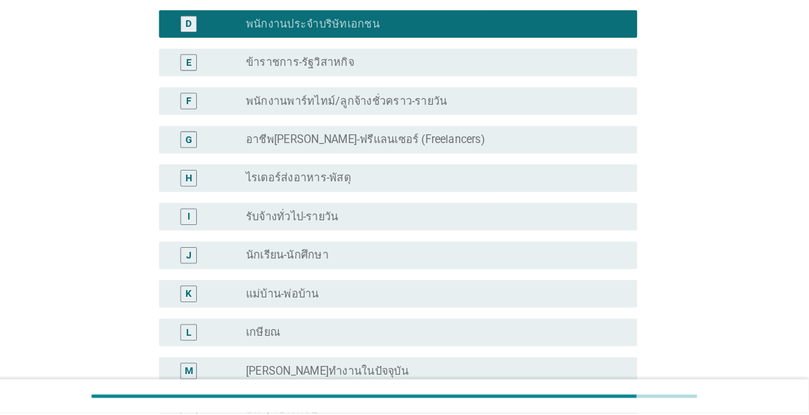
scroll to position [328, 0]
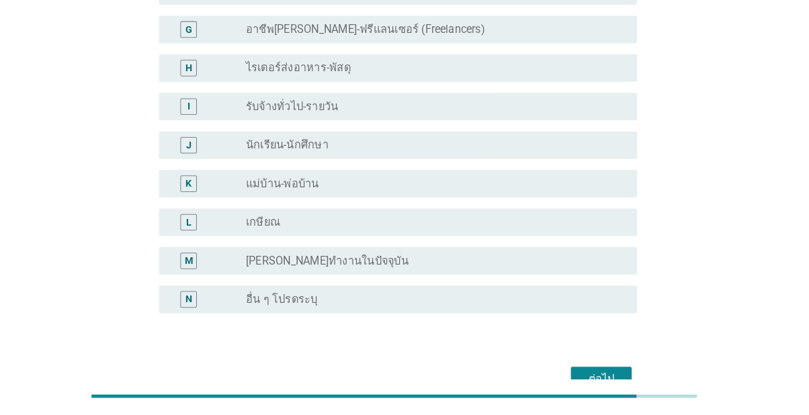
click at [624, 374] on div "ต่อไป" at bounding box center [607, 382] width 38 height 16
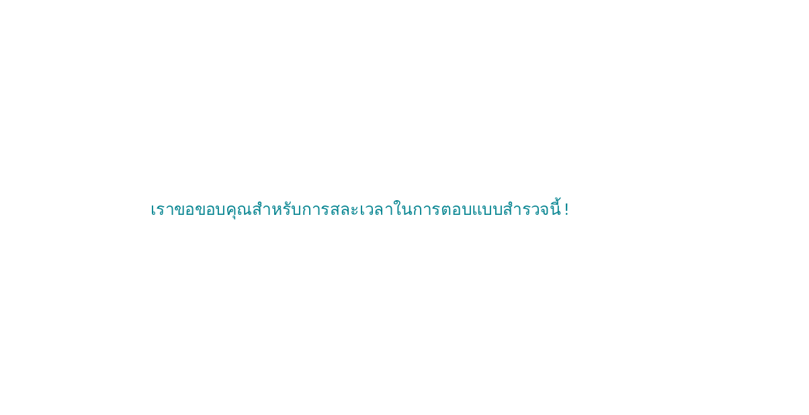
scroll to position [58, 0]
